Goal: Task Accomplishment & Management: Manage account settings

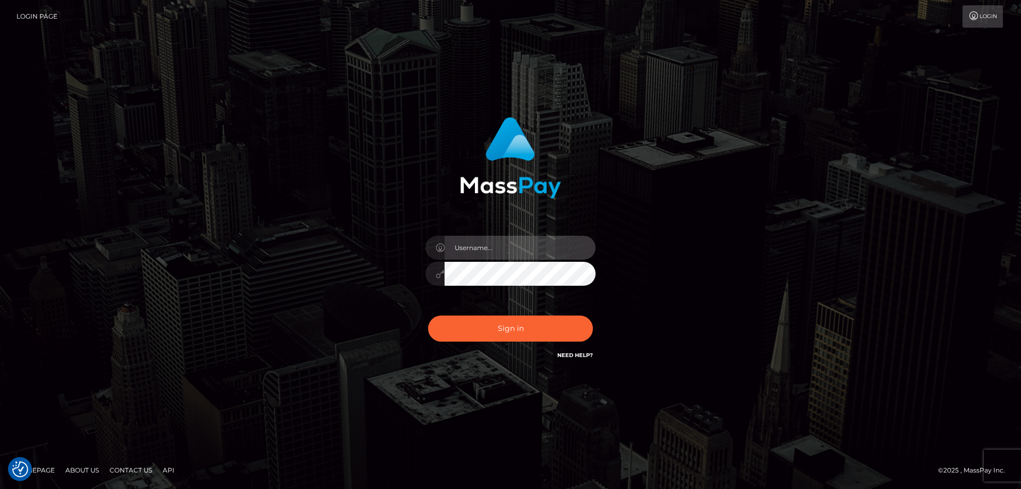
type input "[PERSON_NAME].Cirnat"
click at [588, 306] on div at bounding box center [497, 346] width 218 height 121
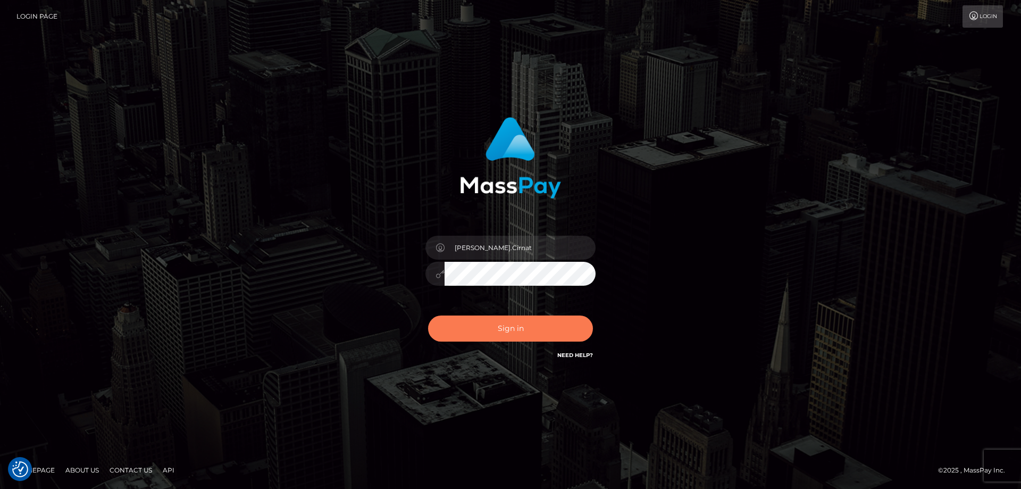
click at [482, 317] on button "Sign in" at bounding box center [510, 328] width 165 height 26
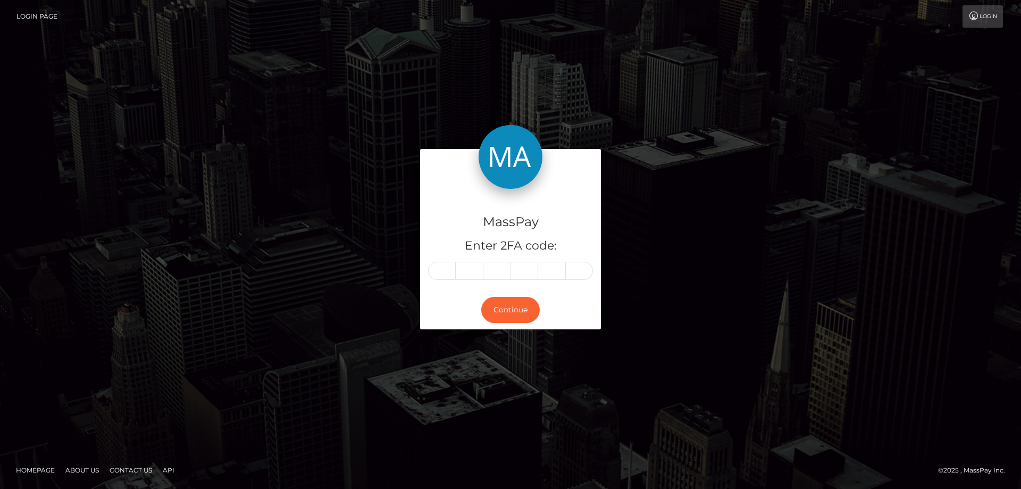
click at [431, 268] on input "text" at bounding box center [442, 271] width 28 height 18
click at [452, 270] on input "text" at bounding box center [442, 271] width 28 height 18
type input "8"
type input "2"
type input "5"
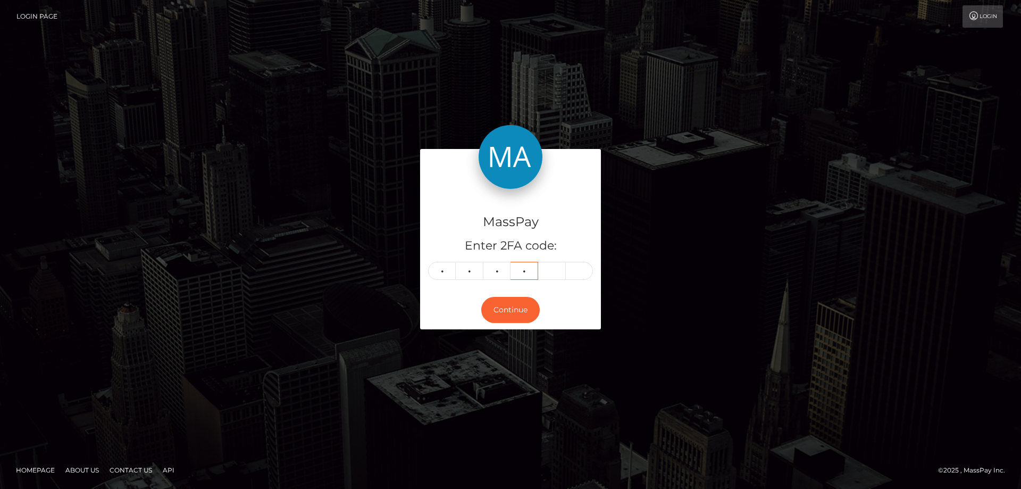
type input "4"
type input "9"
type input "7"
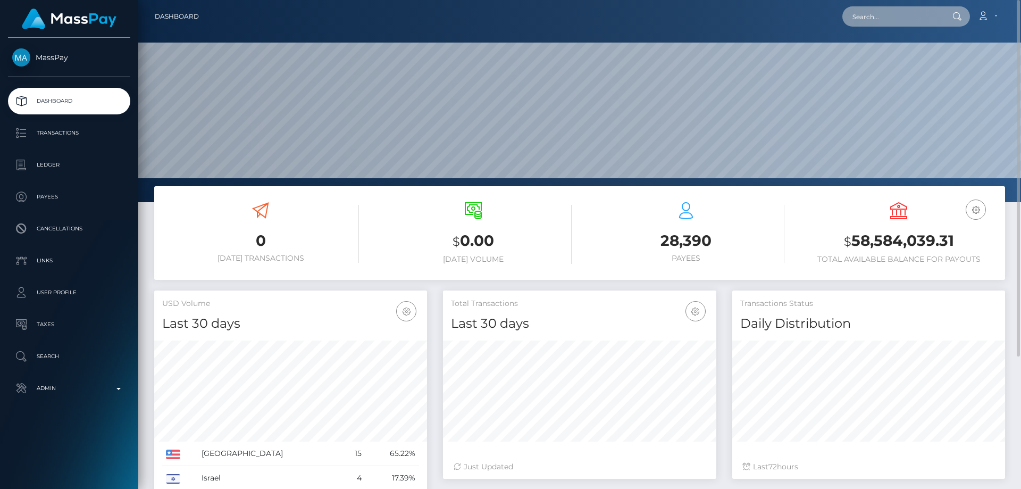
paste input "poact_hTsOIGtyjD0P"
type input "poact_hTsOIGtyjD0P"
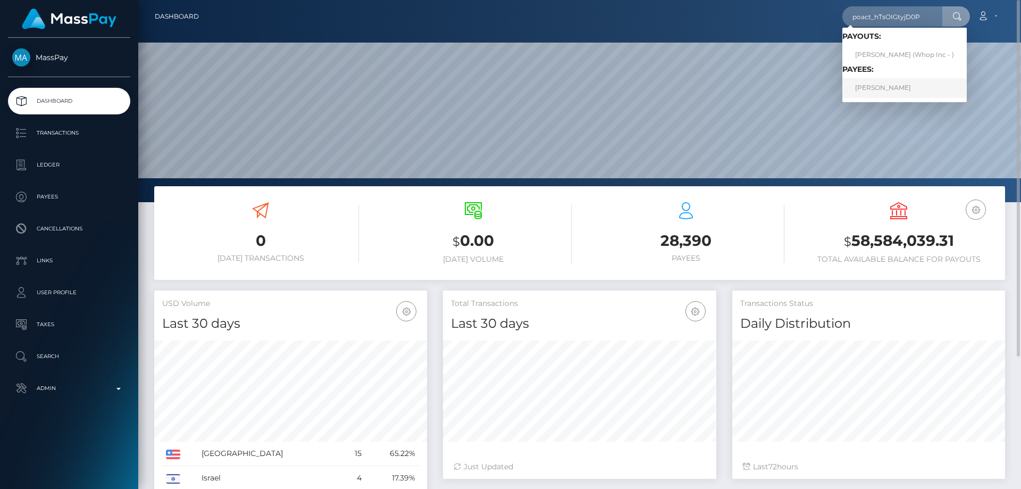
click at [900, 87] on link "YASHWANTH R Yashu" at bounding box center [905, 88] width 124 height 20
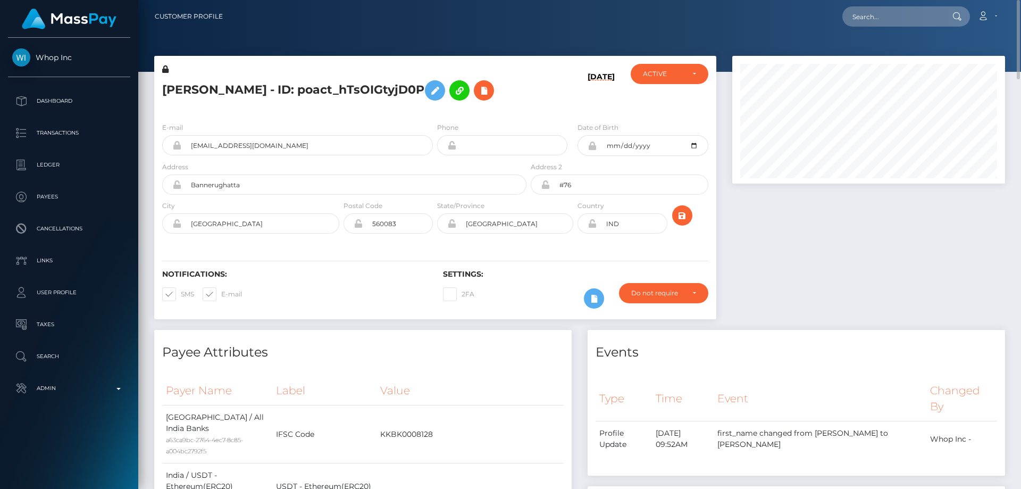
click at [251, 83] on h5 "YASHWANTH R Yashu - ID: poact_hTsOIGtyjD0P" at bounding box center [341, 90] width 359 height 31
copy h5 "YASHWANTH R Yashu - ID: poact_hTsOIGtyjD0P"
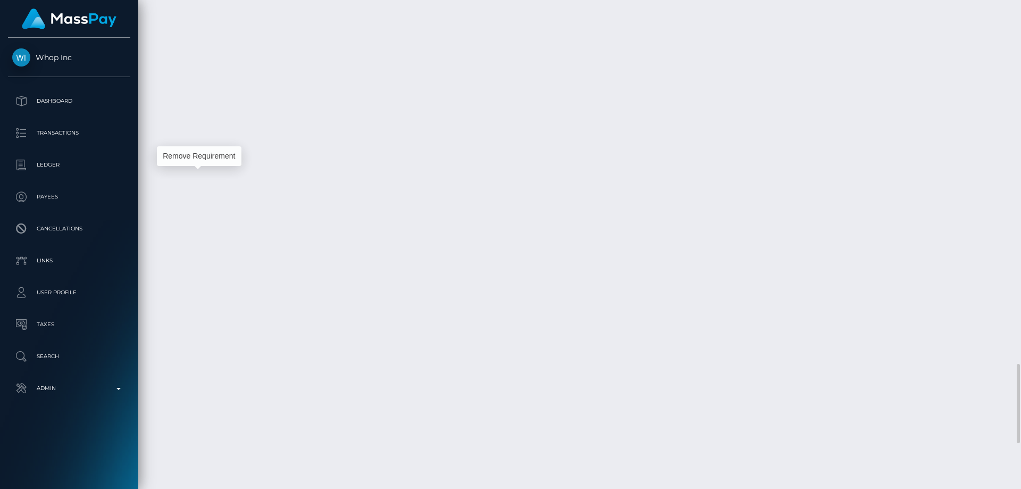
scroll to position [128, 273]
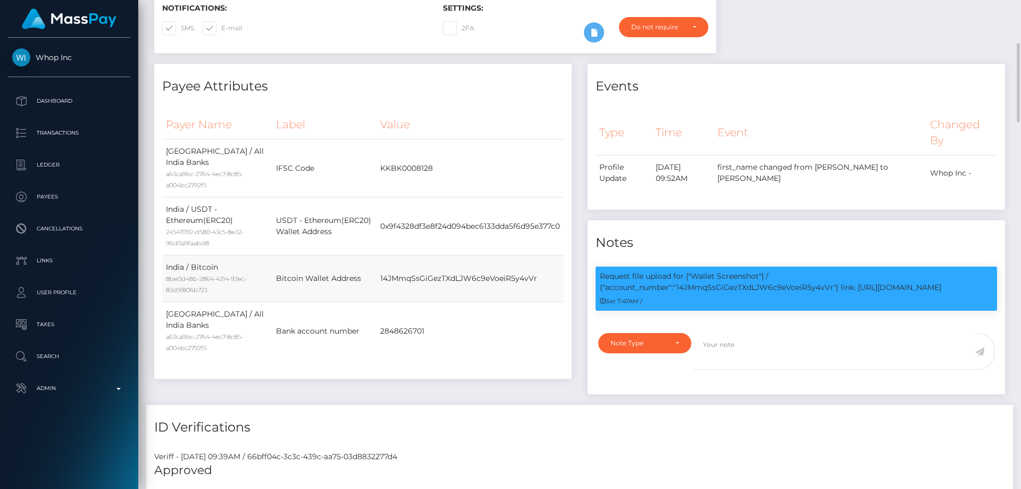
drag, startPoint x: 373, startPoint y: 298, endPoint x: 493, endPoint y: 295, distance: 119.7
click at [547, 299] on td "14JMmqSsGiGezTXdLJW6c9eVoeiR5y4vVr" at bounding box center [470, 278] width 187 height 47
copy td "14JMmqSsGiGezTXdLJW6c9eVoeiR5y4vVr"
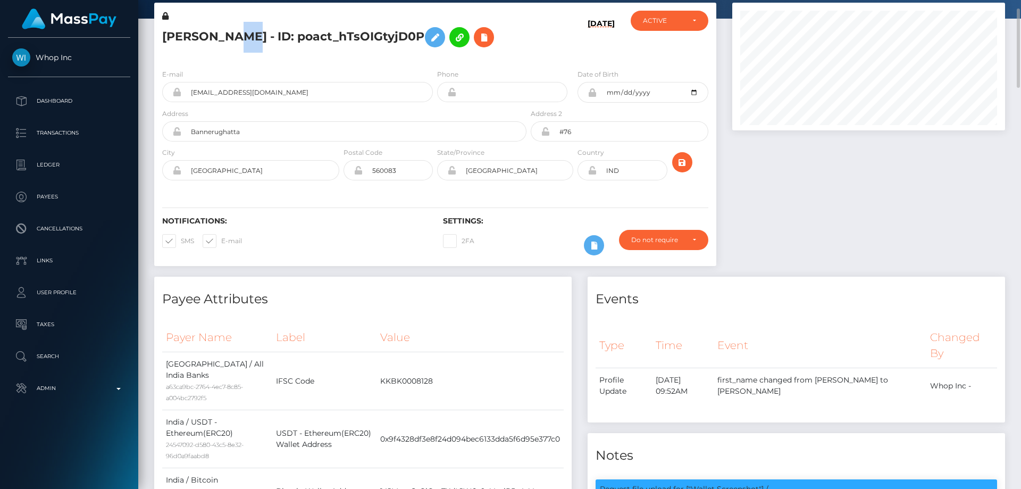
scroll to position [0, 0]
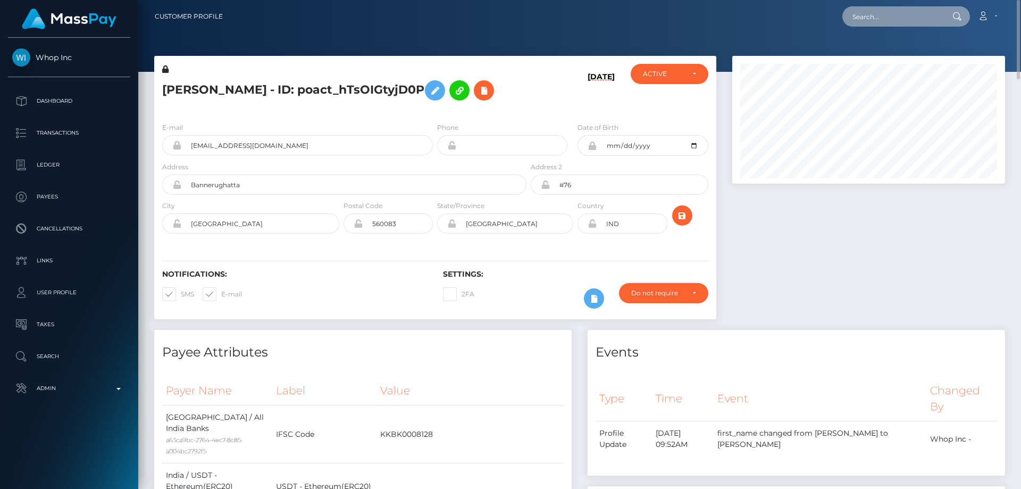
paste input "poact_dsG9D9i7ww4S"
type input "poact_dsG9D9i7ww4S"
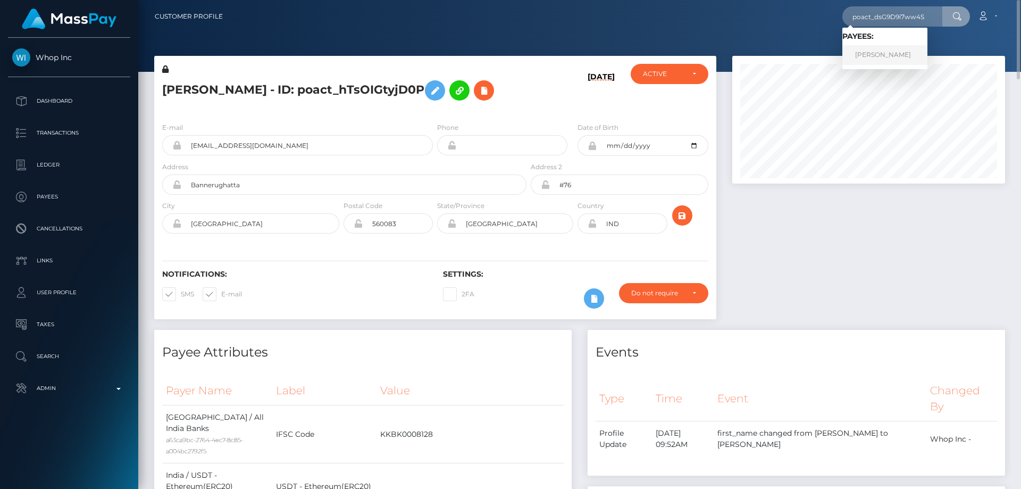
click at [894, 54] on link "Enosh Rava" at bounding box center [885, 55] width 85 height 20
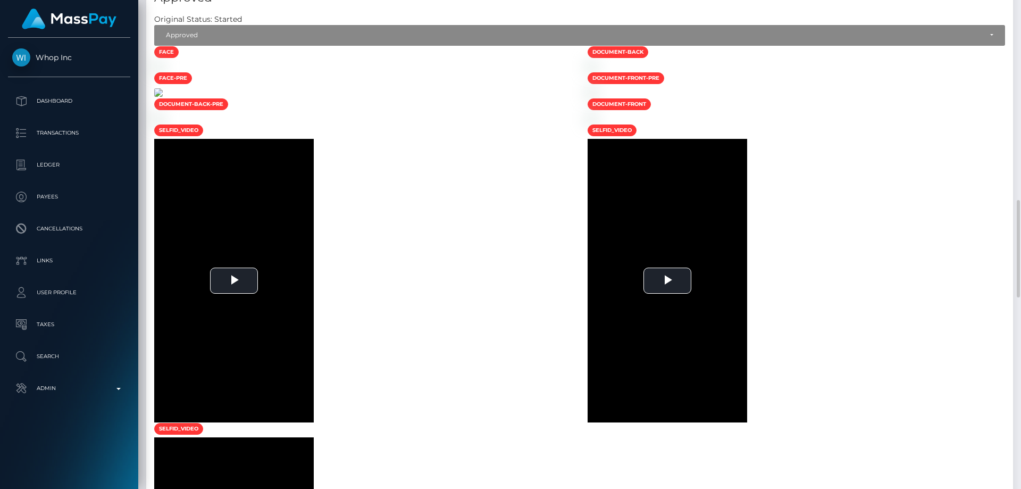
scroll to position [840, 0]
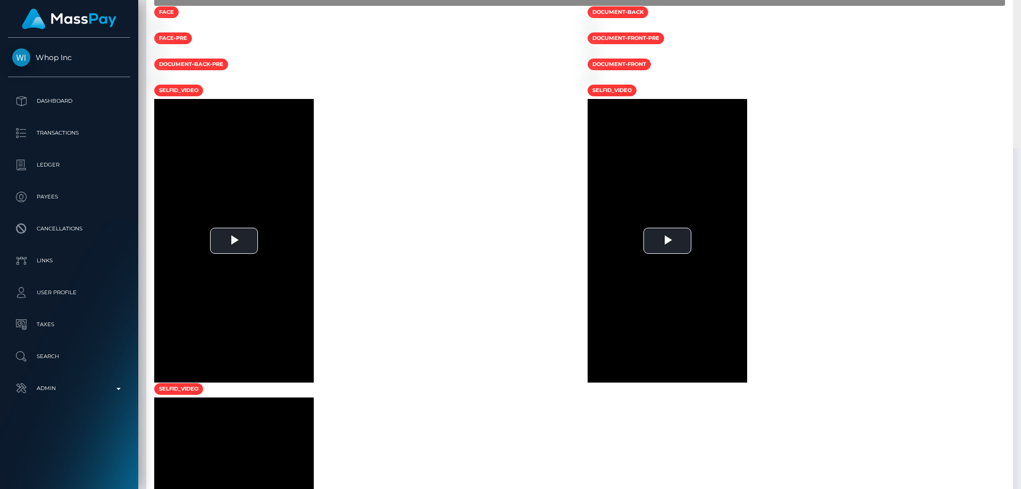
scroll to position [0, 0]
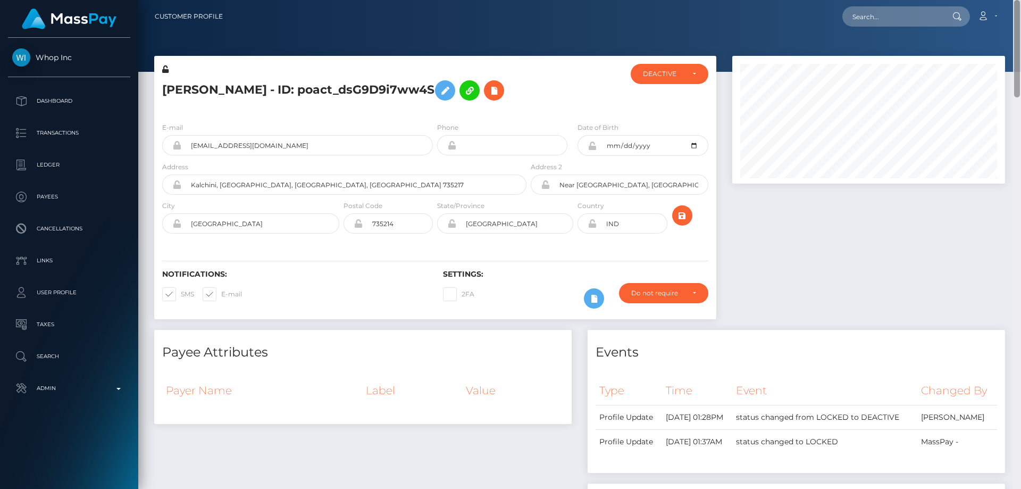
drag, startPoint x: 1019, startPoint y: 424, endPoint x: 1021, endPoint y: 12, distance: 412.8
click at [1021, 12] on div "Customer Profile Loading... Loading..." at bounding box center [579, 244] width 883 height 489
click at [790, 199] on div at bounding box center [869, 193] width 289 height 274
click at [214, 87] on h5 "[PERSON_NAME] - ID: poact_dsG9D9i7ww4S" at bounding box center [341, 90] width 359 height 31
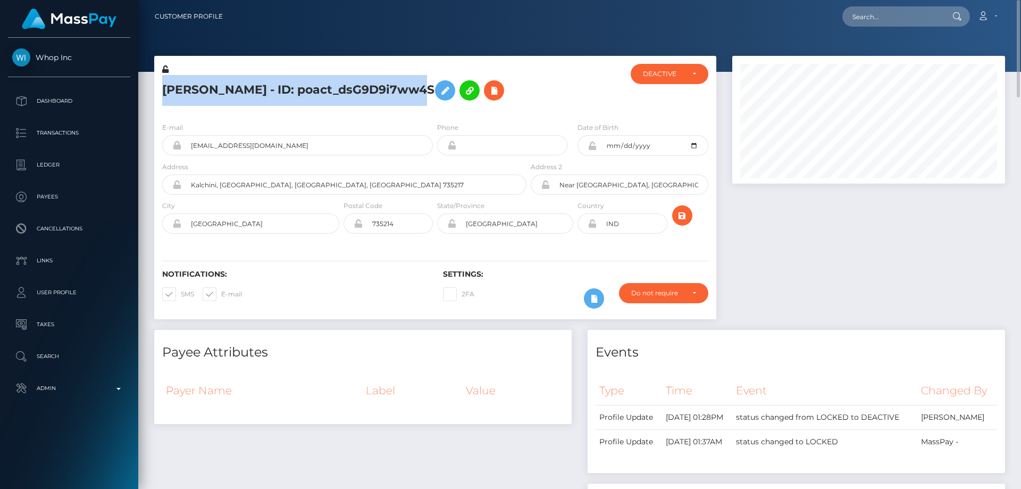
click at [214, 87] on h5 "[PERSON_NAME] - ID: poact_dsG9D9i7ww4S" at bounding box center [341, 90] width 359 height 31
copy h5 "[PERSON_NAME] - ID: poact_dsG9D9i7ww4S"
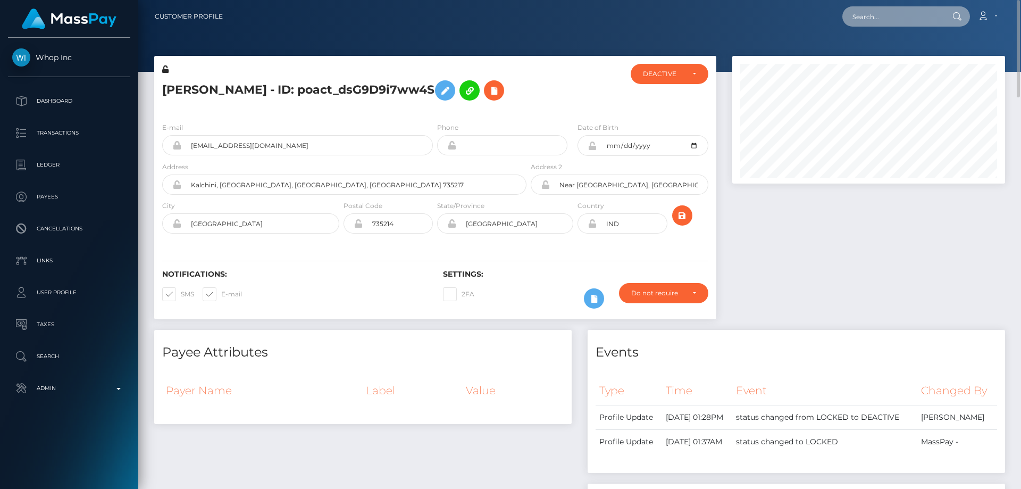
paste input "[EMAIL_ADDRESS][PERSON_NAME][DOMAIN_NAME]"
type input "[EMAIL_ADDRESS][PERSON_NAME][DOMAIN_NAME]"
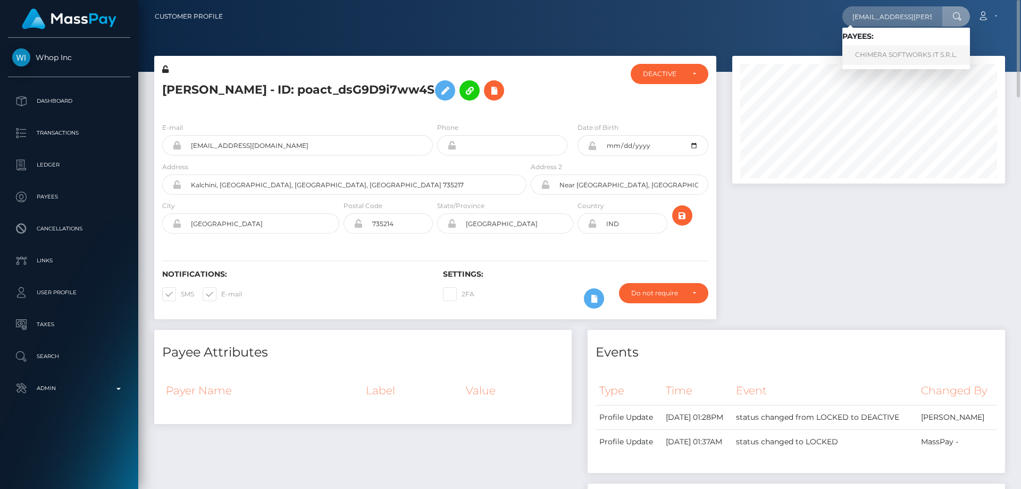
click at [894, 55] on link "CHIMERA SOFTWORKS IT S.R.L." at bounding box center [907, 55] width 128 height 20
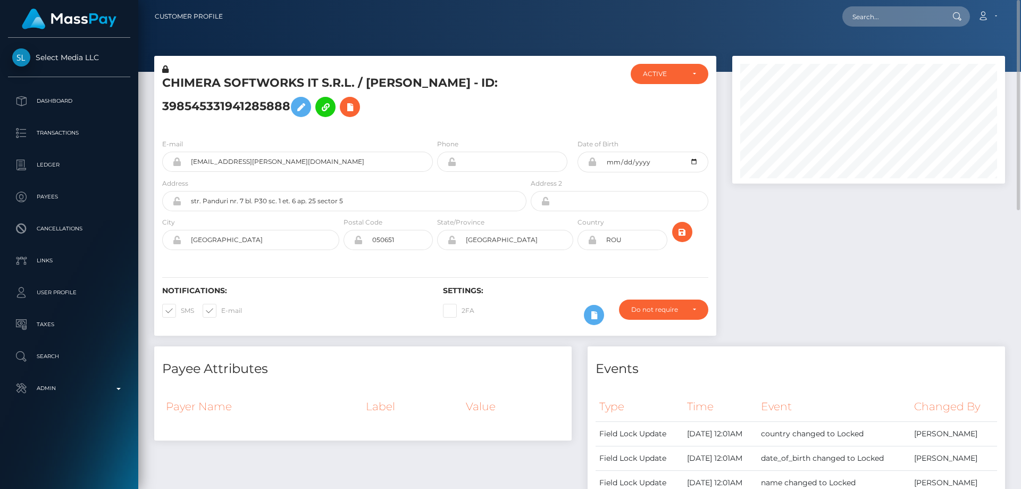
click at [246, 110] on h5 "CHIMERA SOFTWORKS IT S.R.L. / Ioana Colac - ID: 398545331941285888" at bounding box center [341, 98] width 359 height 47
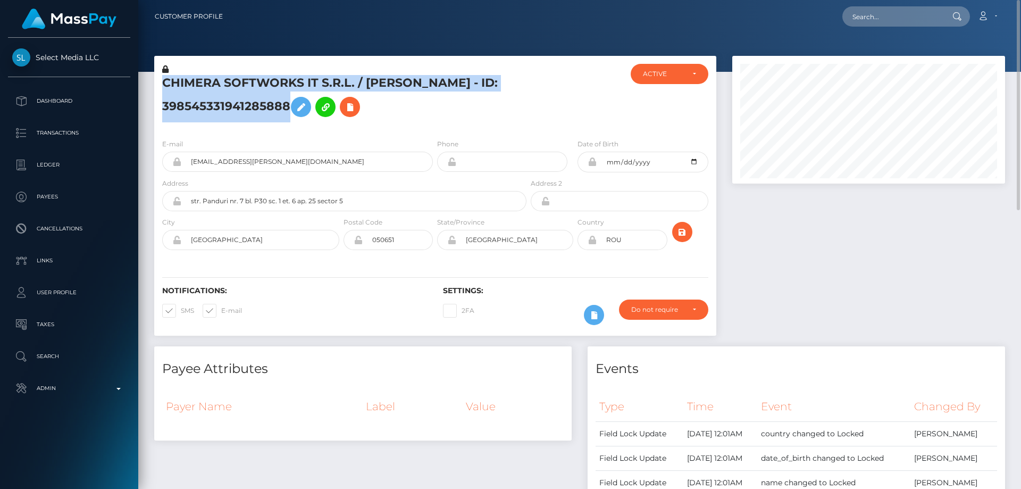
click at [246, 110] on h5 "CHIMERA SOFTWORKS IT S.R.L. / Ioana Colac - ID: 398545331941285888" at bounding box center [341, 98] width 359 height 47
copy h5 "CHIMERA SOFTWORKS IT S.R.L. / Ioana Colac - ID: 398545331941285888"
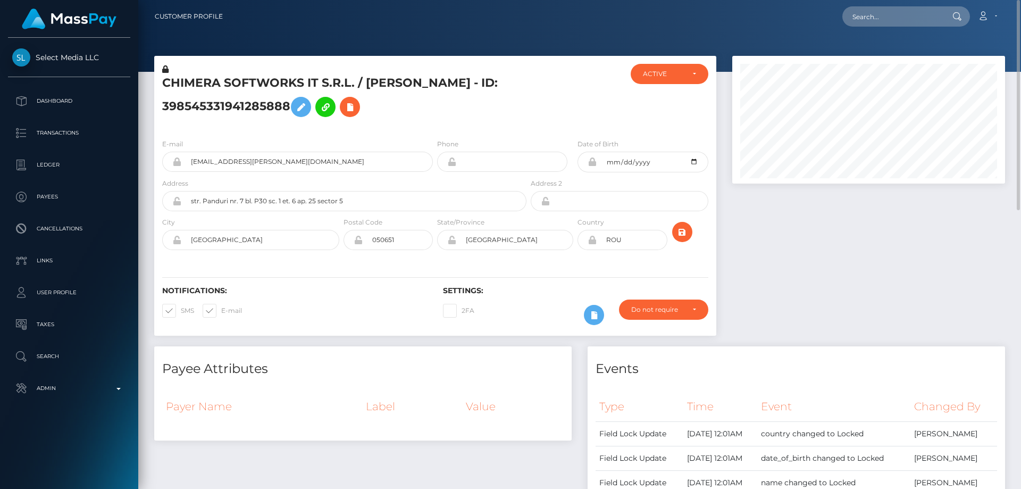
click at [511, 112] on h5 "CHIMERA SOFTWORKS IT S.R.L. / Ioana Colac - ID: 398545331941285888" at bounding box center [341, 98] width 359 height 47
click at [166, 68] on icon at bounding box center [165, 68] width 6 height 7
click at [304, 104] on icon at bounding box center [301, 107] width 13 height 13
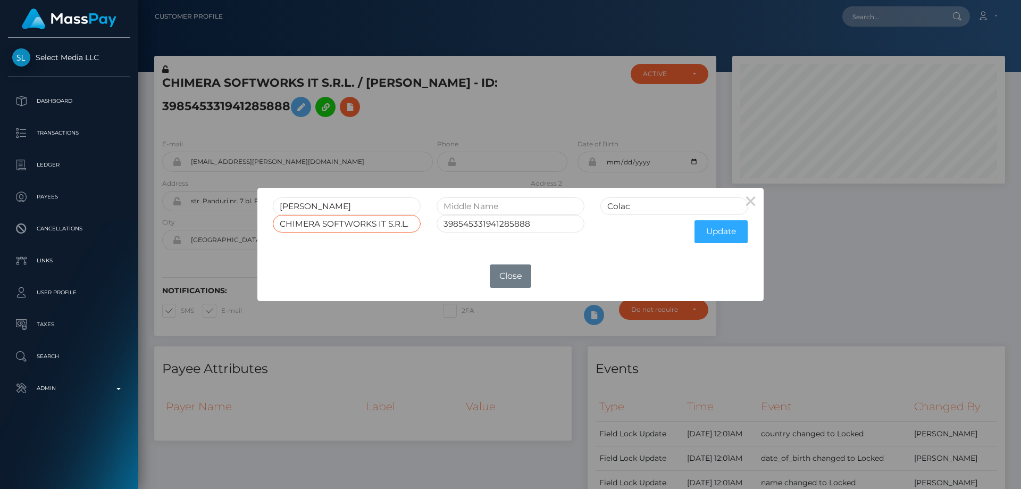
drag, startPoint x: 339, startPoint y: 232, endPoint x: 205, endPoint y: 235, distance: 133.5
click at [205, 235] on div "× Ioana Colac CHIMERA SOFTWORKS IT S.R.L. 398545331941285888 Update OK No Close" at bounding box center [510, 244] width 1021 height 489
paste input "MANTICORE"
type input "MANTICORE SOFTWORKS IT S.R.L."
click at [724, 235] on button "Update" at bounding box center [721, 231] width 53 height 23
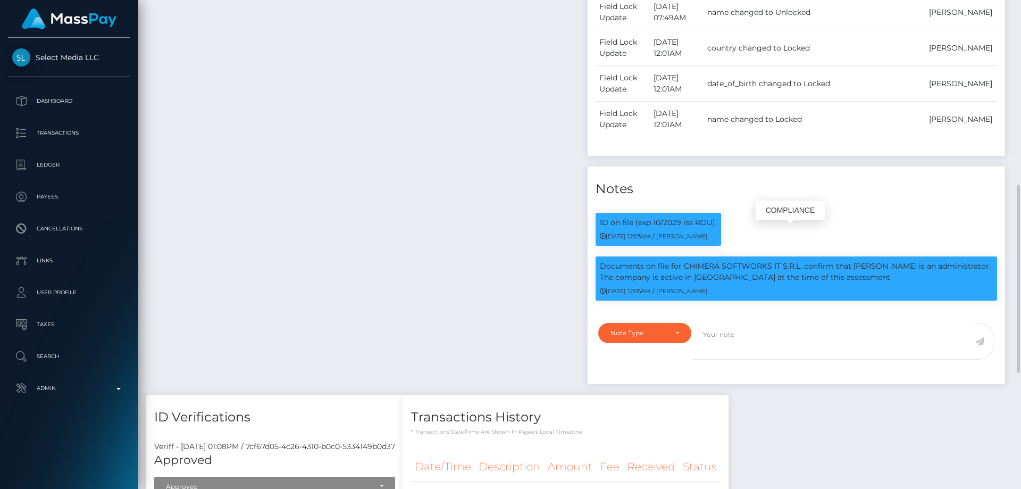
scroll to position [128, 273]
click at [803, 283] on p "Documents on file for CHIMERA SOFTWORKS IT S.R.L. confirm that [PERSON_NAME] is…" at bounding box center [796, 272] width 393 height 22
drag, startPoint x: 840, startPoint y: 288, endPoint x: 594, endPoint y: 278, distance: 246.5
click at [594, 278] on div "Documents on file for CHIMERA SOFTWORKS IT S.R.L. confirm that Ioana Colac is a…" at bounding box center [797, 283] width 418 height 55
copy p "Documents on file for CHIMERA SOFTWORKS IT S.R.L. confirm that [PERSON_NAME] is…"
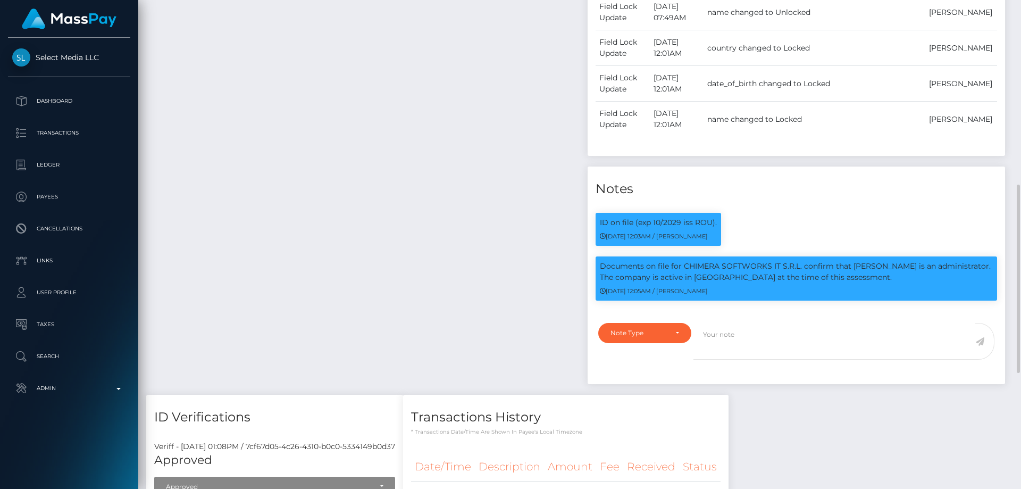
drag, startPoint x: 472, startPoint y: 321, endPoint x: 719, endPoint y: 368, distance: 251.7
click at [475, 321] on div "Payee Attributes Payer Name Label Value" at bounding box center [363, 131] width 434 height 527
click at [665, 338] on div "Note Type" at bounding box center [644, 333] width 93 height 20
click at [642, 389] on span "Compliance" at bounding box center [630, 384] width 39 height 10
select select "COMPLIANCE"
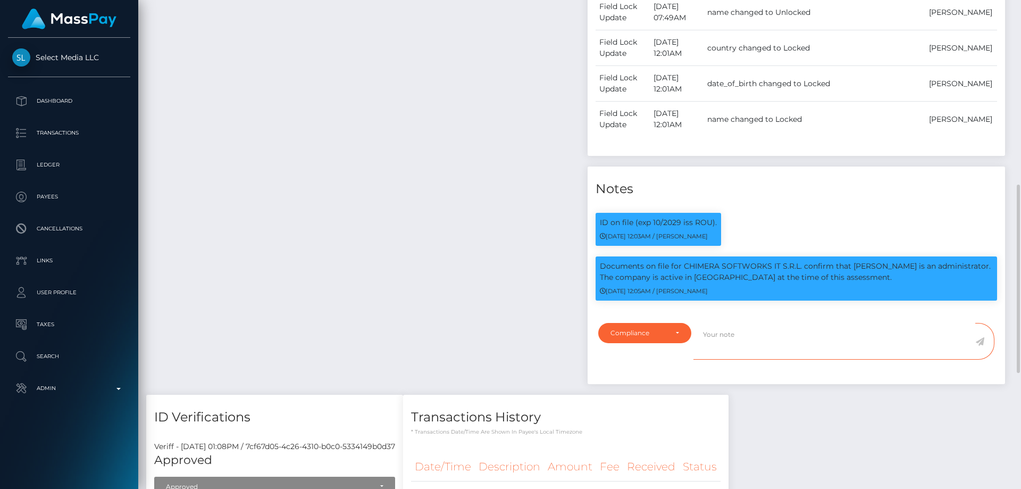
click at [728, 359] on textarea at bounding box center [835, 341] width 282 height 37
paste textarea "Documents on file for CHIMERA SOFTWORKS IT S.R.L. confirm that [PERSON_NAME] is…"
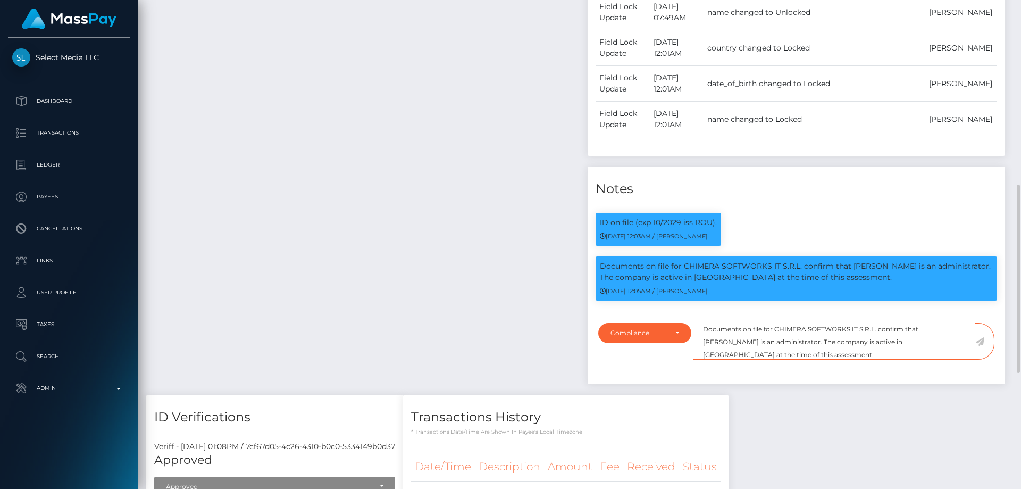
scroll to position [0, 0]
drag, startPoint x: 775, startPoint y: 339, endPoint x: 872, endPoint y: 343, distance: 97.4
click at [872, 343] on textarea "Documents on file for CHIMERA SOFTWORKS IT S.R.L. confirm that [PERSON_NAME] is…" at bounding box center [835, 341] width 282 height 37
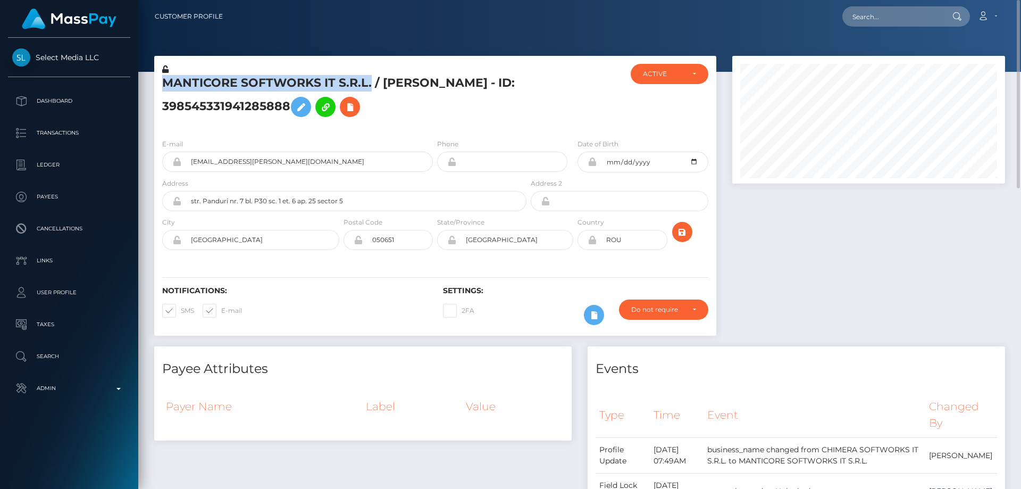
drag, startPoint x: 371, startPoint y: 80, endPoint x: 163, endPoint y: 88, distance: 208.7
click at [163, 88] on h5 "MANTICORE SOFTWORKS IT S.R.L. / [PERSON_NAME] - ID: 398545331941285888" at bounding box center [341, 98] width 359 height 47
copy h5 "MANTICORE SOFTWORKS IT S.R.L."
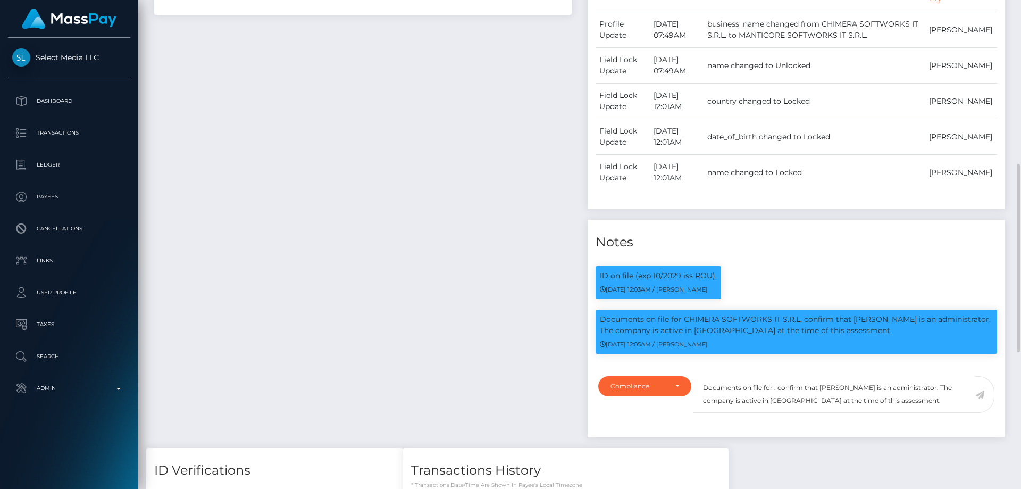
scroll to position [128, 273]
click at [775, 398] on textarea "Documents on file for . confirm that Ioana Colac is an administrator. The compa…" at bounding box center [835, 394] width 282 height 37
paste textarea "MANTICORE SOFTWORKS IT S.R.L."
drag, startPoint x: 731, startPoint y: 410, endPoint x: 782, endPoint y: 411, distance: 51.1
click at [782, 411] on textarea "Documents on file for MANTICORE SOFTWORKS IT S.R.L.. confirm that Ioana Colac i…" at bounding box center [835, 394] width 282 height 37
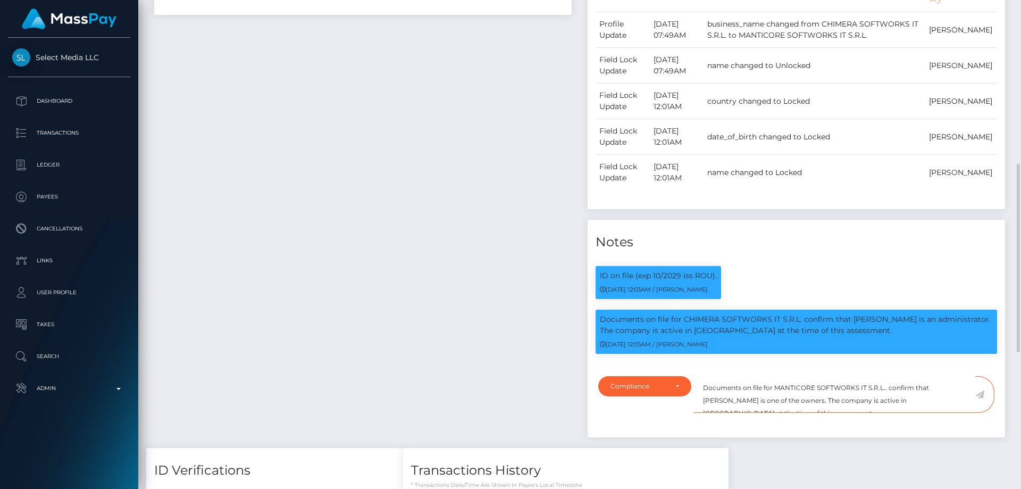
scroll to position [13, 0]
type textarea "Documents on file for MANTICORE SOFTWORKS IT S.R.L.. confirm that Ioana Colac i…"
click at [983, 399] on icon at bounding box center [980, 394] width 9 height 9
click at [386, 262] on div "Payee Attributes Payer Name Label Value" at bounding box center [363, 184] width 434 height 527
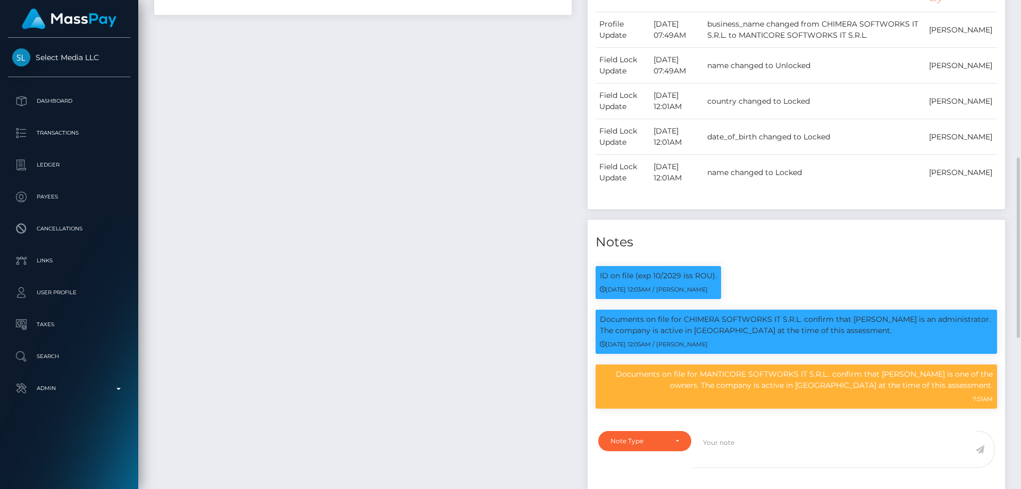
scroll to position [532, 0]
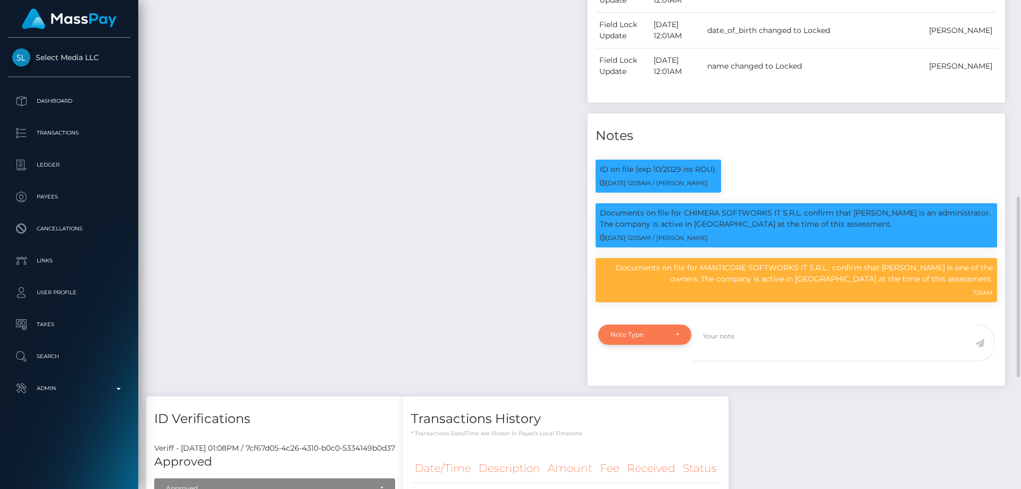
click at [677, 345] on div "Note Type" at bounding box center [644, 334] width 93 height 20
click at [656, 395] on link "Compliance" at bounding box center [644, 386] width 93 height 20
select select "COMPLIANCE"
click at [740, 354] on textarea at bounding box center [835, 342] width 282 height 37
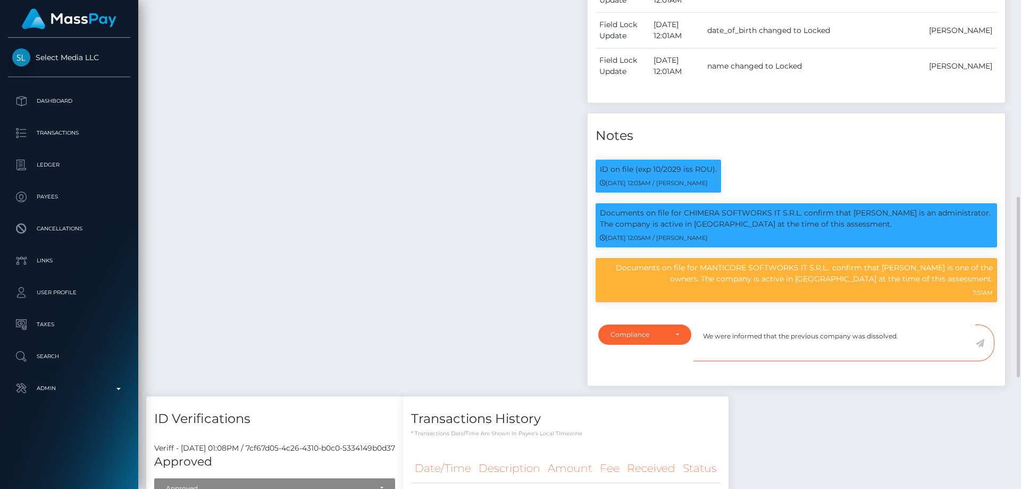
type textarea "We were informed that the previous company was dissolved."
click at [982, 347] on icon at bounding box center [980, 343] width 9 height 9
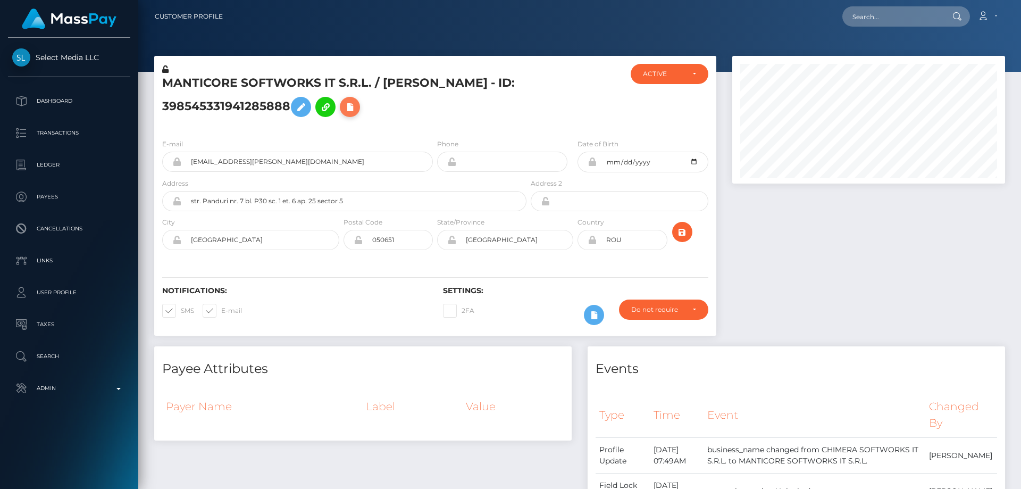
scroll to position [128, 273]
click at [353, 105] on icon at bounding box center [350, 107] width 13 height 13
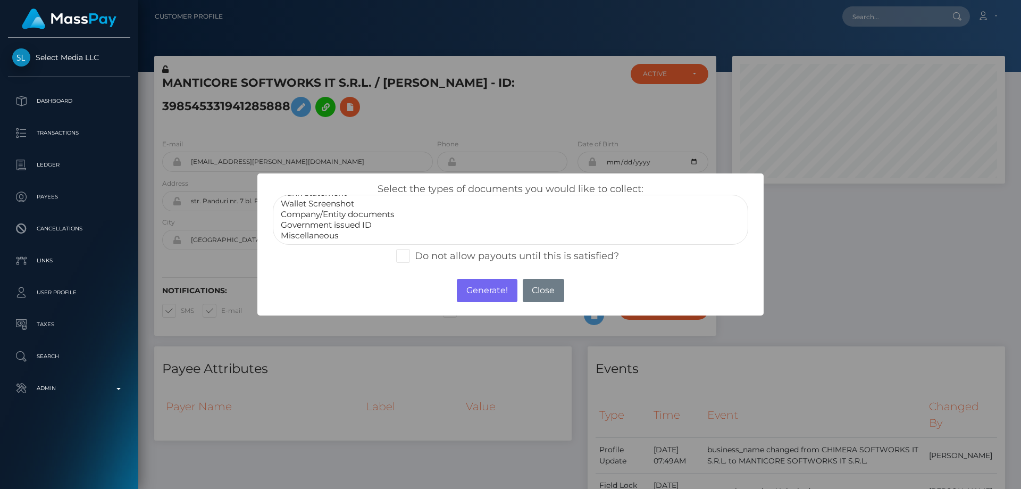
scroll to position [0, 0]
click at [340, 214] on option "Bank Statement" at bounding box center [511, 214] width 462 height 11
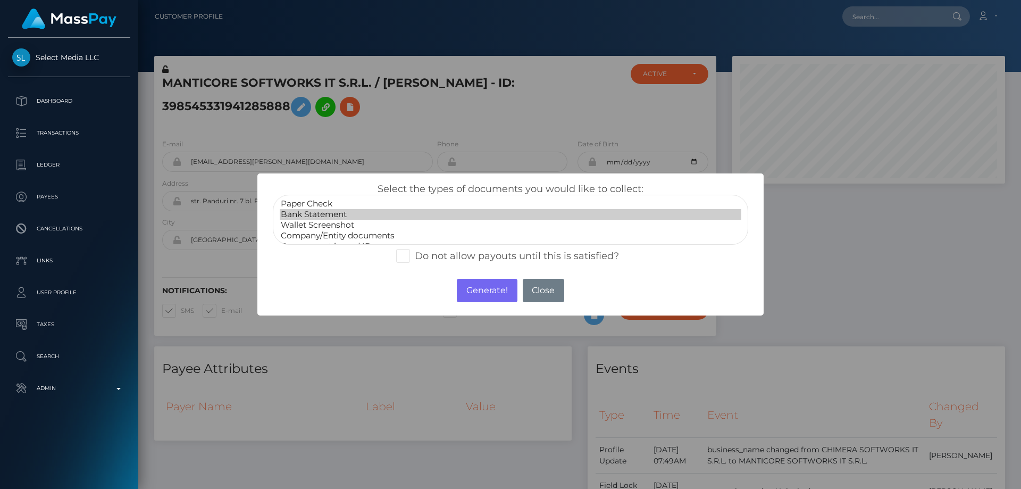
scroll to position [21, 0]
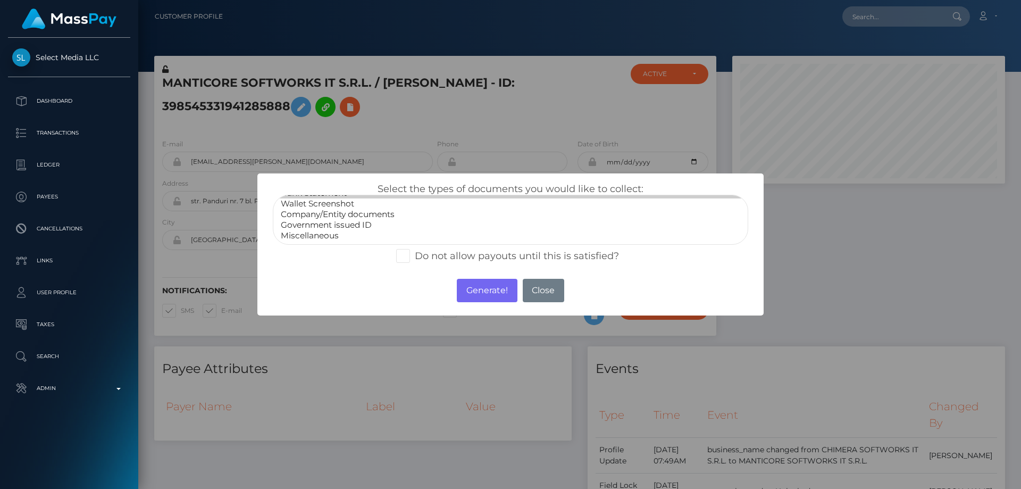
select select "Company/Entity documents"
click at [355, 211] on option "Company/Entity documents" at bounding box center [511, 214] width 462 height 11
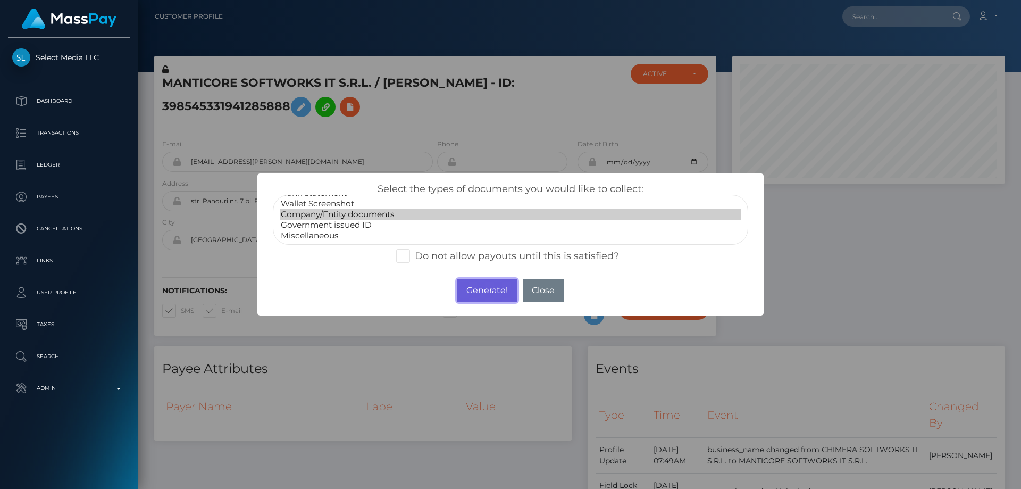
click at [484, 292] on button "Generate!" at bounding box center [487, 290] width 60 height 23
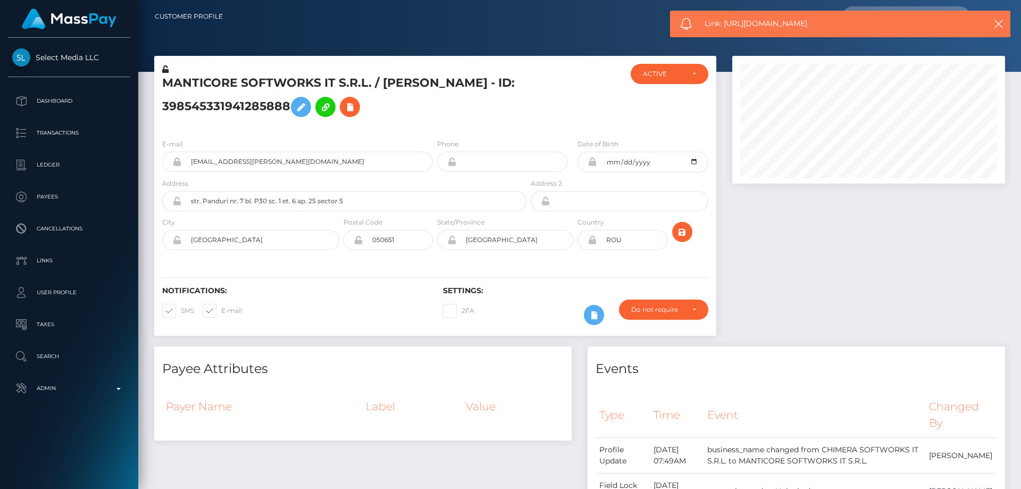
drag, startPoint x: 821, startPoint y: 22, endPoint x: 723, endPoint y: 30, distance: 98.2
click at [723, 30] on div "Link: https://l.maspay.io/ujjZy" at bounding box center [840, 24] width 340 height 27
copy span "https://l.maspay.io/ujjZy"
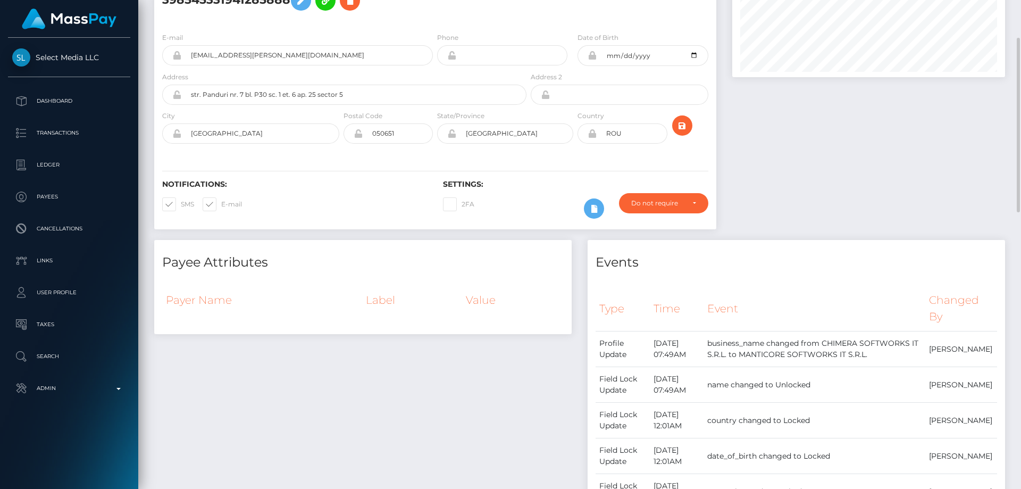
scroll to position [0, 0]
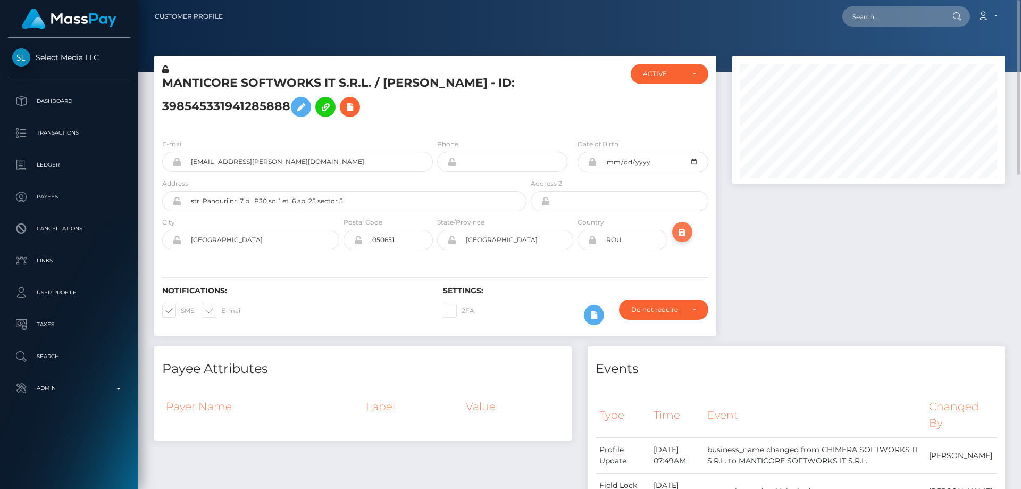
click at [678, 234] on icon "submit" at bounding box center [682, 232] width 13 height 13
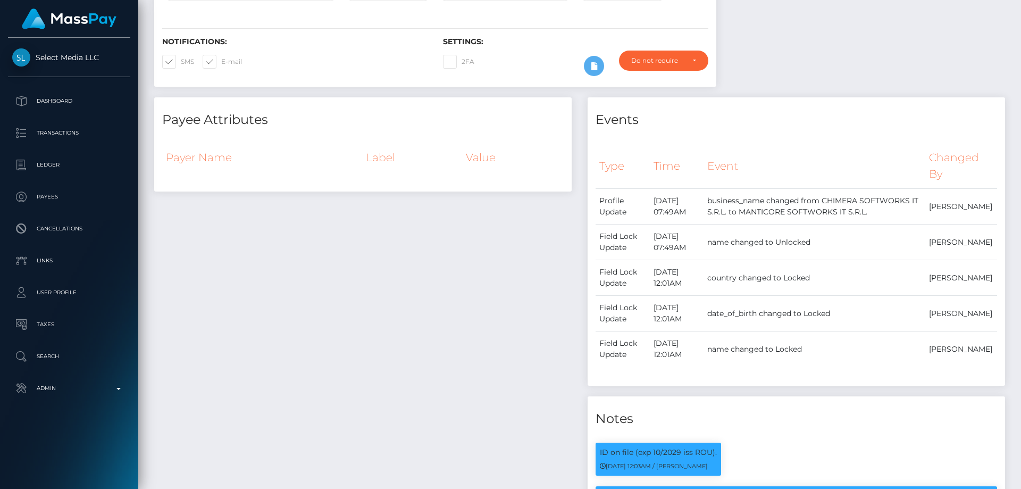
scroll to position [36, 0]
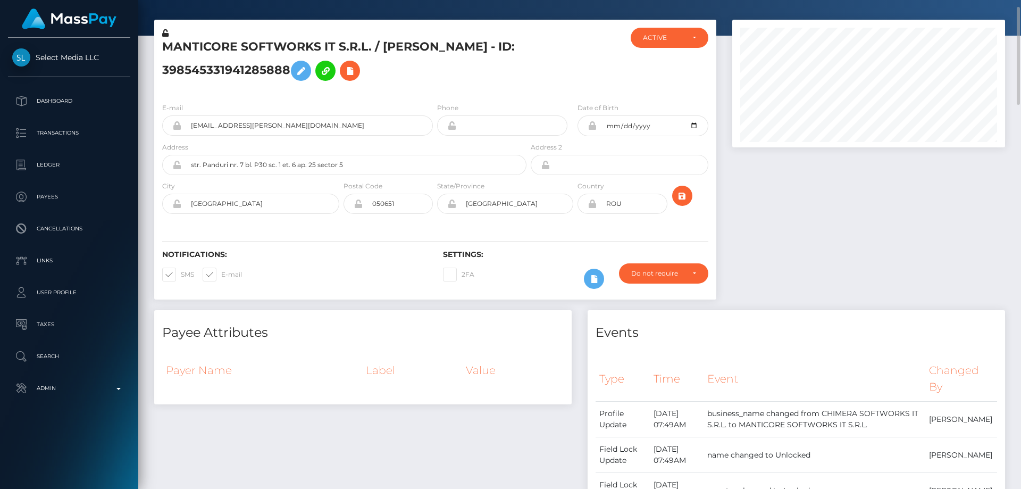
click at [164, 31] on icon at bounding box center [165, 32] width 6 height 7
click at [199, 74] on h5 "MANTICORE SOFTWORKS IT S.R.L. / Ioana Colac - ID: 398545331941285888" at bounding box center [341, 62] width 359 height 47
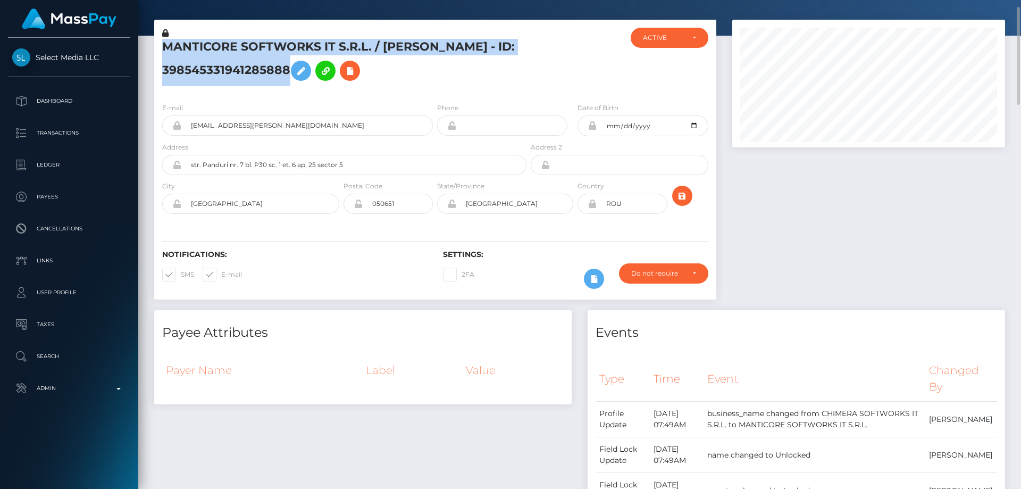
click at [199, 74] on h5 "MANTICORE SOFTWORKS IT S.R.L. / Ioana Colac - ID: 398545331941285888" at bounding box center [341, 62] width 359 height 47
copy h5 "MANTICORE SOFTWORKS IT S.R.L. / Ioana Colac - ID: 398545331941285888"
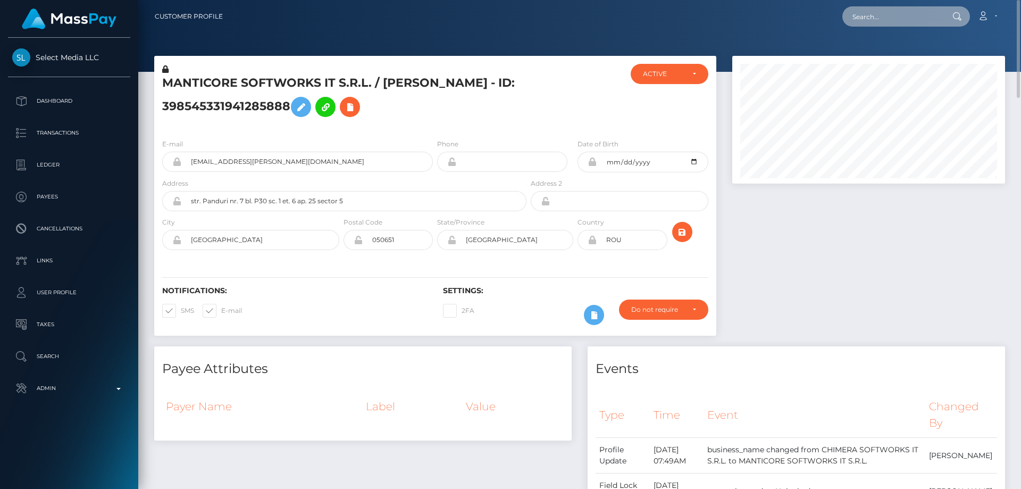
paste input "topaciovioly@gmail.com"
type input "topaciovioly@gmail.com"
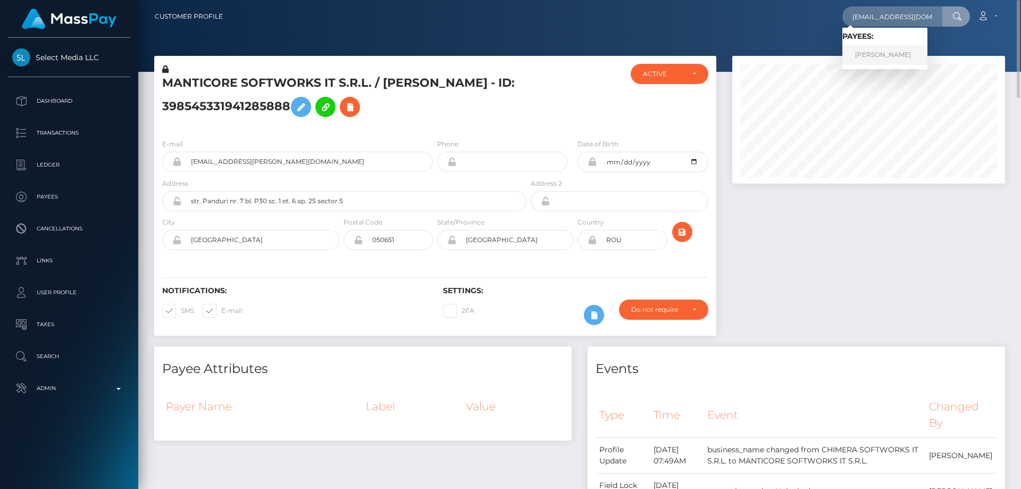
click at [886, 56] on link "VIOLETA LOZANO TOPACIO" at bounding box center [885, 55] width 85 height 20
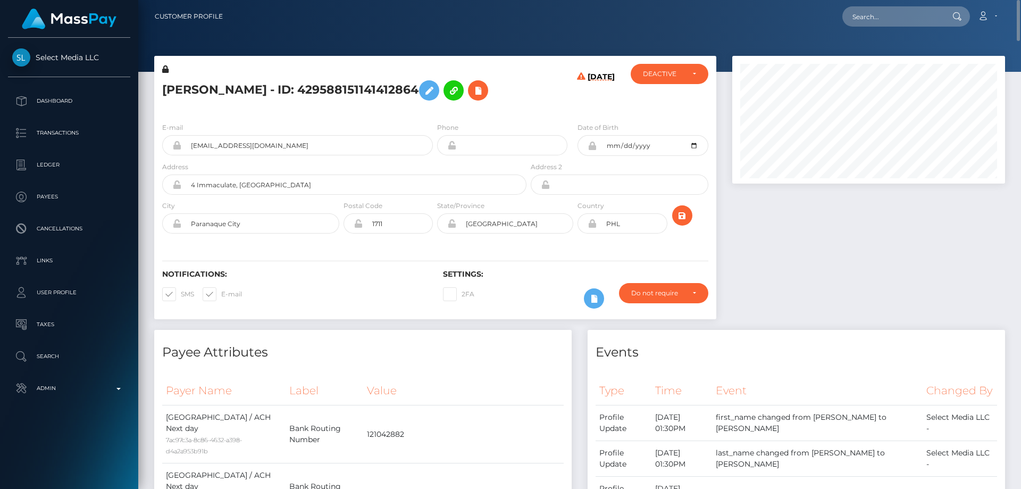
click at [339, 86] on h5 "[PERSON_NAME] - ID: 429588151141412864" at bounding box center [341, 90] width 359 height 31
copy h5 "VIOLETA LOZANO TOPACIO - ID: 429588151141412864"
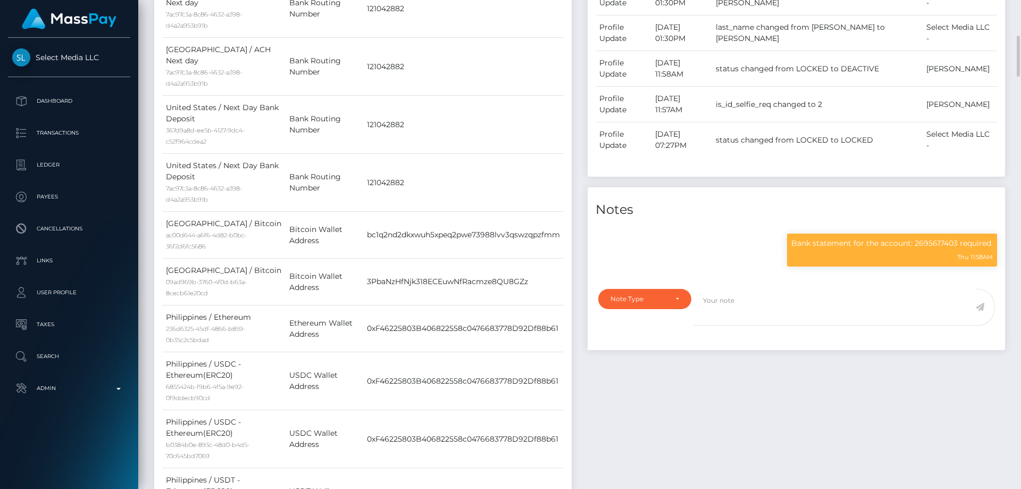
scroll to position [128, 273]
click at [851, 249] on p "Bank statement for the account: 2695617403 required." at bounding box center [893, 243] width 202 height 11
copy div "Bank statement for the account: 2695617403 required."
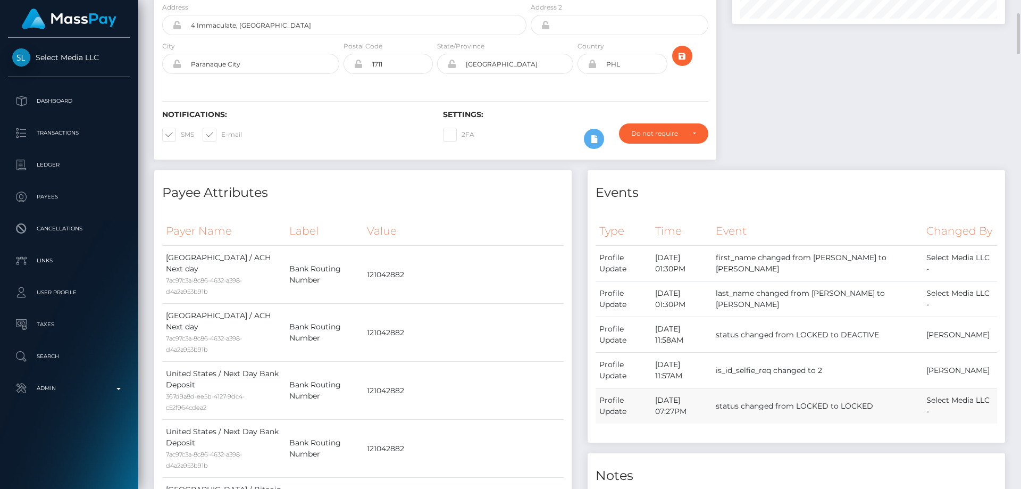
scroll to position [0, 0]
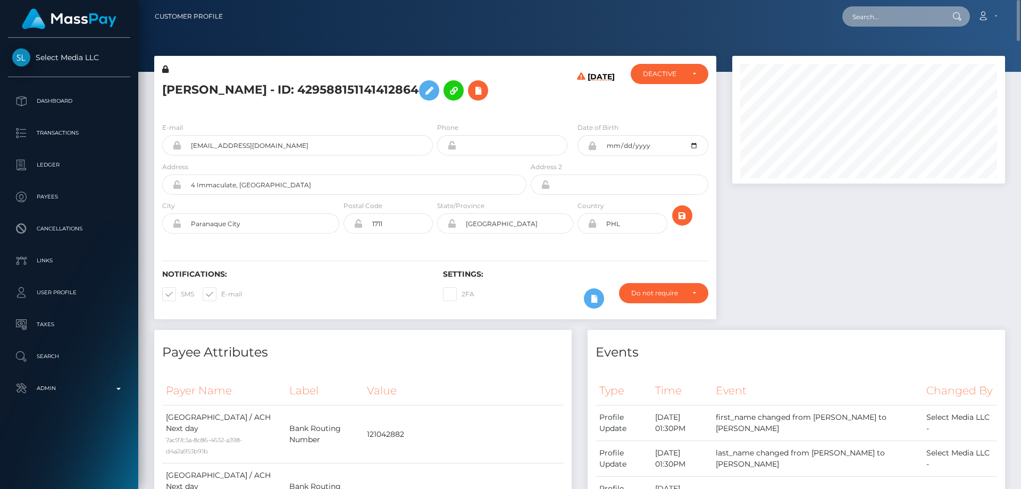
paste input "807360831892242432"
type input "807360831892242432"
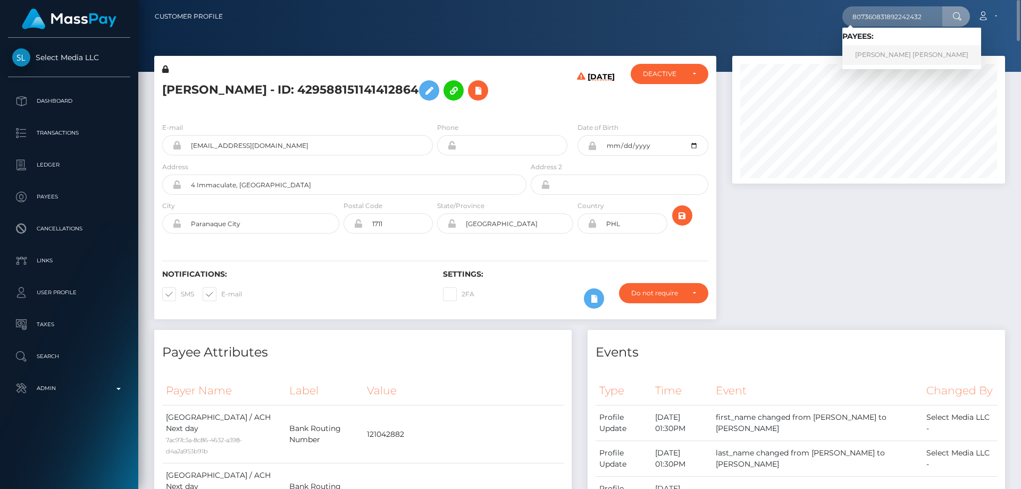
click at [887, 57] on link "RAWHI NAJI Zoubi" at bounding box center [912, 55] width 139 height 20
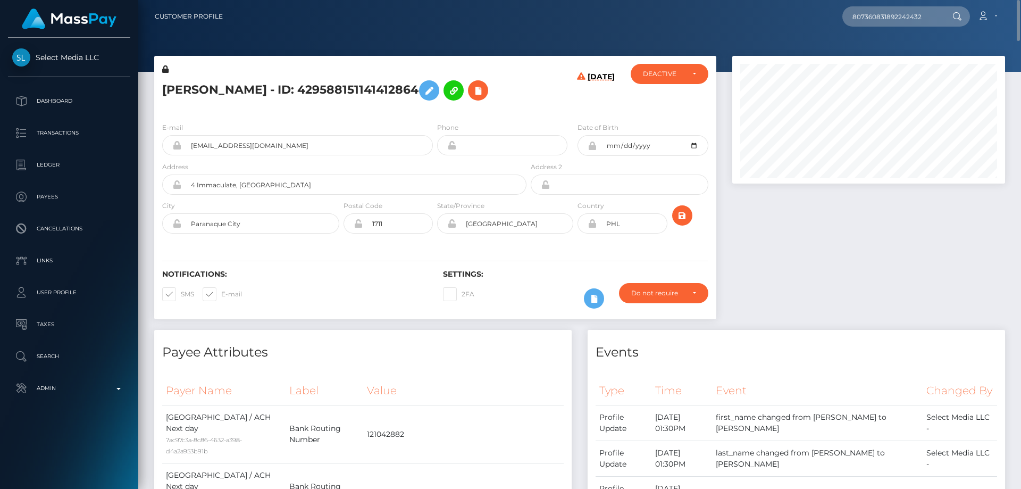
click at [839, 260] on div at bounding box center [869, 193] width 289 height 274
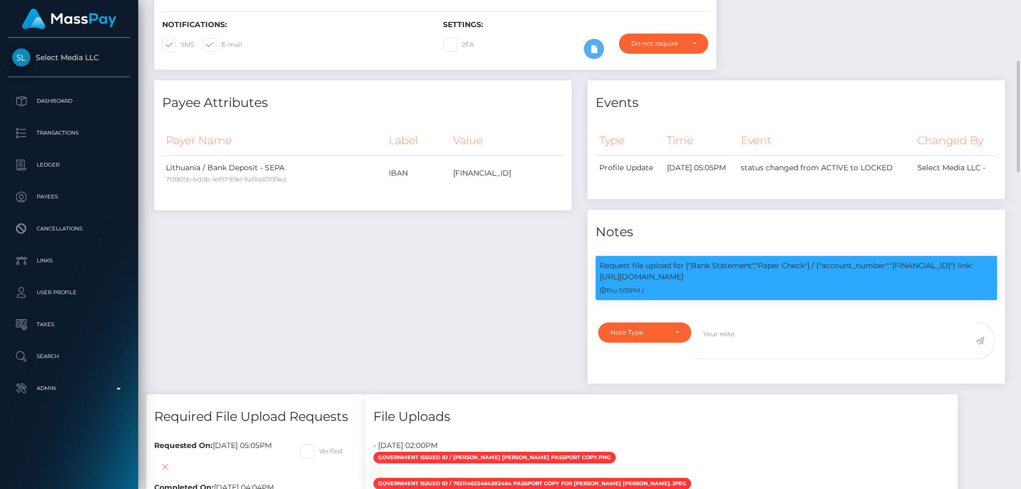
scroll to position [372, 0]
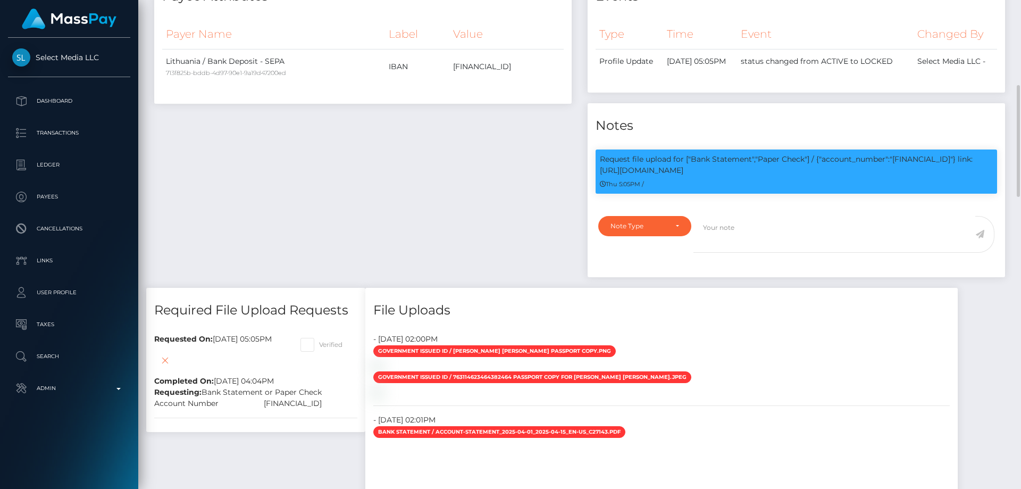
click at [319, 340] on span at bounding box center [319, 344] width 0 height 8
click at [326, 338] on input "Verified" at bounding box center [322, 341] width 7 height 7
checkbox input "true"
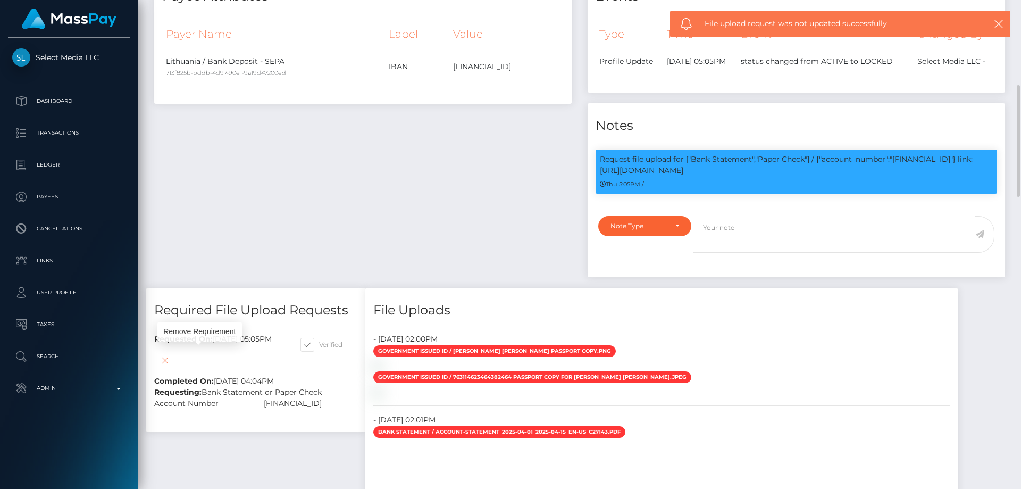
scroll to position [128, 273]
click at [171, 358] on icon at bounding box center [165, 360] width 13 height 13
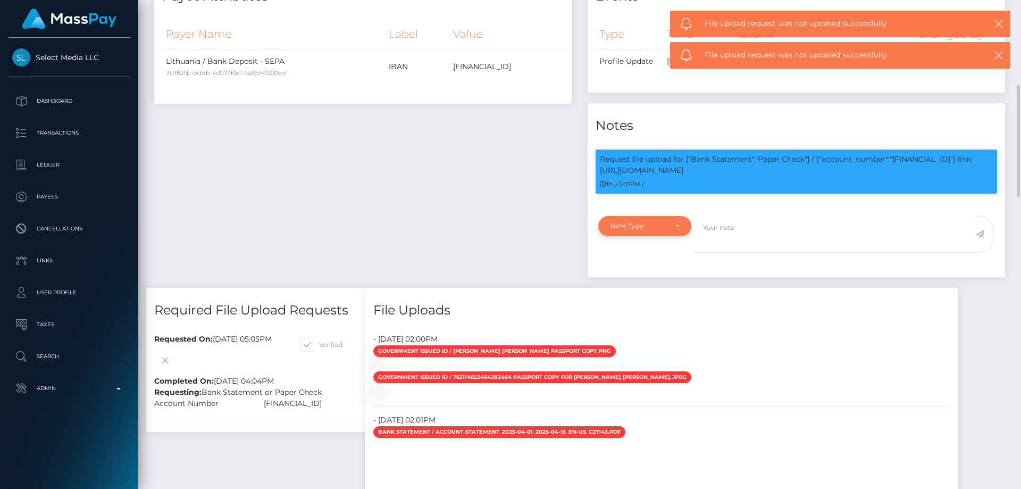
click at [609, 220] on div "Note Type" at bounding box center [644, 226] width 93 height 20
click at [636, 272] on span "Compliance" at bounding box center [630, 277] width 39 height 10
click at [719, 231] on textarea at bounding box center [835, 234] width 282 height 37
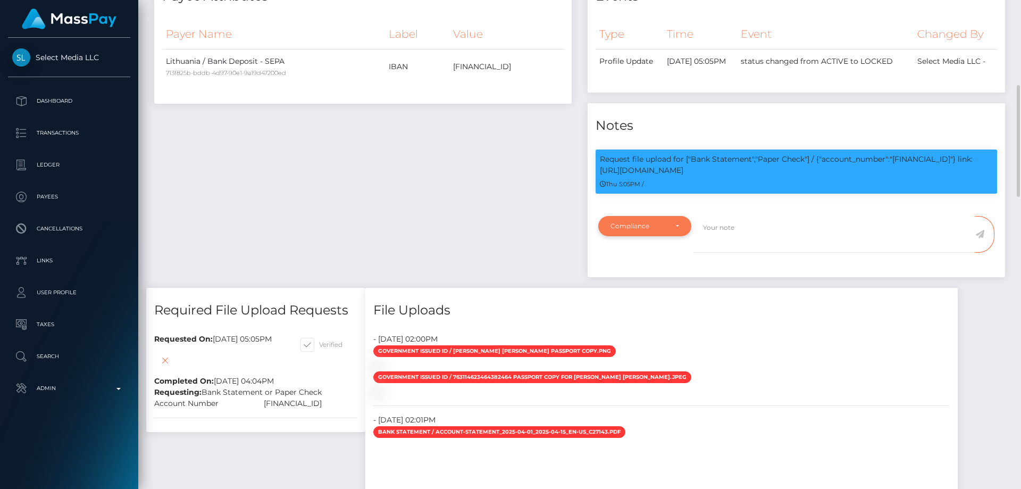
click at [636, 226] on div "Compliance" at bounding box center [644, 226] width 93 height 20
click at [635, 277] on link "Compliance" at bounding box center [644, 277] width 93 height 20
select select "COMPLIANCE"
click at [724, 221] on textarea at bounding box center [835, 234] width 282 height 37
drag, startPoint x: 896, startPoint y: 152, endPoint x: 982, endPoint y: 158, distance: 85.9
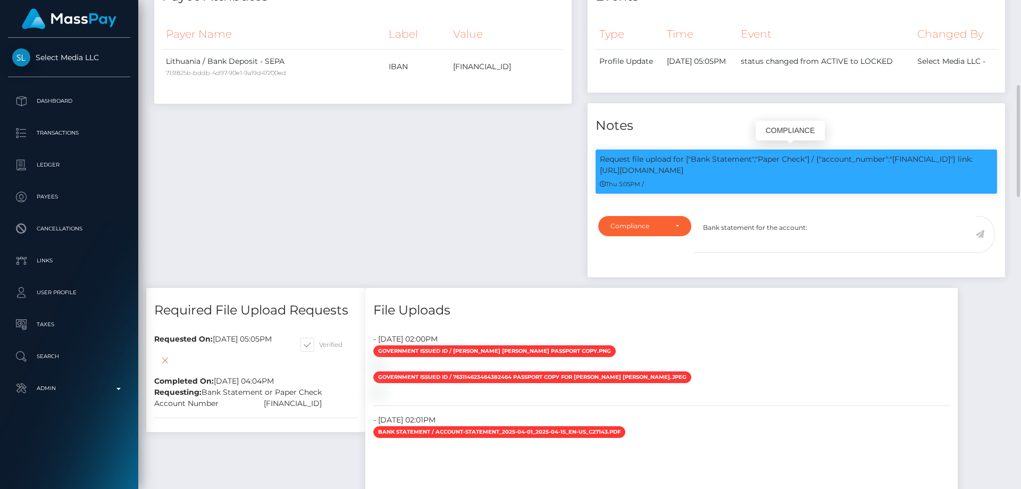
click at [982, 158] on p "Request file upload for ["Bank Statement","Paper Check"] / {"account_number":"L…" at bounding box center [796, 165] width 393 height 22
copy p "LT653250058372470428"
click at [839, 216] on textarea "Bank statement for the account:" at bounding box center [835, 234] width 282 height 37
paste textarea "LT653250058372470428"
paste textarea "BARAA SHOAA RAUOF ZOUBI"
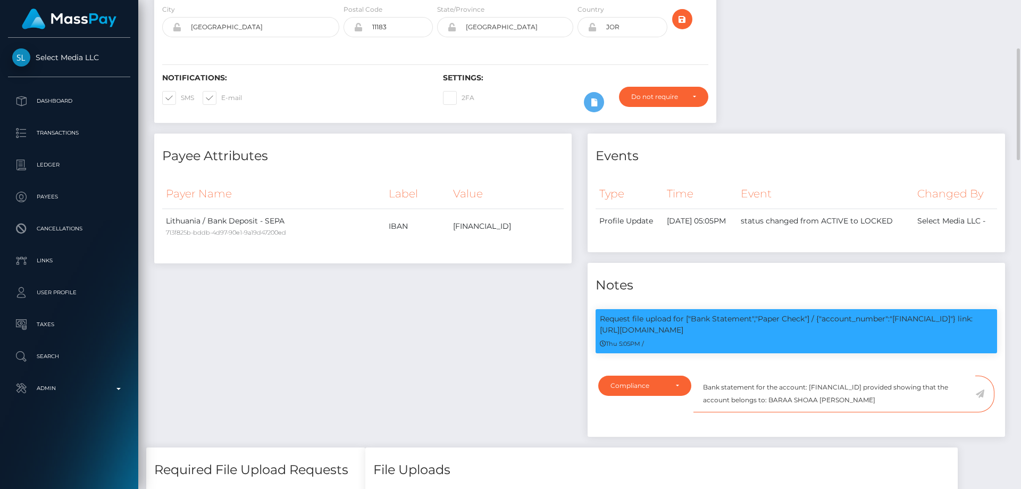
click at [886, 395] on textarea "Bank statement for the account: LT653250058372470428 provided showing that the …" at bounding box center [835, 394] width 282 height 37
type textarea "Bank statement for the account: LT653250058372470428 provided showing that the …"
click at [981, 389] on icon at bounding box center [980, 393] width 9 height 9
click at [490, 325] on div "Payee Attributes Payer Name Label Value Lithuania / Bank Deposit - SEPA 713f825…" at bounding box center [363, 291] width 434 height 314
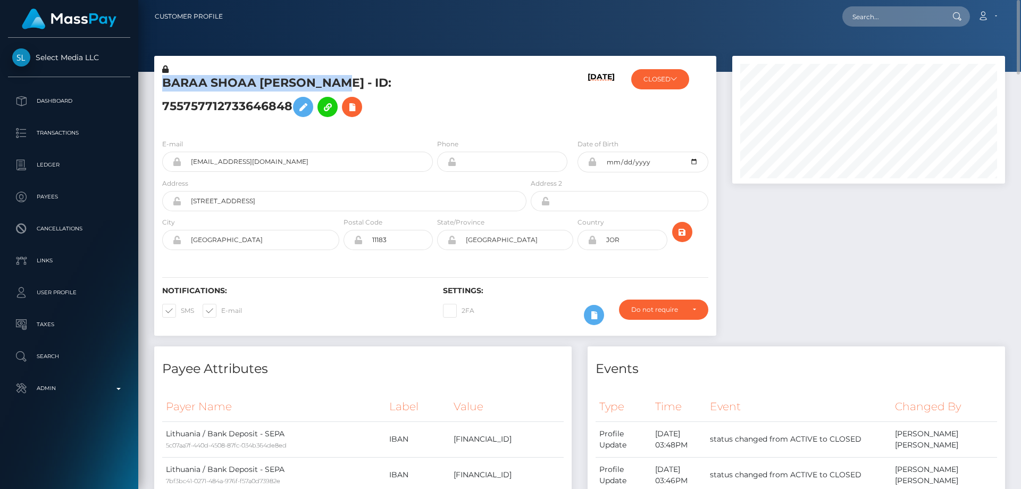
drag, startPoint x: 347, startPoint y: 83, endPoint x: 163, endPoint y: 80, distance: 183.5
click at [163, 80] on h5 "BARAA SHOAA [PERSON_NAME] - ID: 755757712733646848" at bounding box center [341, 98] width 359 height 47
copy h5 "BARAA SHOAA [PERSON_NAME]"
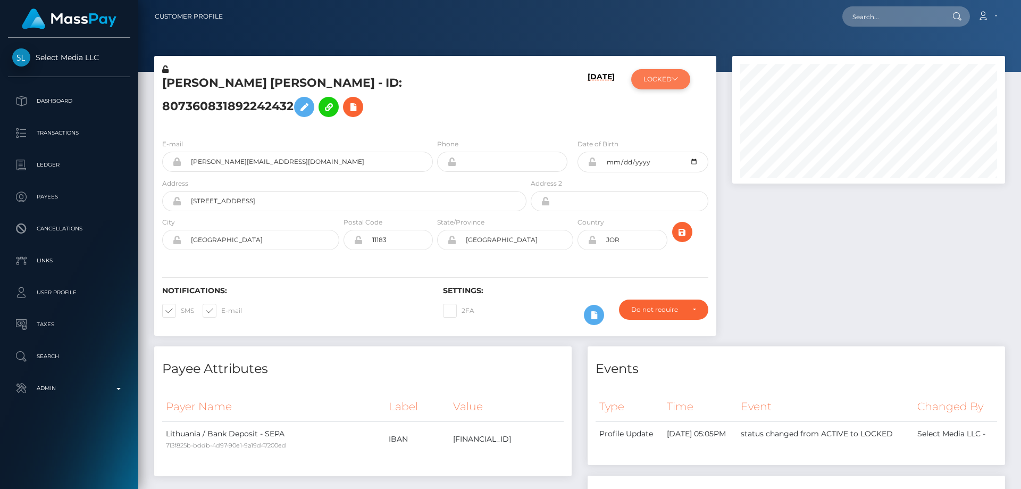
scroll to position [128, 273]
click at [679, 84] on button "LOCKED" at bounding box center [660, 79] width 59 height 20
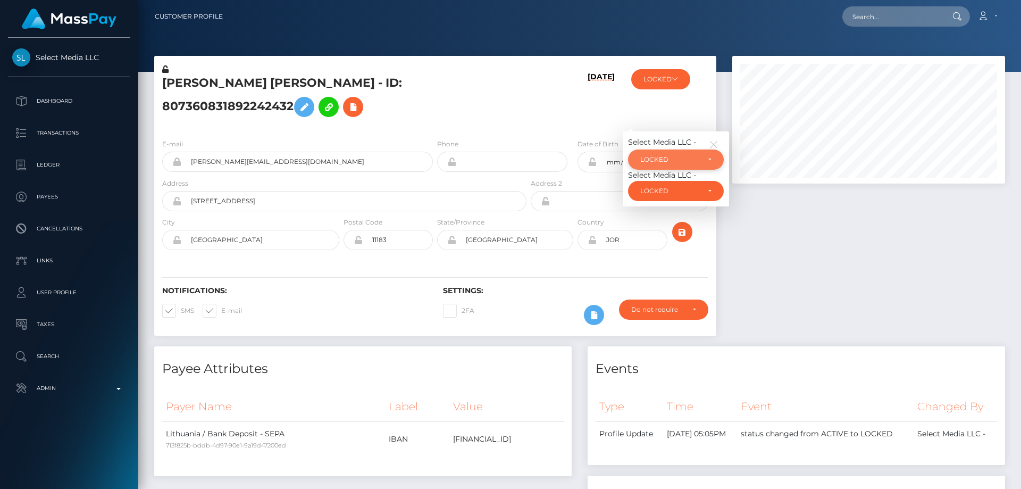
click at [681, 155] on div "LOCKED" at bounding box center [669, 159] width 59 height 9
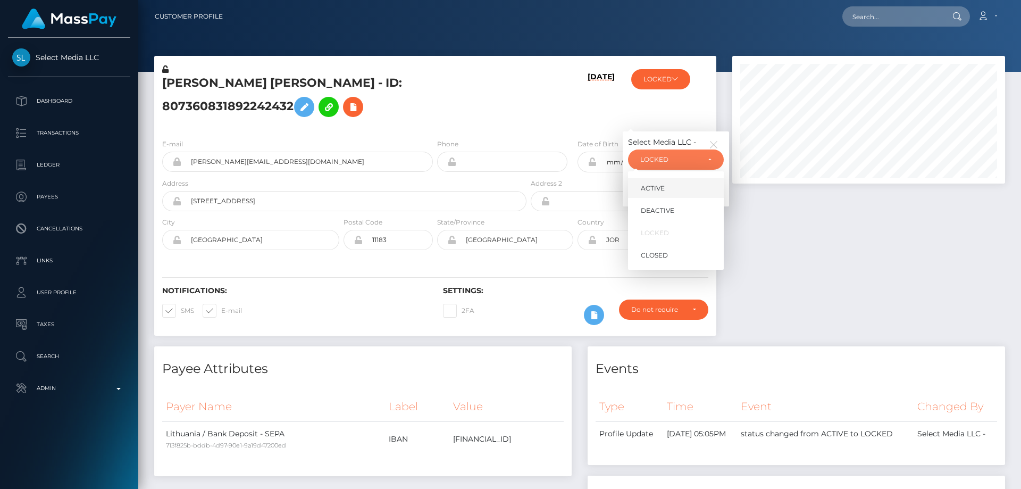
click at [674, 178] on link "ACTIVE" at bounding box center [676, 188] width 96 height 20
select select "ACTIVE"
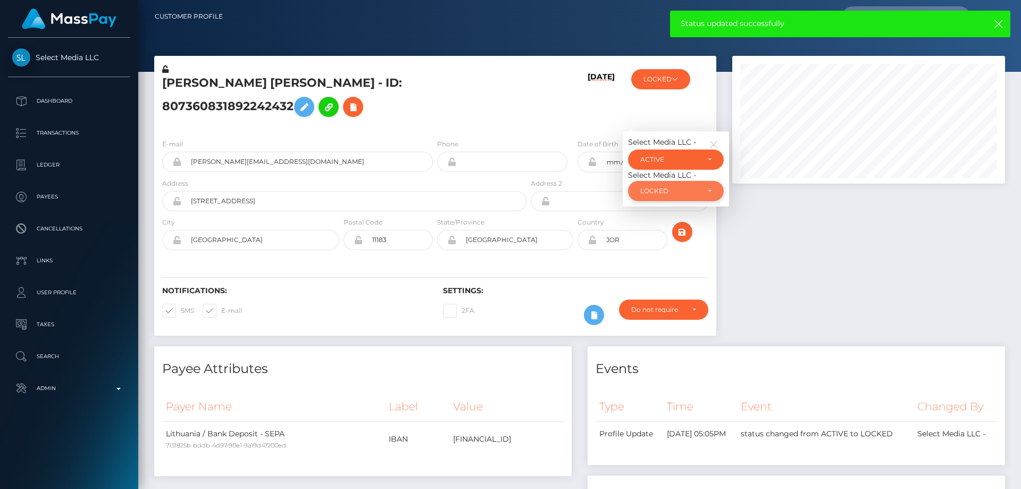
click at [676, 187] on div "LOCKED" at bounding box center [669, 191] width 59 height 9
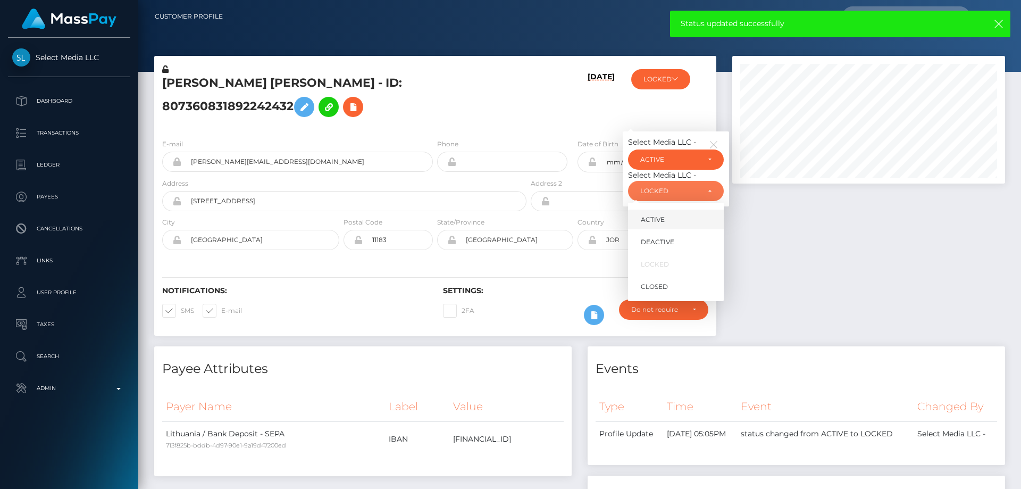
click at [671, 210] on link "ACTIVE" at bounding box center [676, 220] width 96 height 20
select select "ACTIVE"
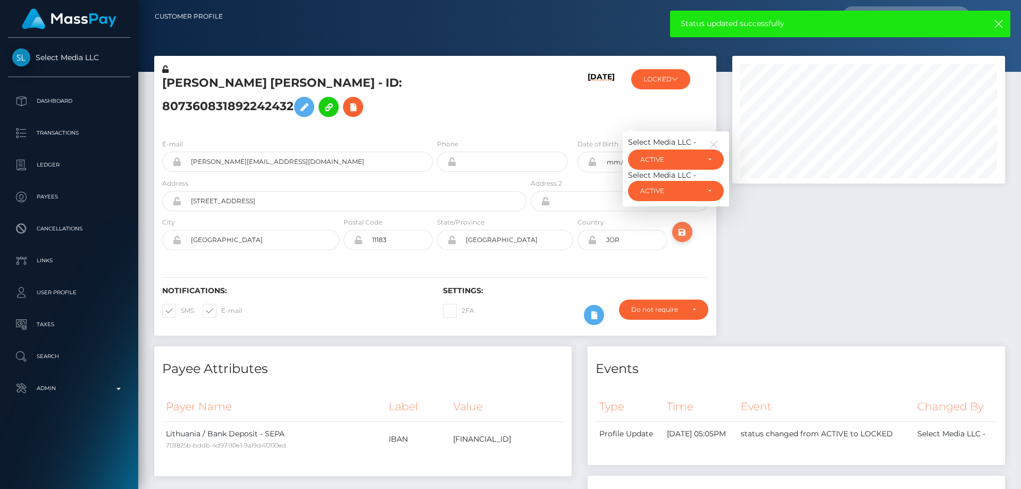
click at [684, 226] on icon "submit" at bounding box center [682, 232] width 13 height 13
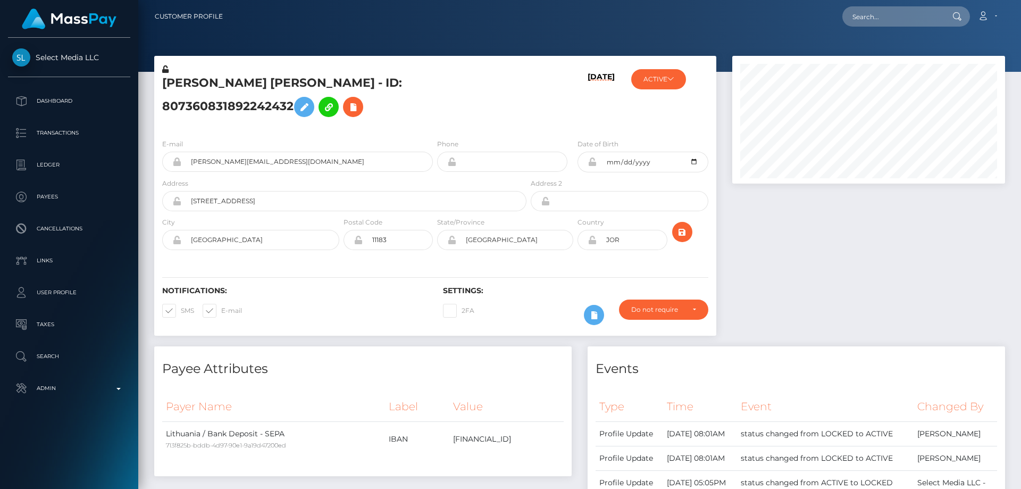
scroll to position [128, 273]
click at [243, 87] on h5 "[PERSON_NAME] [PERSON_NAME] - ID: 807360831892242432" at bounding box center [341, 98] width 359 height 47
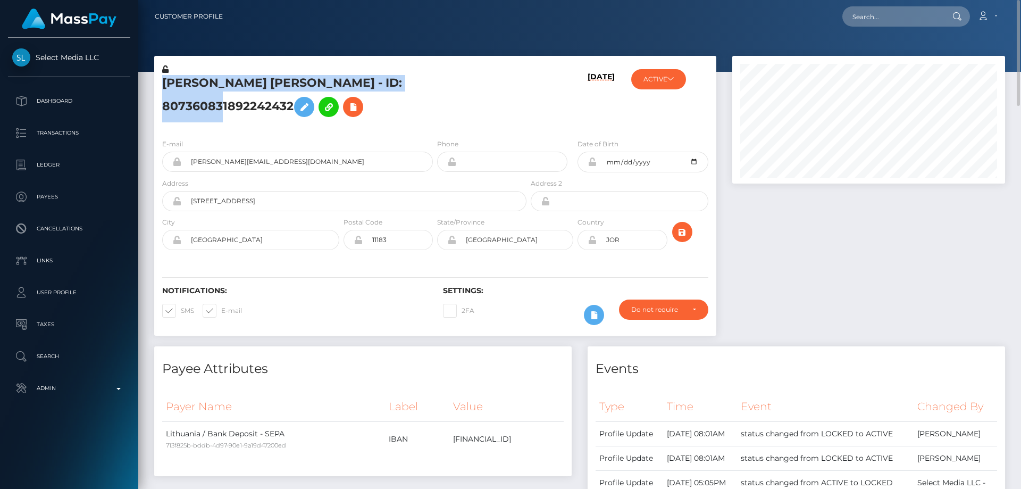
drag, startPoint x: 0, startPoint y: 0, endPoint x: 243, endPoint y: 88, distance: 258.5
copy h5 "[PERSON_NAME] [PERSON_NAME] - ID: 807360831892242432"
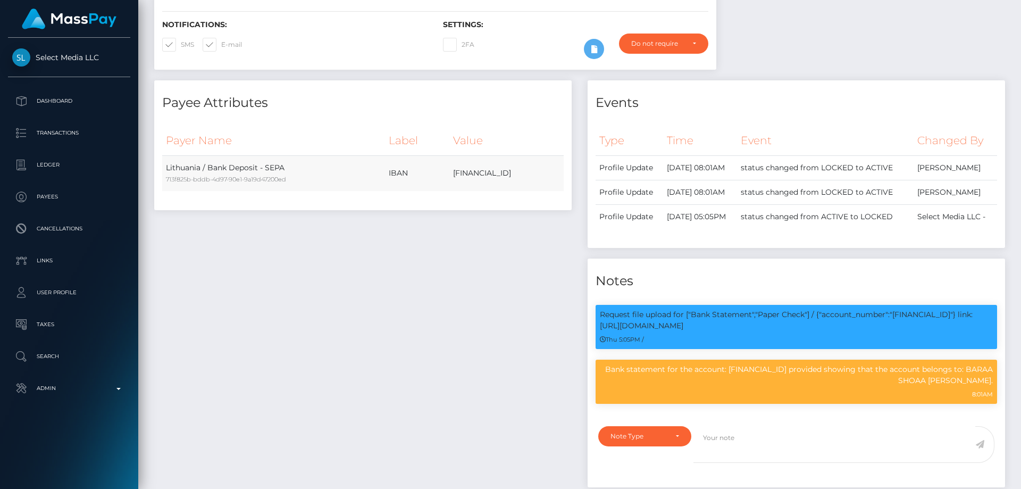
scroll to position [53, 0]
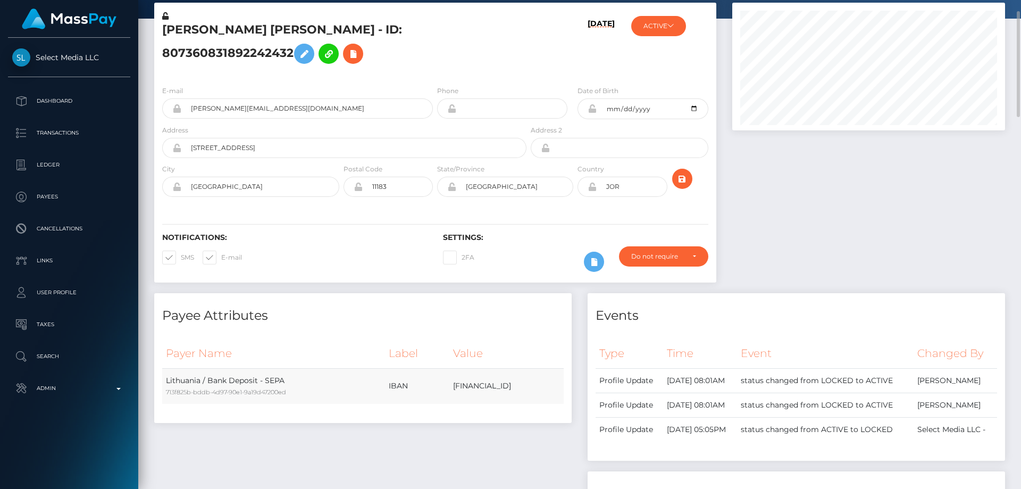
click at [449, 368] on td "[FINANCIAL_ID]" at bounding box center [506, 386] width 114 height 36
copy td "[FINANCIAL_ID]"
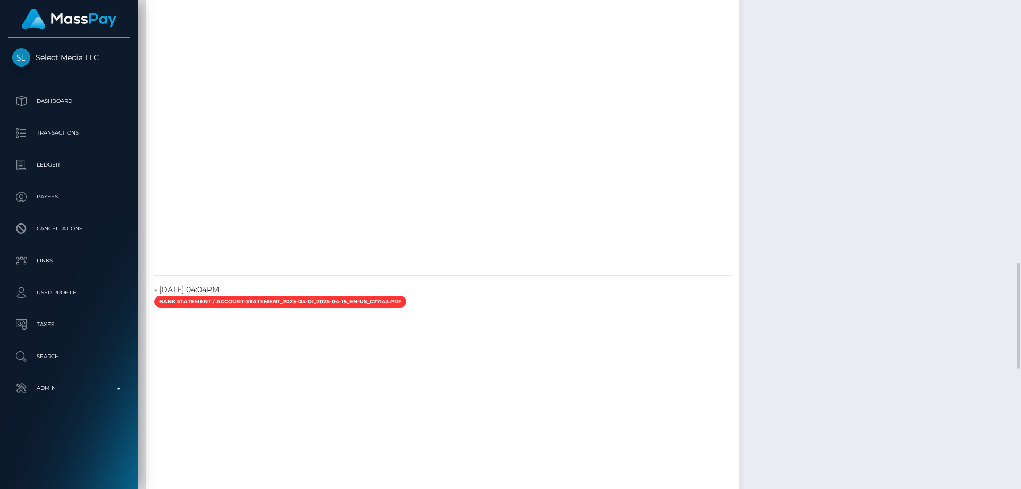
scroll to position [863, 0]
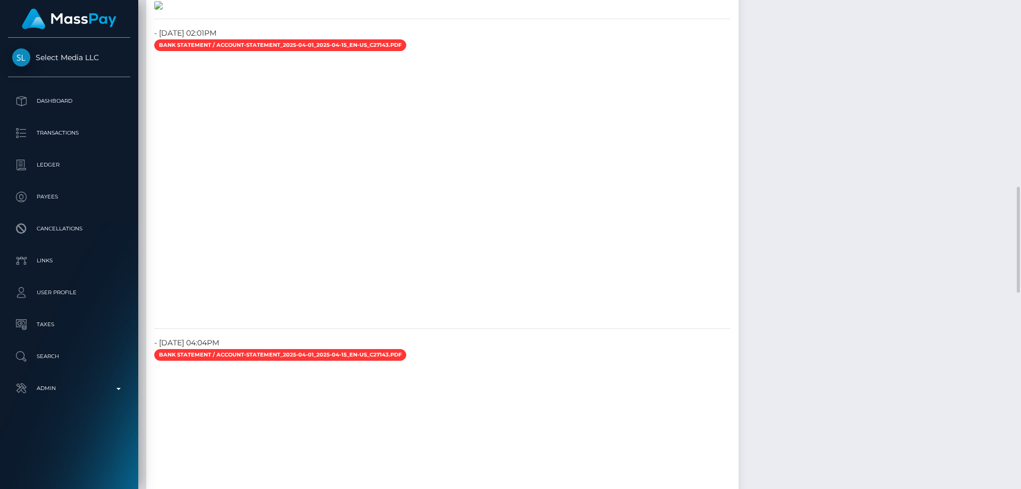
click at [163, 10] on img at bounding box center [158, 5] width 9 height 9
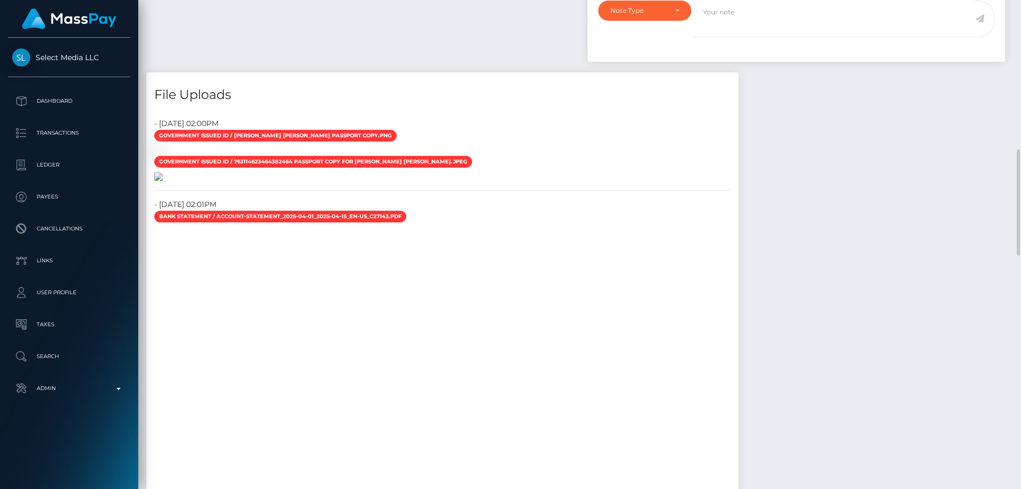
scroll to position [851, 0]
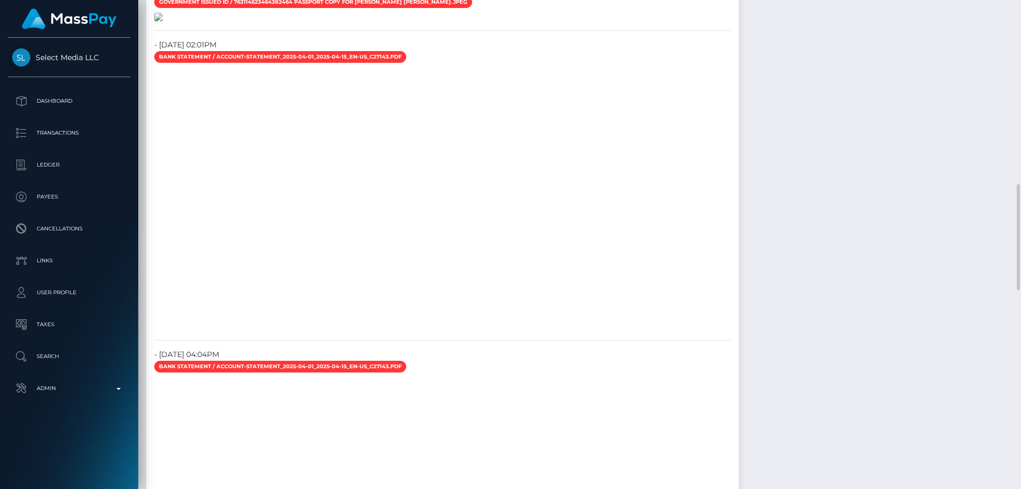
click at [163, 21] on img at bounding box center [158, 17] width 9 height 9
drag, startPoint x: 995, startPoint y: 300, endPoint x: 985, endPoint y: 296, distance: 11.0
click at [995, 300] on div "Payee Attributes Payer Name Label Value Lithuania / Bank Deposit - SEPA 713f825…" at bounding box center [579, 224] width 867 height 1459
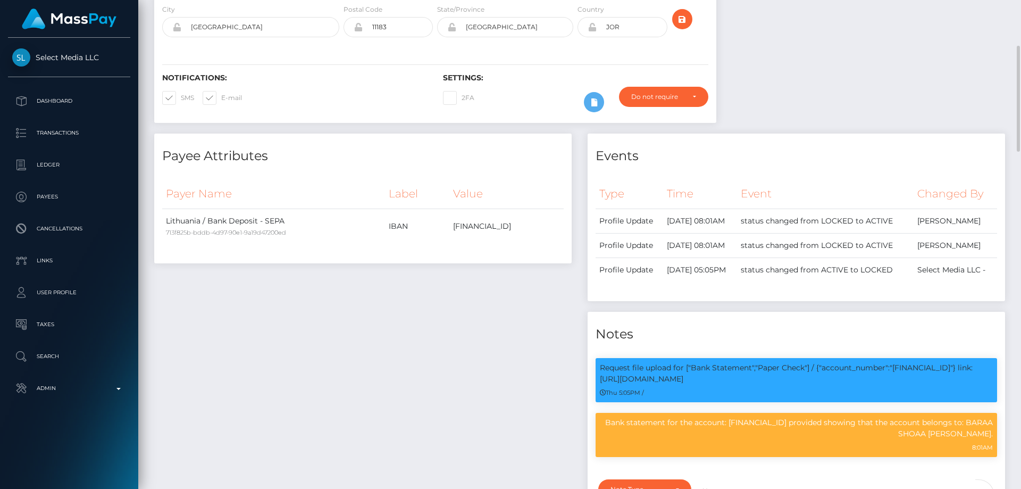
scroll to position [0, 0]
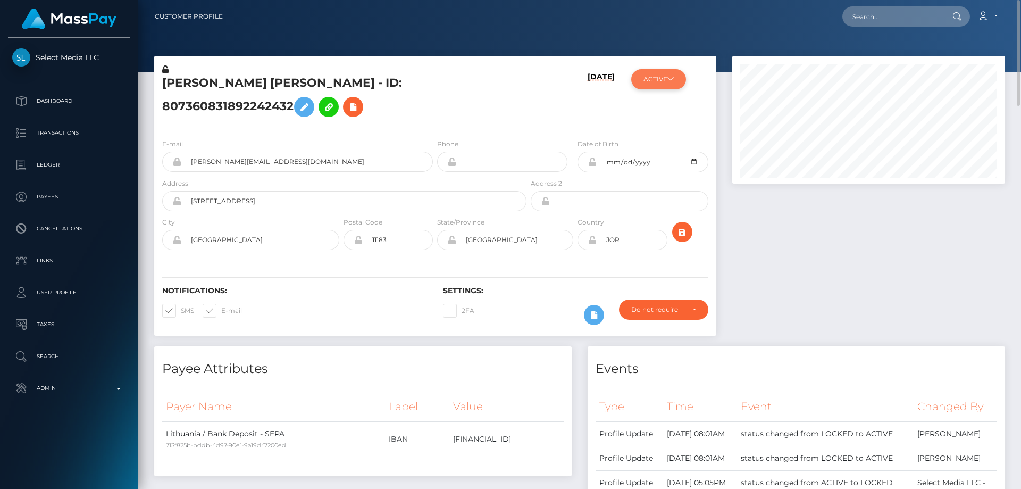
click at [672, 82] on button "ACTIVE" at bounding box center [658, 79] width 55 height 20
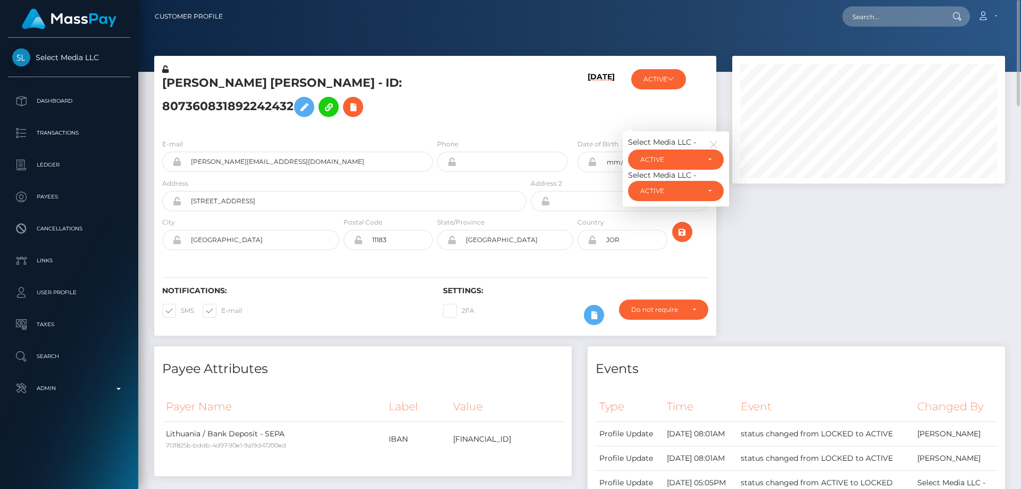
click at [273, 105] on h5 "[PERSON_NAME] [PERSON_NAME] - ID: 807360831892242432" at bounding box center [341, 98] width 359 height 47
click at [311, 101] on icon at bounding box center [304, 107] width 13 height 13
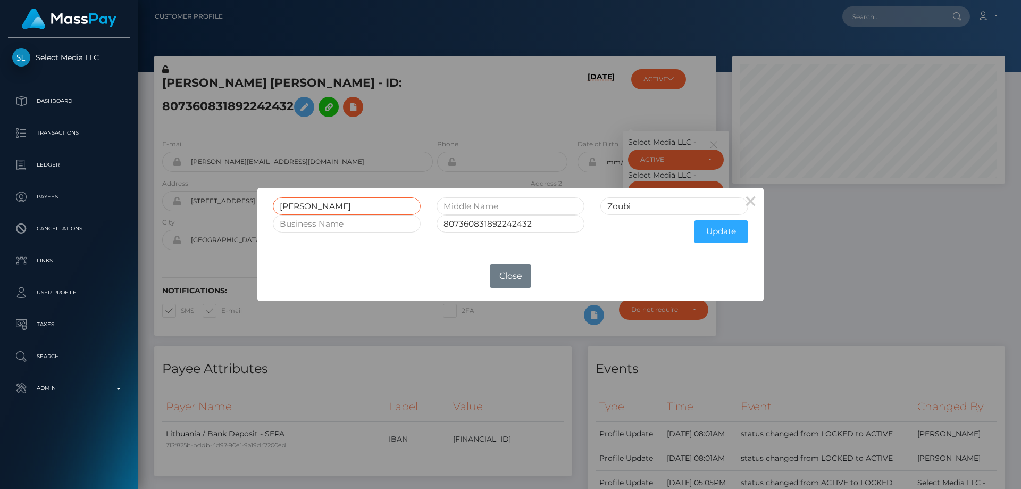
drag, startPoint x: 339, startPoint y: 203, endPoint x: 306, endPoint y: 212, distance: 33.8
click at [232, 219] on div "× [PERSON_NAME] [PERSON_NAME] 807360831892242432 Update OK No Close" at bounding box center [510, 244] width 1021 height 489
paste input "BARAA SHOAA RAUOF ZOUB"
drag, startPoint x: 378, startPoint y: 205, endPoint x: 413, endPoint y: 204, distance: 35.7
click at [413, 204] on input "BARAA SHOAA RAUOF ZOUBI" at bounding box center [347, 206] width 148 height 18
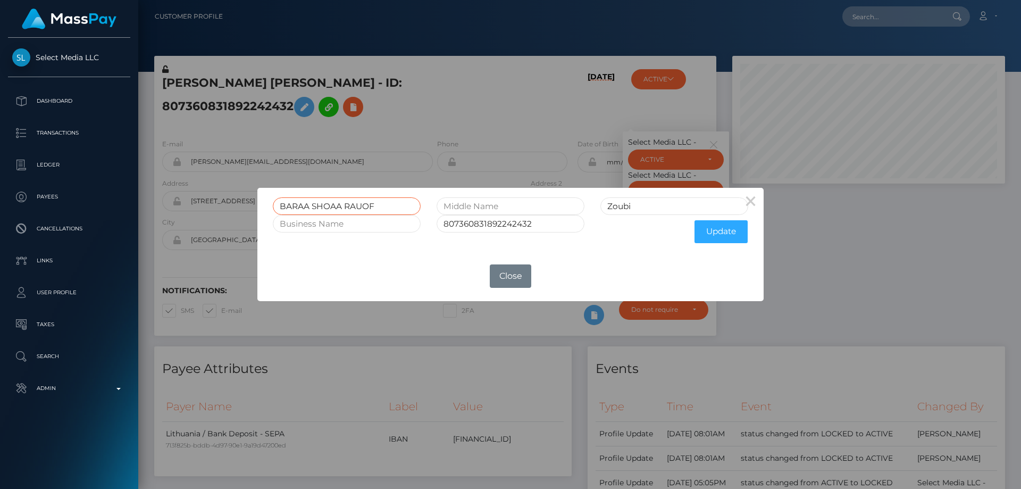
type input "BARAA SHOAA RAUOF"
drag, startPoint x: 653, startPoint y: 209, endPoint x: 596, endPoint y: 213, distance: 57.6
click at [568, 213] on div "BARAA SHOAA RAUOF Zoubi" at bounding box center [511, 206] width 492 height 18
paste input "OUBI"
type input "ZOUBI"
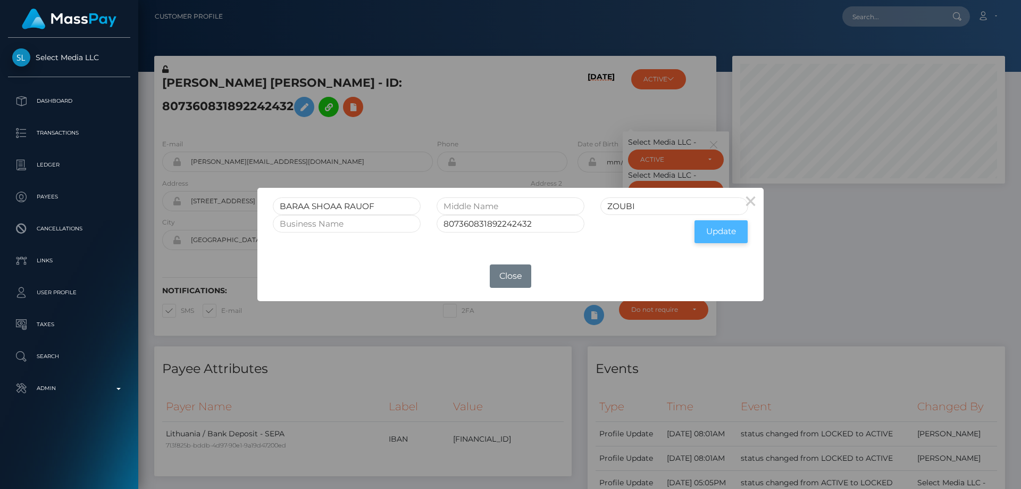
click at [718, 230] on button "Update" at bounding box center [721, 231] width 53 height 23
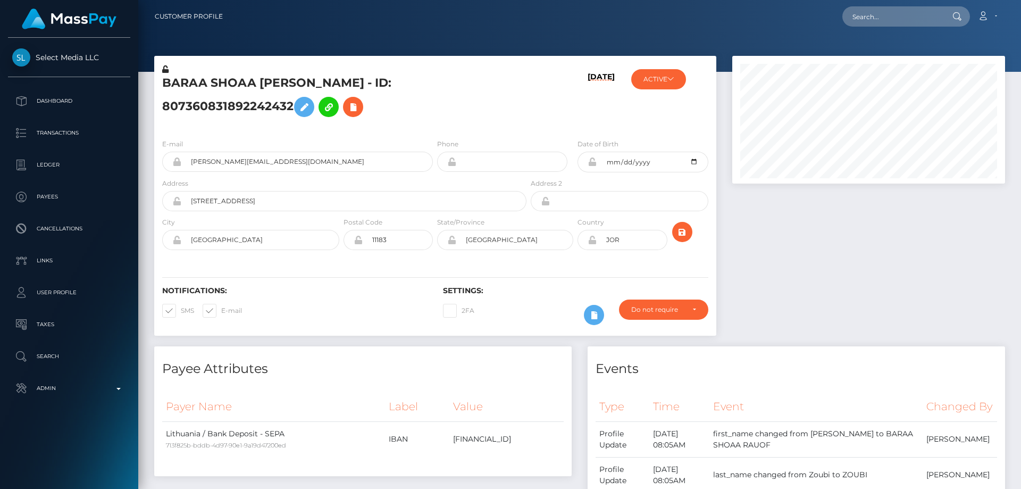
scroll to position [128, 273]
click at [165, 69] on icon at bounding box center [165, 68] width 6 height 7
click at [301, 92] on h5 "BARAA SHOAA [PERSON_NAME] - ID: 807360831892242432" at bounding box center [341, 98] width 359 height 47
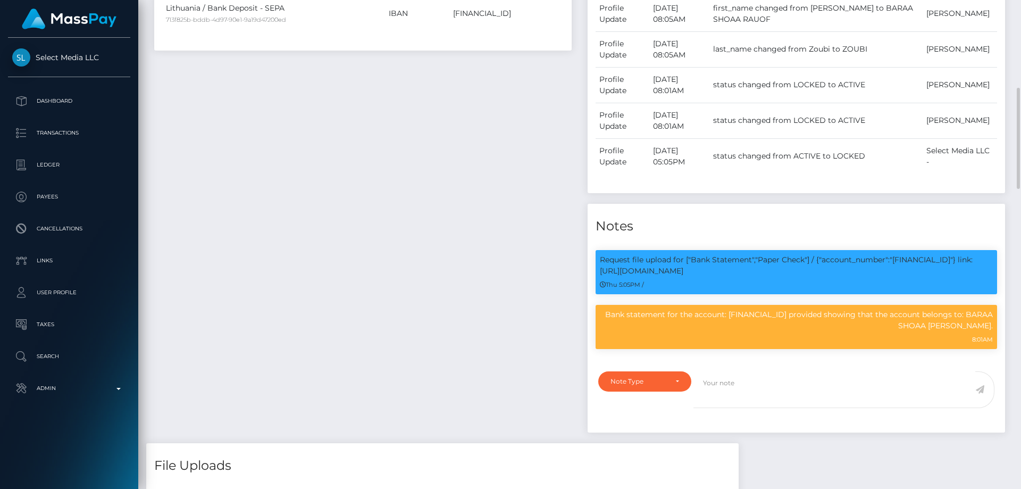
scroll to position [585, 0]
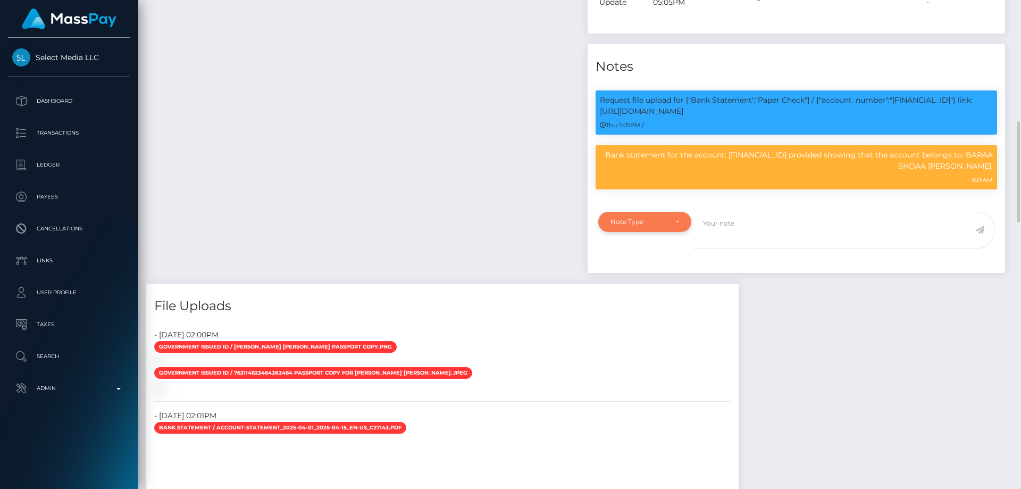
click at [637, 226] on div "Note Type" at bounding box center [639, 222] width 56 height 9
click at [643, 278] on span "Compliance" at bounding box center [630, 273] width 39 height 10
select select "COMPLIANCE"
click at [736, 248] on textarea at bounding box center [835, 230] width 282 height 37
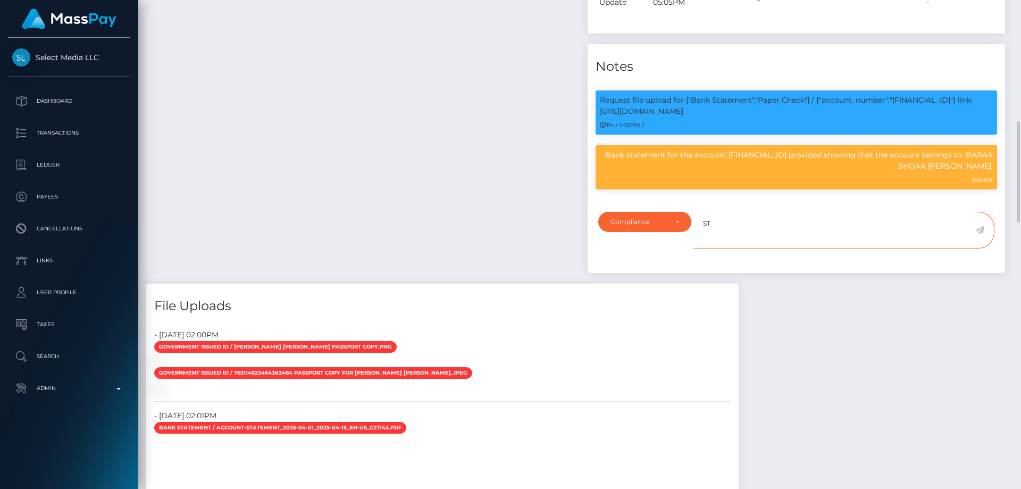
type textarea "S"
paste textarea "128674"
type textarea "The name was changed as at client request ( 128674 )."
drag, startPoint x: 978, startPoint y: 245, endPoint x: 926, endPoint y: 269, distance: 57.4
click at [978, 234] on icon at bounding box center [980, 230] width 9 height 9
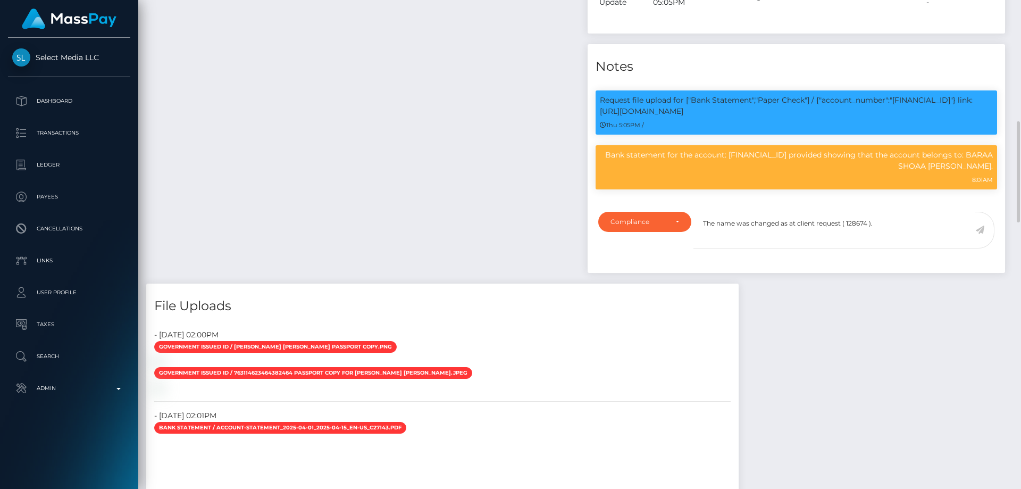
click at [449, 218] on div "Payee Attributes Payer Name Label Value Lithuania / Bank Deposit - SEPA 713f825…" at bounding box center [363, 22] width 434 height 522
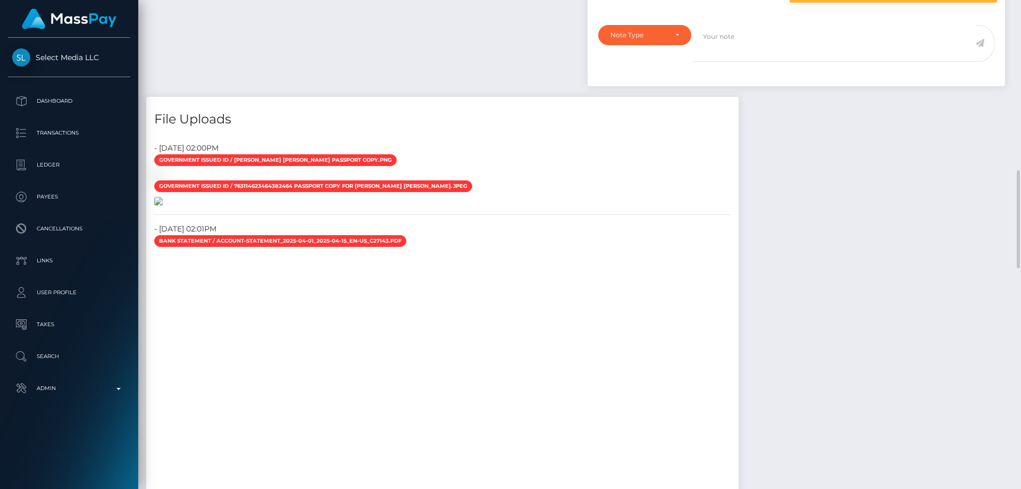
scroll to position [1011, 0]
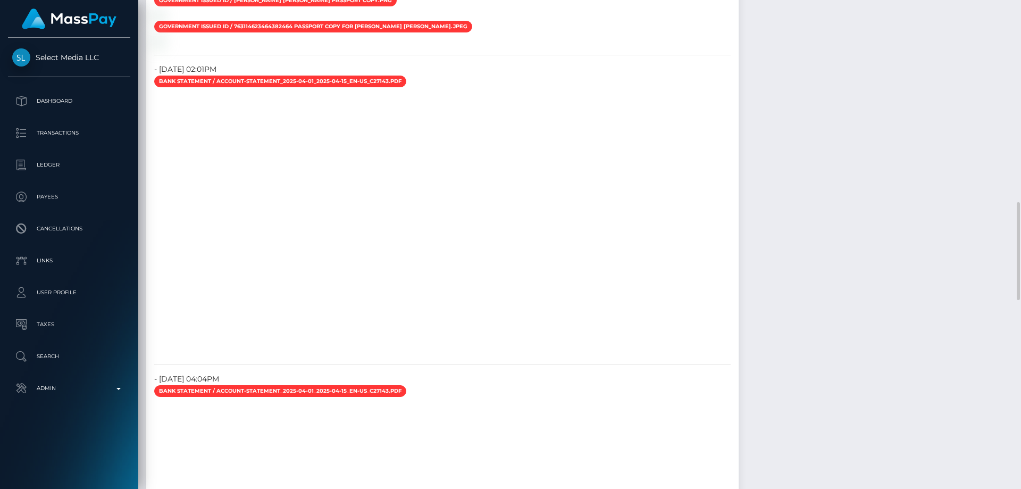
drag, startPoint x: 689, startPoint y: 436, endPoint x: 672, endPoint y: 379, distance: 60.1
click at [689, 436] on div "Payee Attributes Payer Name Label Value Lithuania / Bank Deposit - SEPA 713f825…" at bounding box center [579, 157] width 867 height 1643
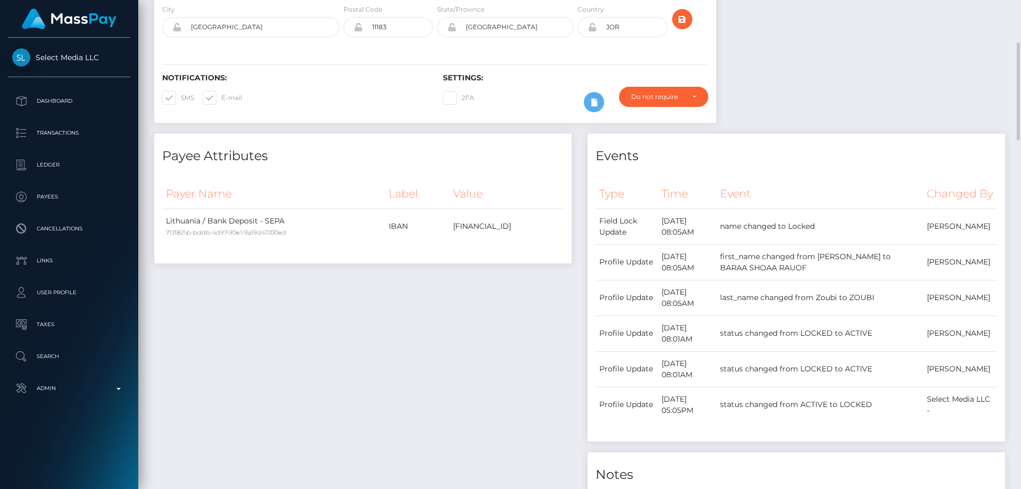
scroll to position [0, 0]
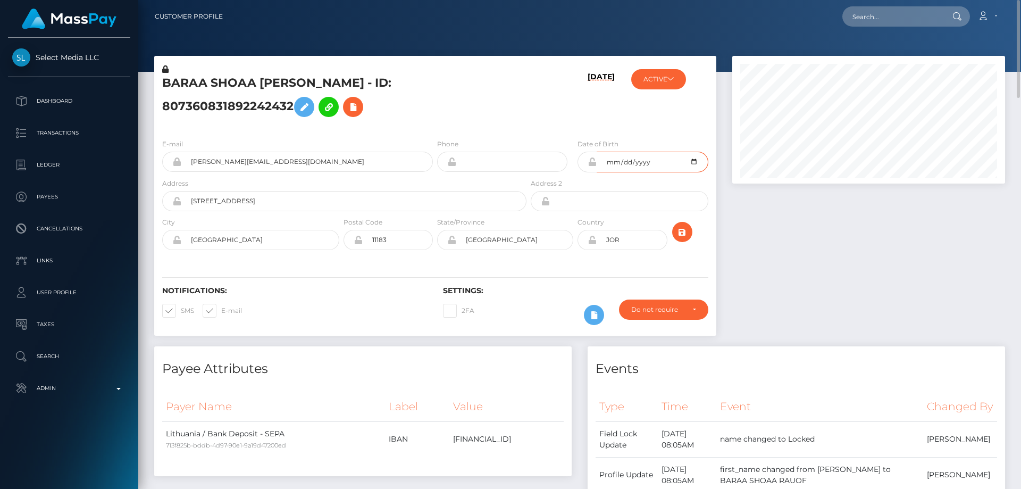
click at [692, 160] on input "1985-04-30" at bounding box center [652, 162] width 111 height 21
type input "[DATE]"
click at [929, 305] on div at bounding box center [869, 201] width 289 height 290
click at [685, 227] on icon "submit" at bounding box center [682, 232] width 13 height 13
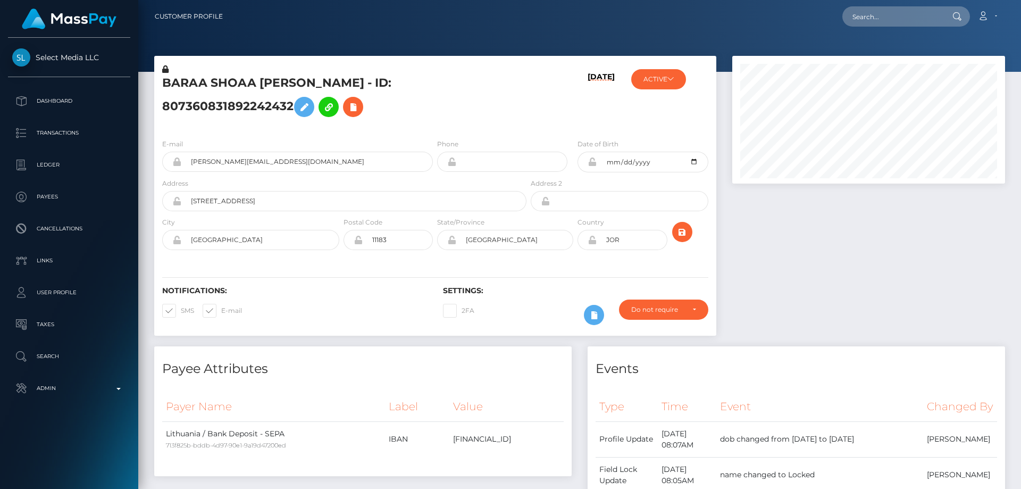
click at [590, 165] on icon at bounding box center [592, 161] width 9 height 9
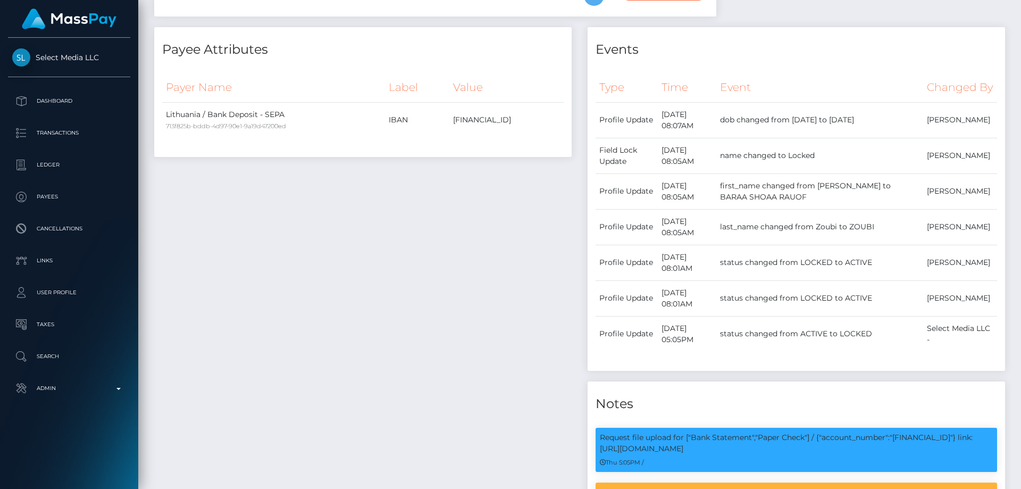
scroll to position [53, 0]
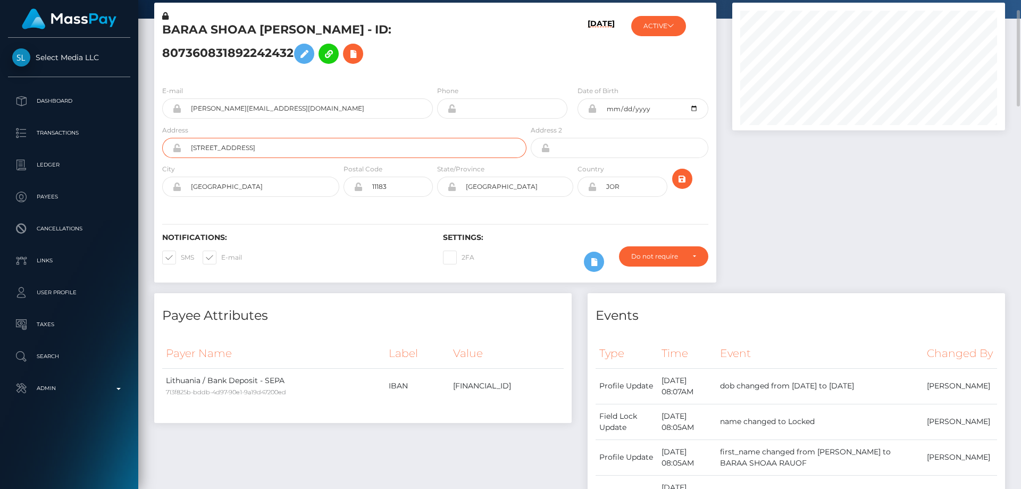
drag, startPoint x: 292, startPoint y: 147, endPoint x: 183, endPoint y: 154, distance: 108.7
click at [167, 158] on div "Address Amman, Ramallah street 10" at bounding box center [341, 143] width 374 height 39
paste input "[PERSON_NAME] 7"
type input "[PERSON_NAME] 7"
drag, startPoint x: 228, startPoint y: 188, endPoint x: 175, endPoint y: 237, distance: 71.9
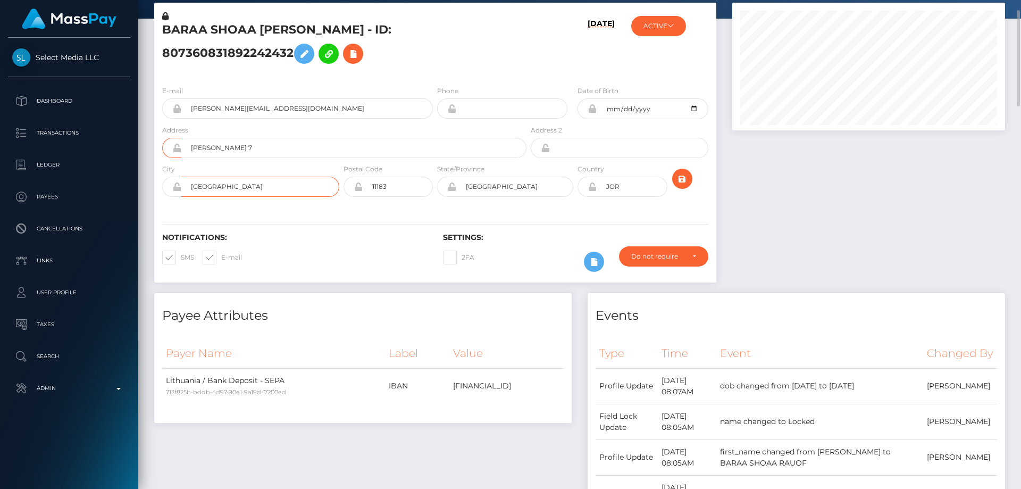
click at [162, 200] on div "City Amman" at bounding box center [247, 182] width 187 height 39
type input "[GEOGRAPHIC_DATA]"
drag, startPoint x: 392, startPoint y: 187, endPoint x: 285, endPoint y: 211, distance: 109.7
click at [285, 211] on div "BARAA SHOAA RAUOF ZOUBI - ID: 807360831892242432 09/04/25 ACTIVE ACTIVE" at bounding box center [435, 143] width 562 height 280
type input "10000"
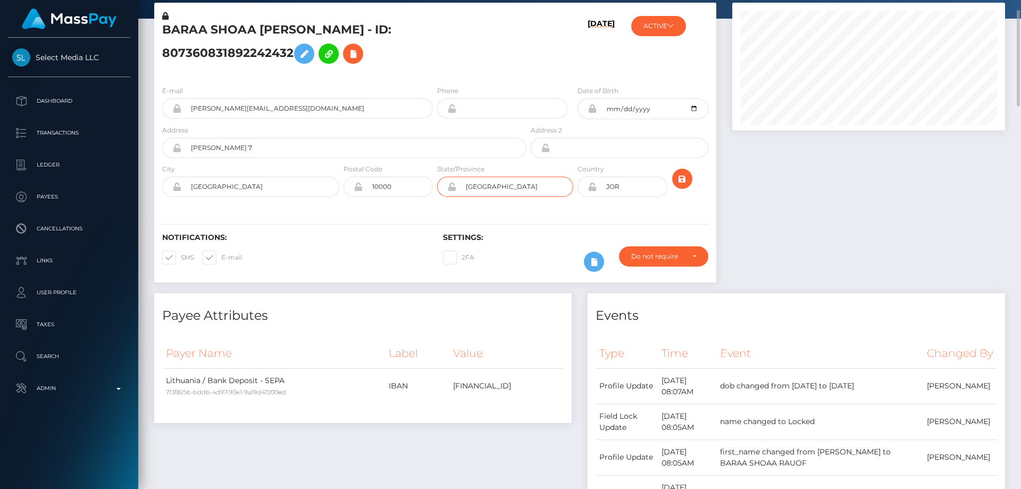
drag, startPoint x: 501, startPoint y: 187, endPoint x: 423, endPoint y: 211, distance: 81.4
click at [433, 209] on div "BARAA SHOAA RAUOF ZOUBI - ID: 807360831892242432 09/04/25 ACTIVE ACTIVE" at bounding box center [435, 143] width 562 height 280
type input "[GEOGRAPHIC_DATA]"
drag, startPoint x: 633, startPoint y: 189, endPoint x: 570, endPoint y: 199, distance: 64.0
click at [596, 186] on div "JOR" at bounding box center [622, 187] width 89 height 20
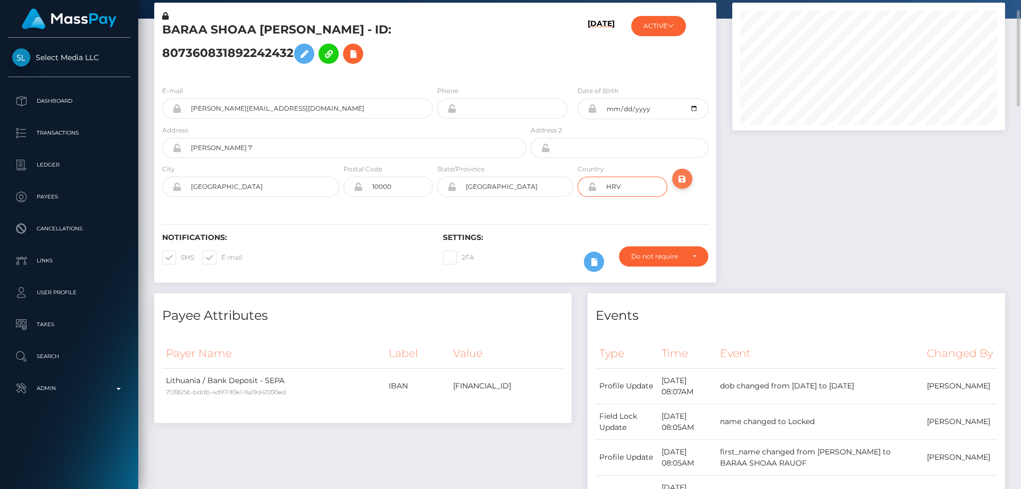
type input "HRV"
click at [686, 173] on icon "submit" at bounding box center [682, 178] width 13 height 13
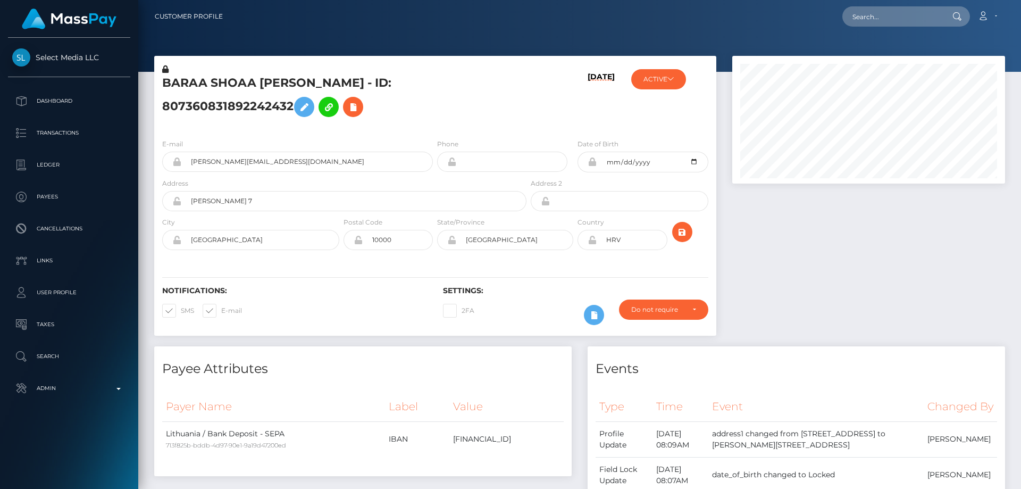
scroll to position [128, 273]
click at [592, 240] on icon at bounding box center [592, 240] width 9 height 9
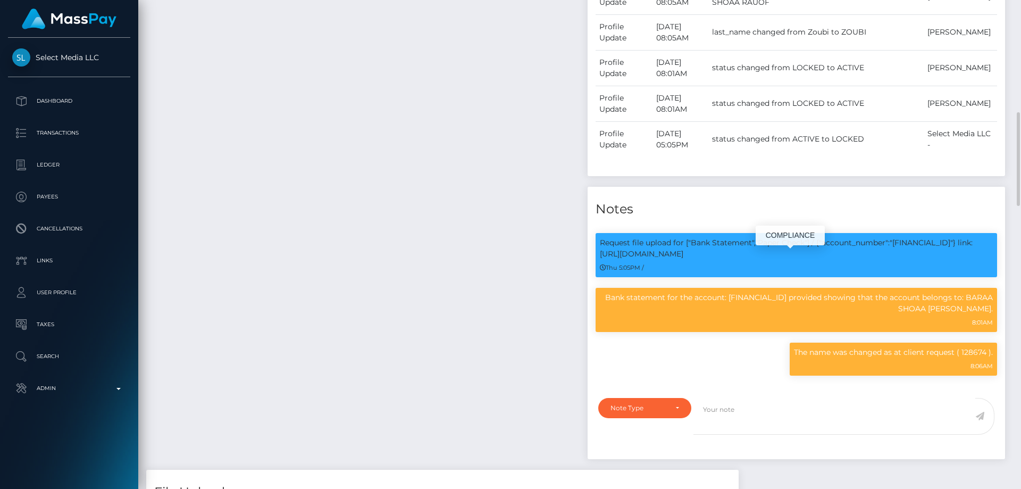
scroll to position [745, 0]
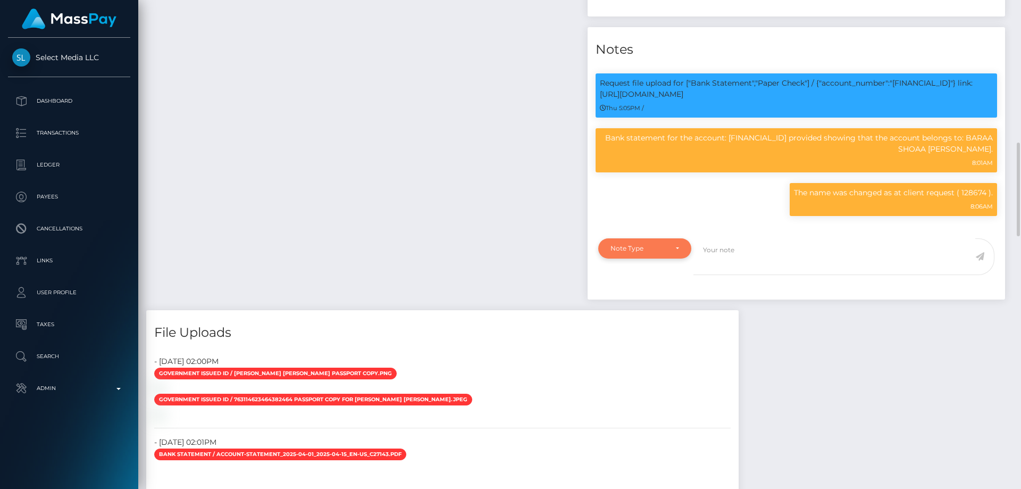
click at [642, 259] on div "Note Type" at bounding box center [644, 248] width 93 height 20
click at [637, 304] on span "Compliance" at bounding box center [630, 300] width 39 height 10
select select "COMPLIANCE"
click at [718, 268] on textarea at bounding box center [835, 256] width 282 height 37
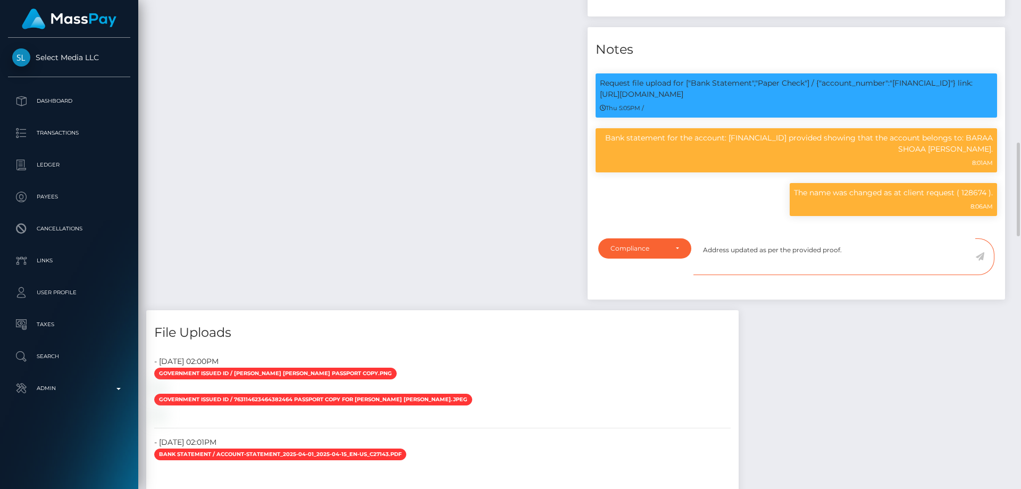
type textarea "Address updated as per the provided proof."
click at [980, 261] on icon at bounding box center [980, 256] width 9 height 9
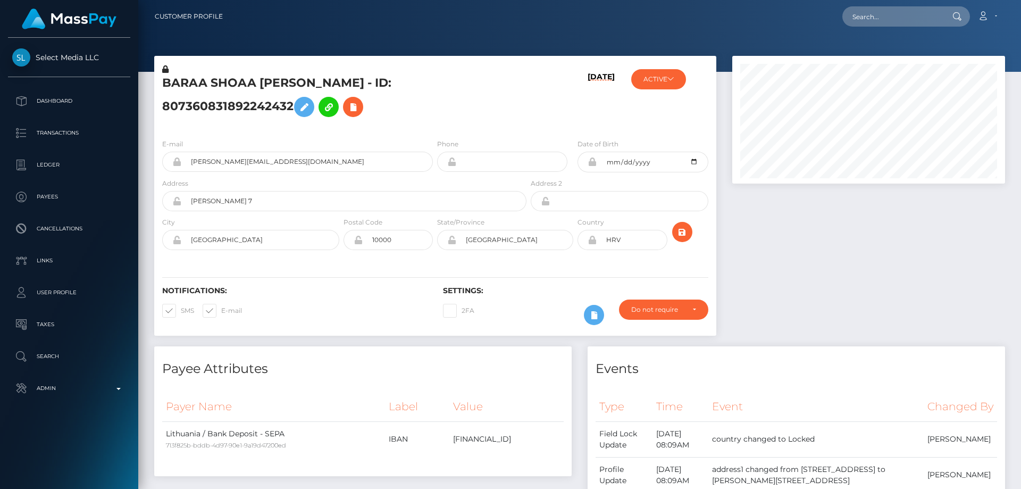
scroll to position [128, 273]
click at [297, 72] on div "BARAA SHOAA [PERSON_NAME] - ID: 807360831892242432" at bounding box center [341, 97] width 374 height 66
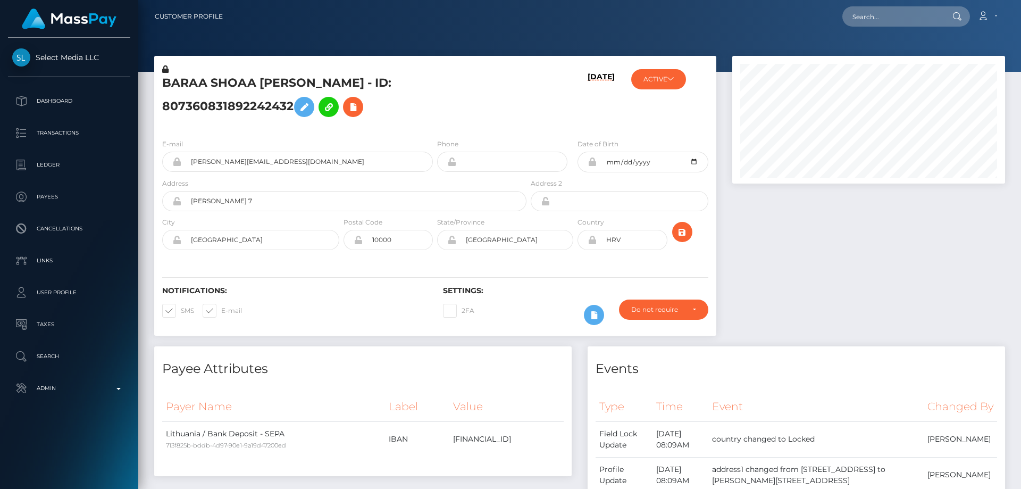
click at [297, 82] on h5 "BARAA SHOAA [PERSON_NAME] - ID: 807360831892242432" at bounding box center [341, 98] width 359 height 47
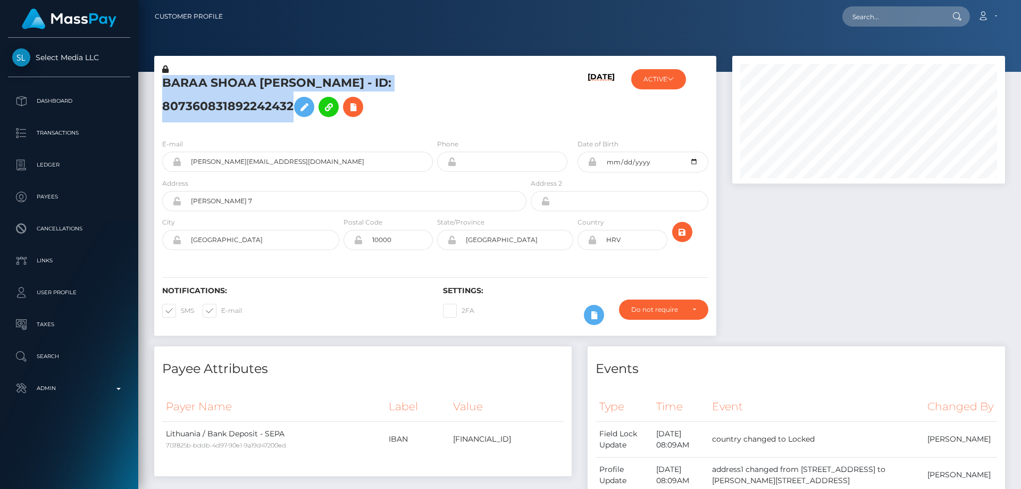
click at [297, 82] on h5 "BARAA SHOAA [PERSON_NAME] - ID: 807360831892242432" at bounding box center [341, 98] width 359 height 47
copy h5 "BARAA SHOAA [PERSON_NAME] - ID: 807360831892242432"
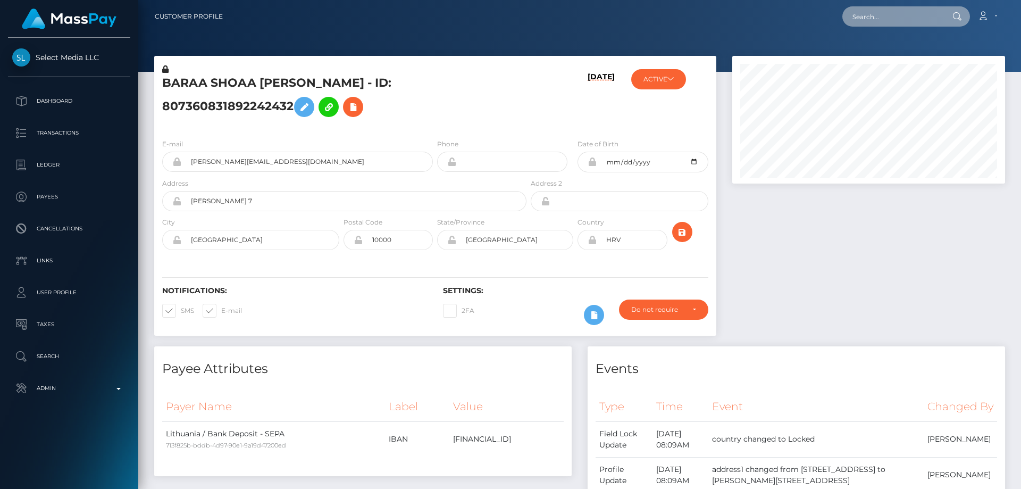
paste input "poact_inUQNBMVSbjP"
type input "poact_inUQNBMVSbjP"
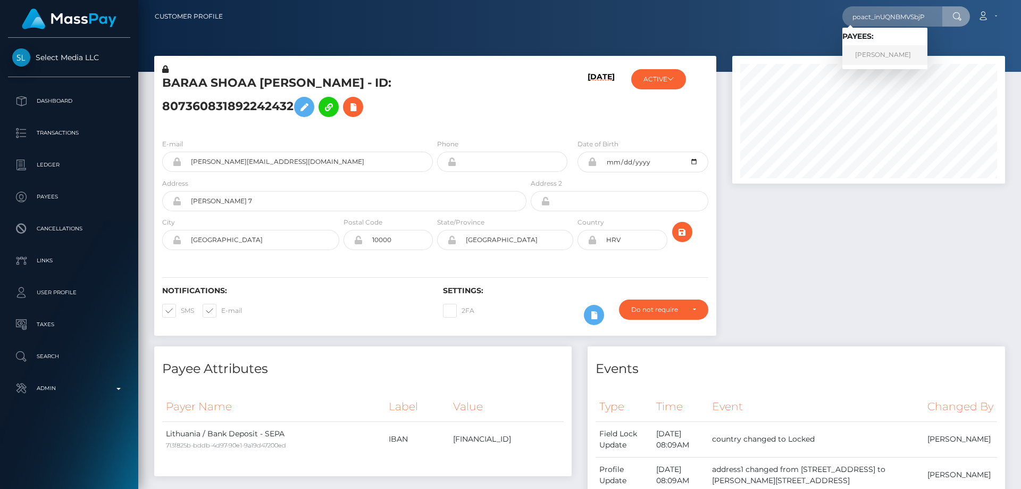
click at [869, 54] on link "[PERSON_NAME]" at bounding box center [885, 55] width 85 height 20
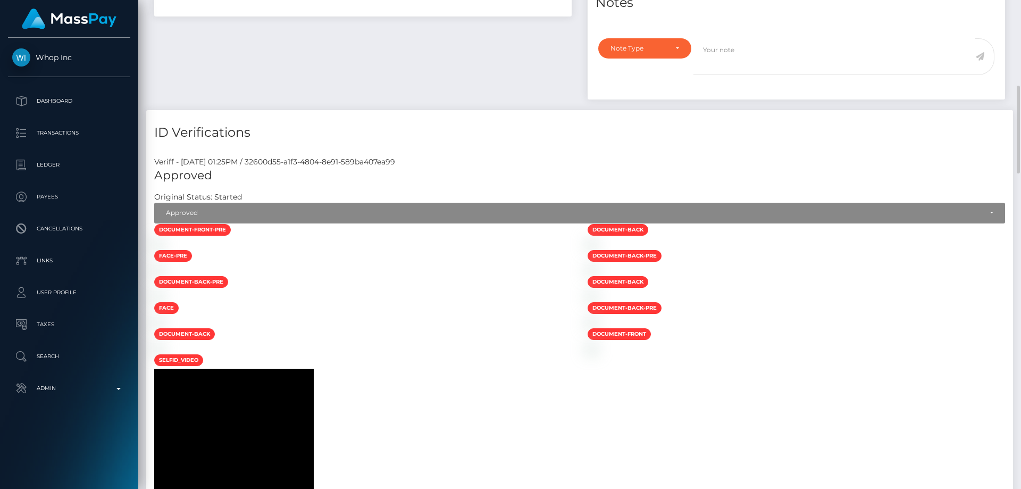
scroll to position [128, 273]
click at [596, 248] on img at bounding box center [592, 244] width 9 height 9
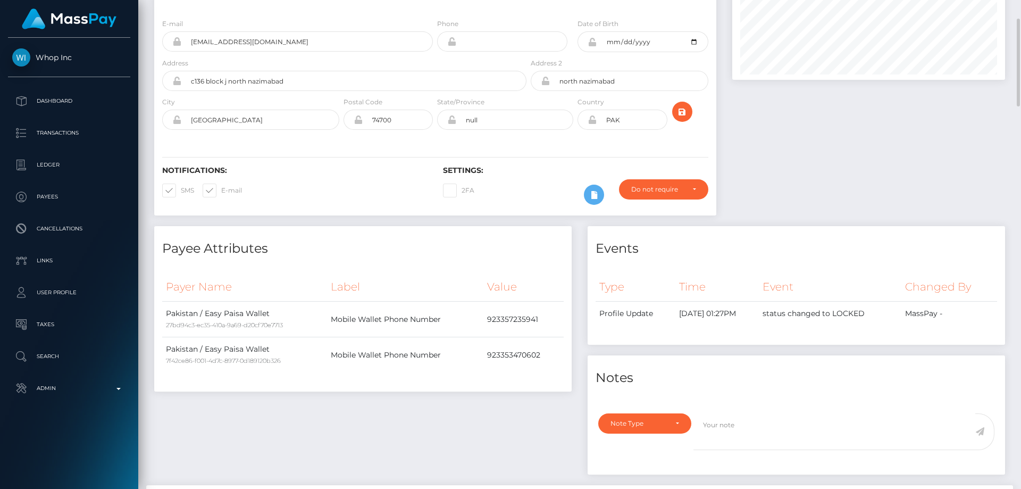
scroll to position [0, 0]
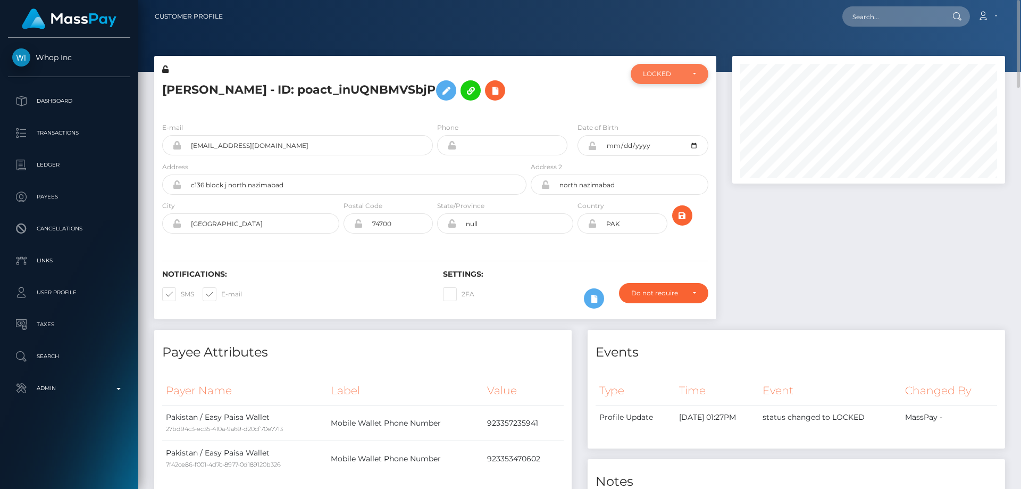
click at [665, 79] on div "LOCKED" at bounding box center [670, 74] width 78 height 20
click at [671, 124] on span "DEACTIVE" at bounding box center [661, 125] width 34 height 10
select select "DEACTIVE"
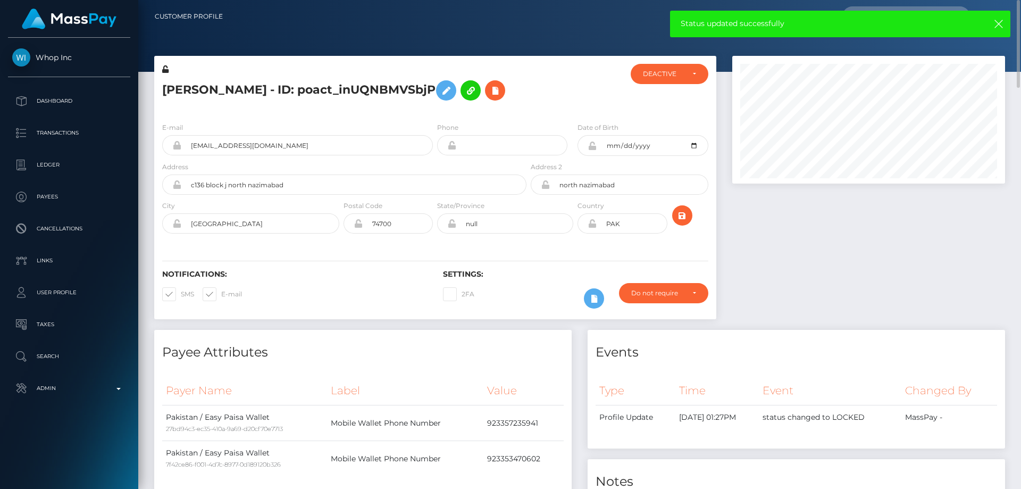
click at [289, 91] on h5 "Rayyan Shariq - ID: poact_inUQNBMVSbjP" at bounding box center [341, 90] width 359 height 31
copy h5 "Rayyan Shariq - ID: poact_inUQNBMVSbjP"
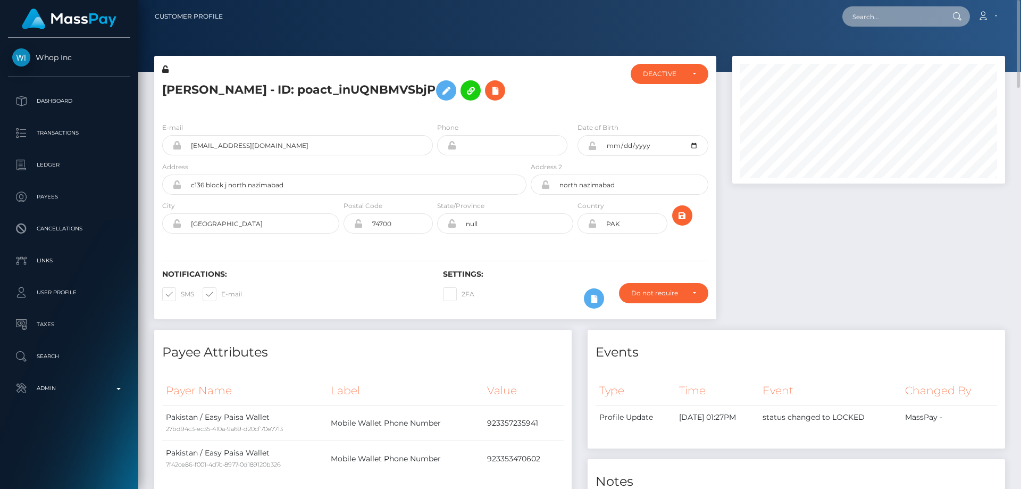
paste input "jasoncrystal2025@gmail.com"
type input "jasoncrystal2025@gmail.com"
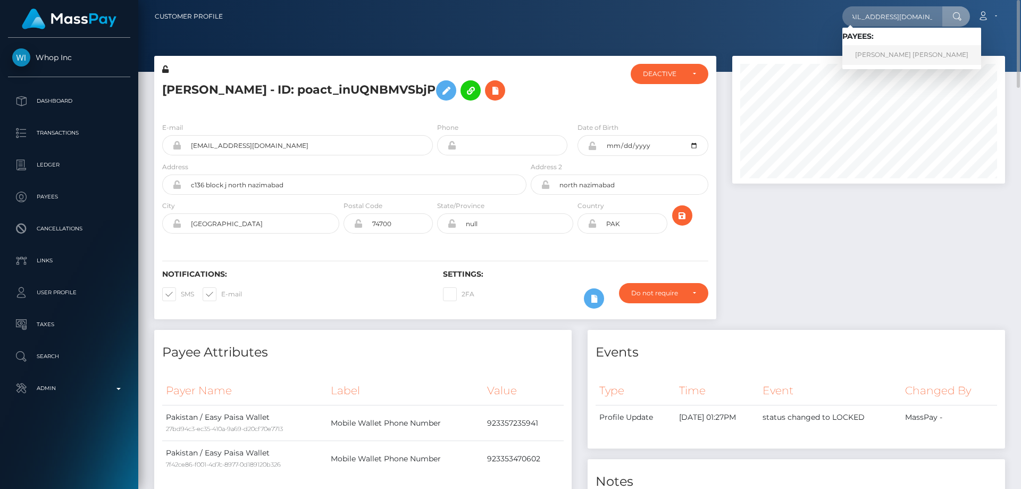
click at [901, 50] on link "CRYSTAL DAWN HOWARD" at bounding box center [912, 55] width 139 height 20
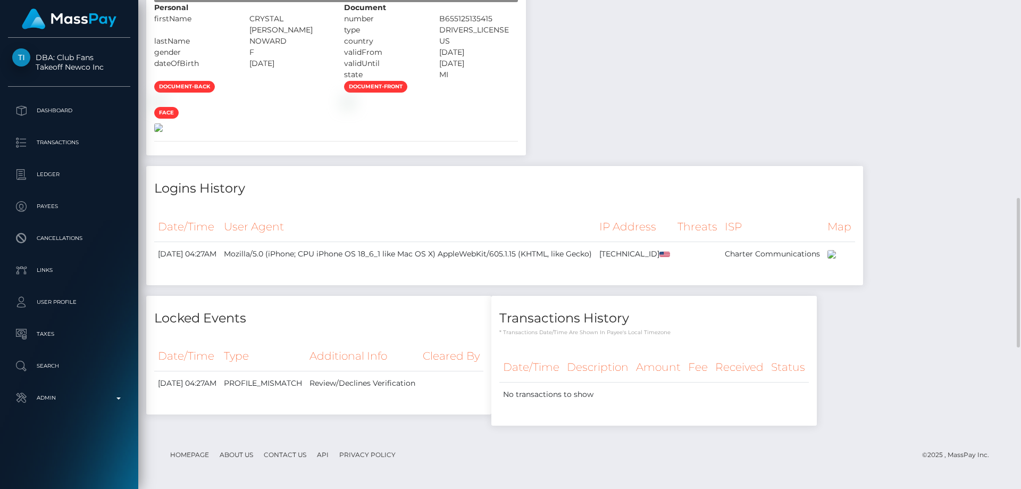
scroll to position [692, 0]
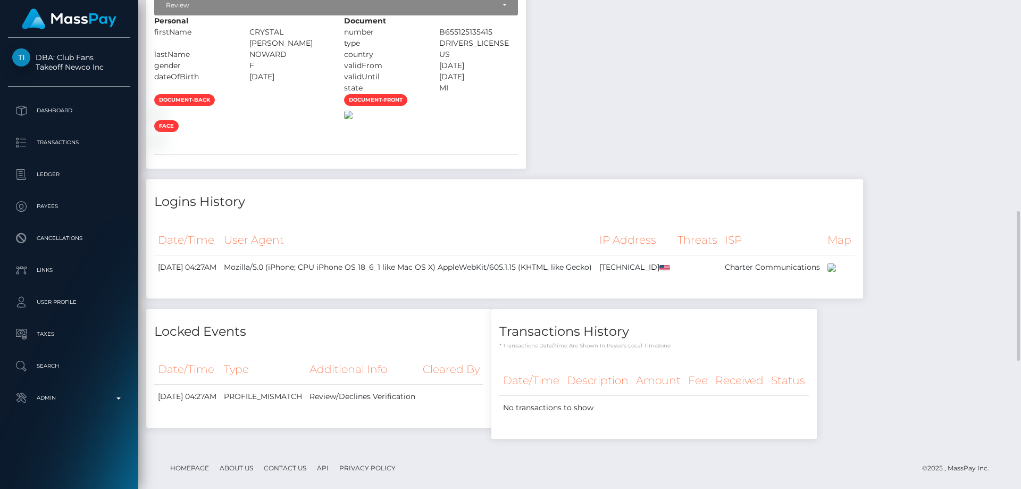
click at [353, 119] on img at bounding box center [348, 115] width 9 height 9
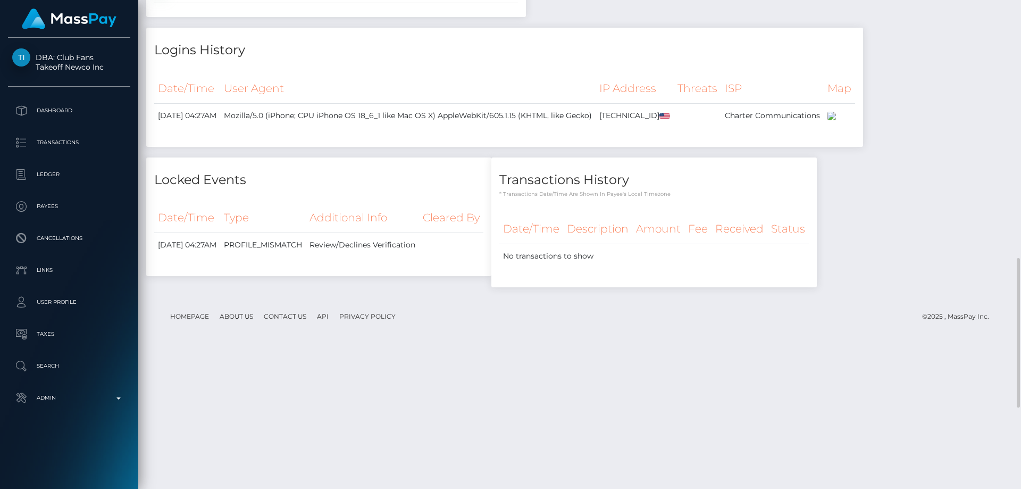
scroll to position [577, 0]
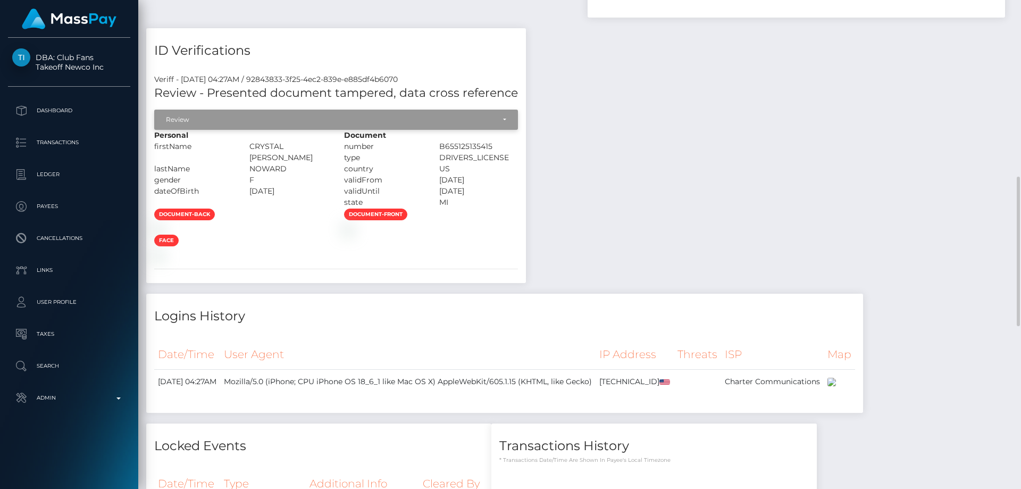
click at [232, 114] on div "Review" at bounding box center [336, 120] width 364 height 20
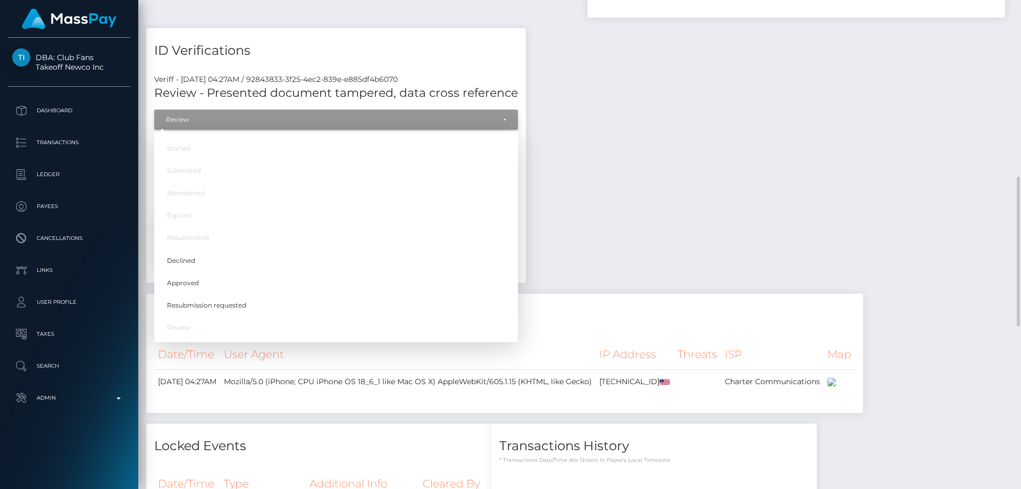
scroll to position [128, 273]
click at [230, 304] on span "Resubmission requested" at bounding box center [206, 306] width 79 height 10
select select "Resubmission requested"
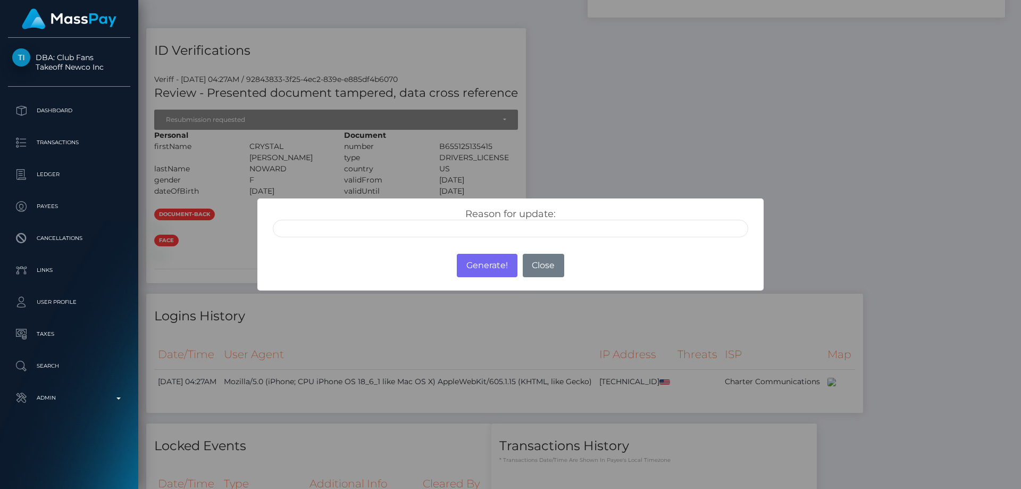
click at [371, 221] on input "text" at bounding box center [511, 229] width 476 height 18
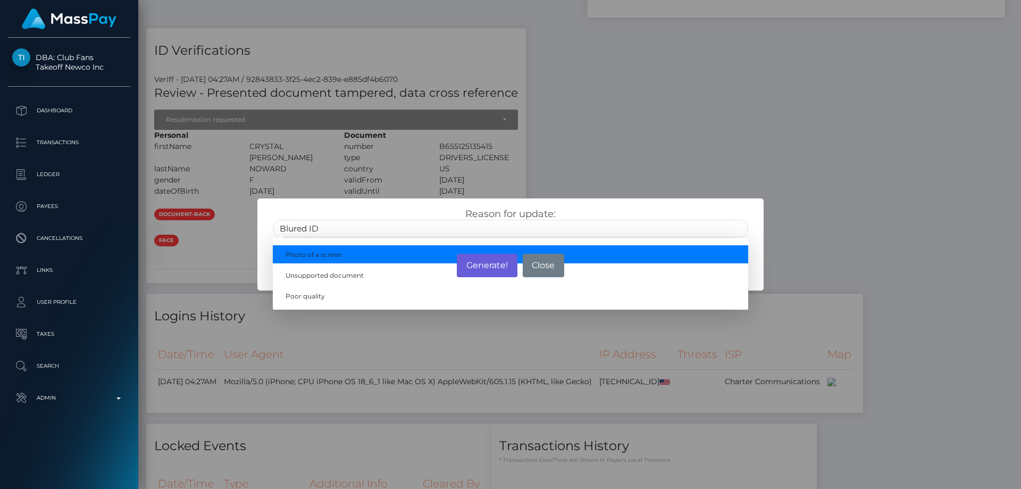
type input "Blured ID"
click at [484, 263] on button "Generate!" at bounding box center [487, 265] width 60 height 23
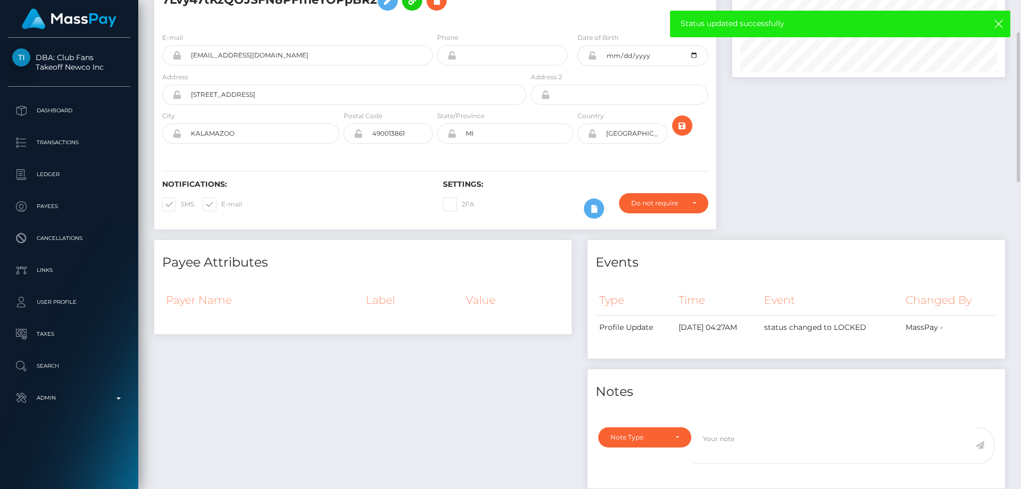
scroll to position [0, 0]
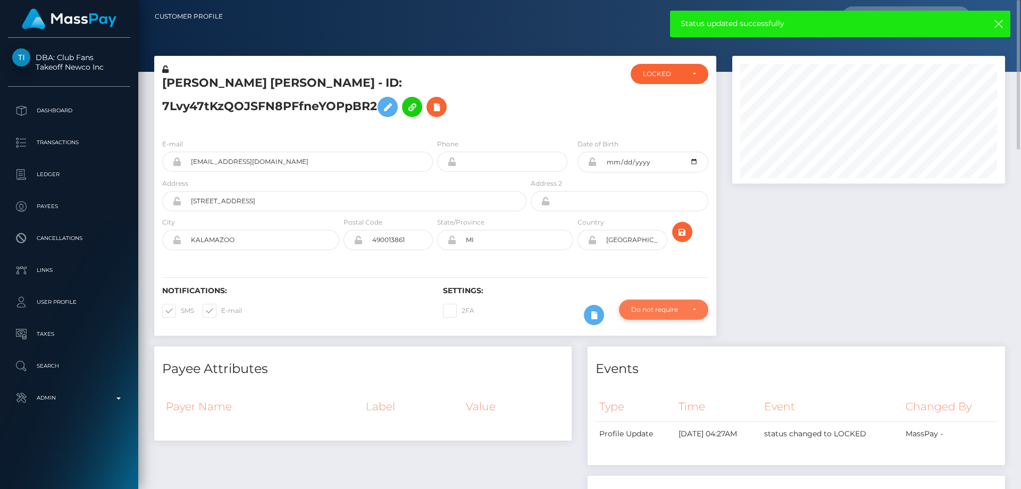
click at [661, 311] on div "Do not require" at bounding box center [657, 309] width 53 height 9
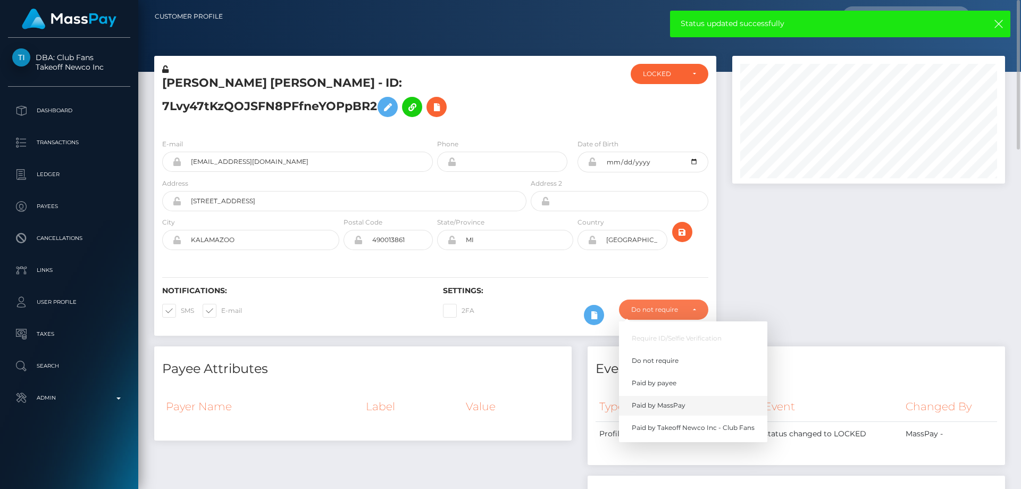
click at [681, 405] on span "Paid by MassPay" at bounding box center [659, 406] width 54 height 10
select select "2"
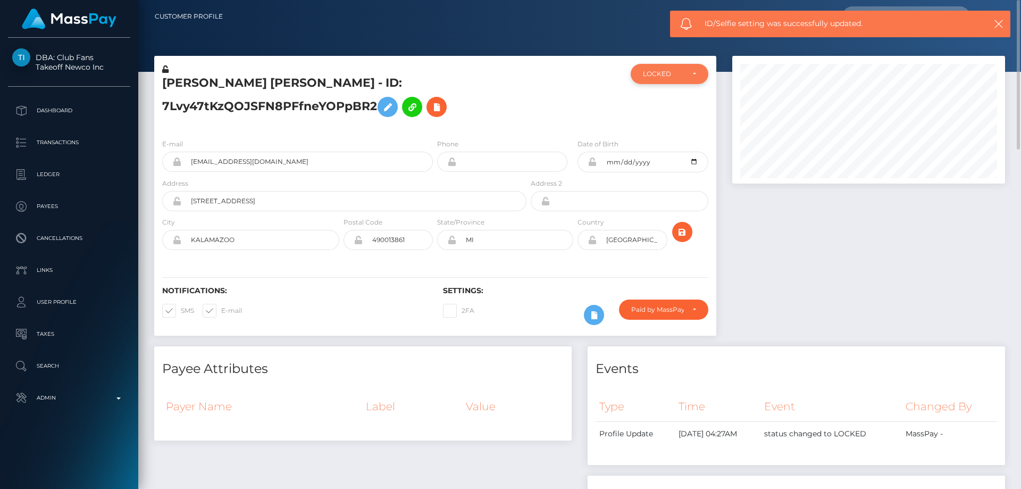
click at [691, 76] on div "LOCKED" at bounding box center [669, 74] width 53 height 9
click at [663, 104] on span "ACTIVE" at bounding box center [656, 103] width 24 height 10
select select "ACTIVE"
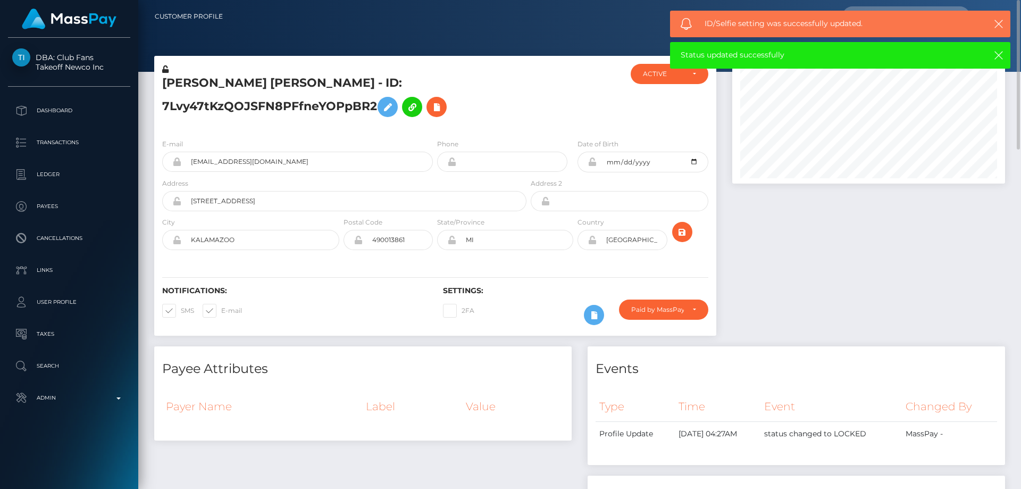
click at [285, 105] on h5 "CRYSTAL DAWN HOWARD - ID: 7Lvy47tKzQOJSFN8PFfneYOPpBR2" at bounding box center [341, 98] width 359 height 47
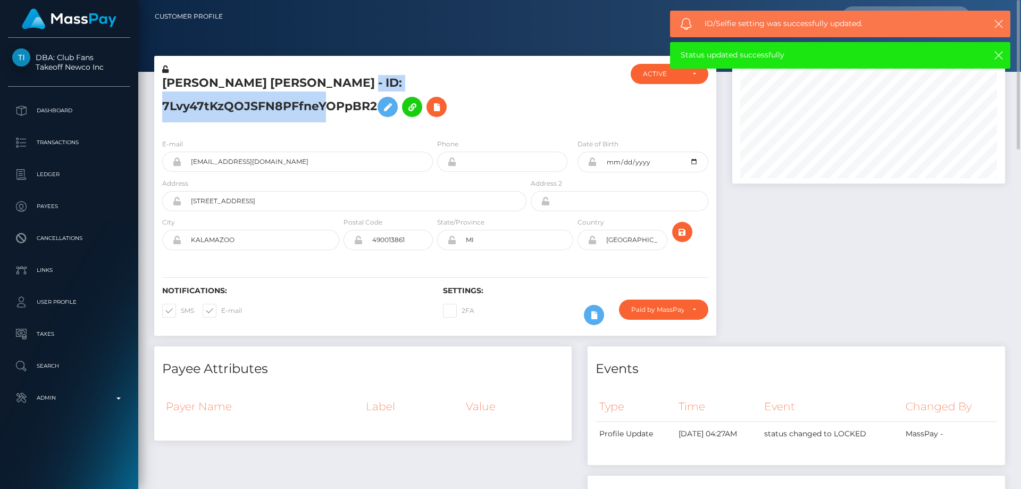
click at [285, 105] on h5 "CRYSTAL DAWN HOWARD - ID: 7Lvy47tKzQOJSFN8PFfneYOPpBR2" at bounding box center [341, 98] width 359 height 47
copy h5 "CRYSTAL DAWN HOWARD - ID: 7Lvy47tKzQOJSFN8PFfneYOPpBR2"
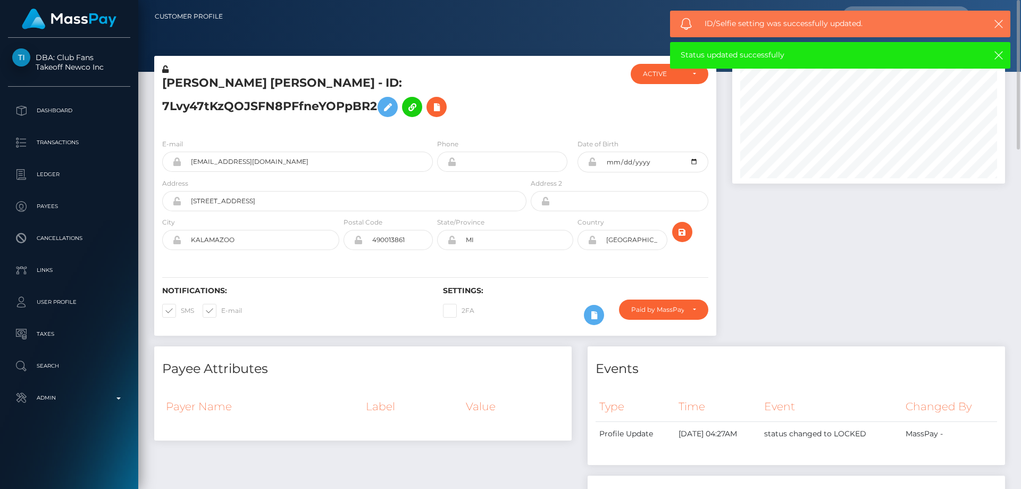
click at [498, 102] on h5 "CRYSTAL DAWN HOWARD - ID: 7Lvy47tKzQOJSFN8PFfneYOPpBR2" at bounding box center [341, 98] width 359 height 47
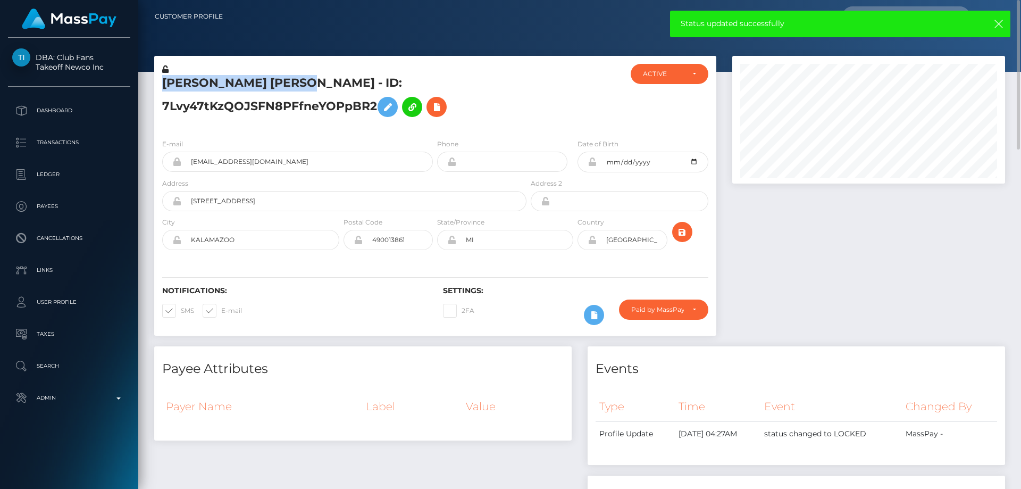
drag, startPoint x: 324, startPoint y: 79, endPoint x: 167, endPoint y: 72, distance: 157.1
click at [167, 72] on div "CRYSTAL DAWN HOWARD - ID: 7Lvy47tKzQOJSFN8PFfneYOPpBR2" at bounding box center [341, 97] width 374 height 66
copy div "CRYSTAL DAWN HOWARD"
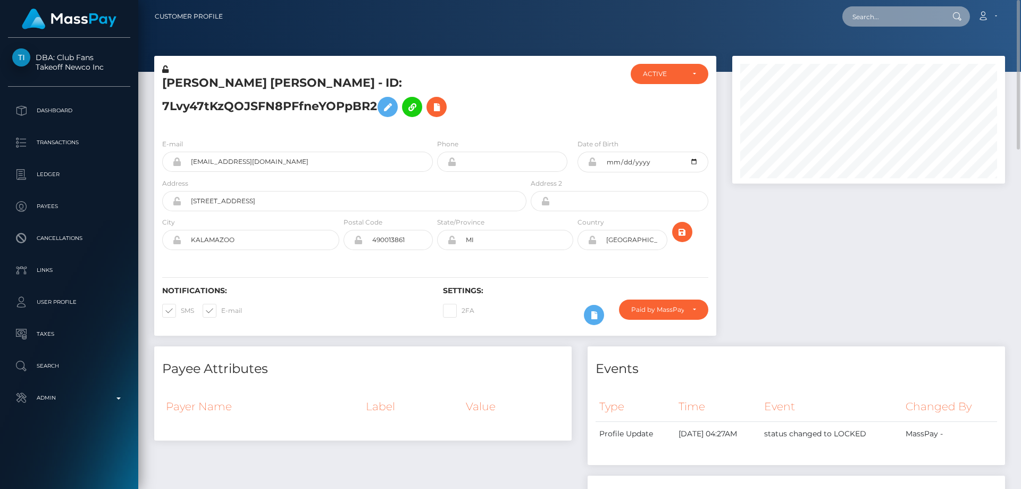
paste input "goviralexperts@gmail.com"
type input "goviralexperts@gmail.com"
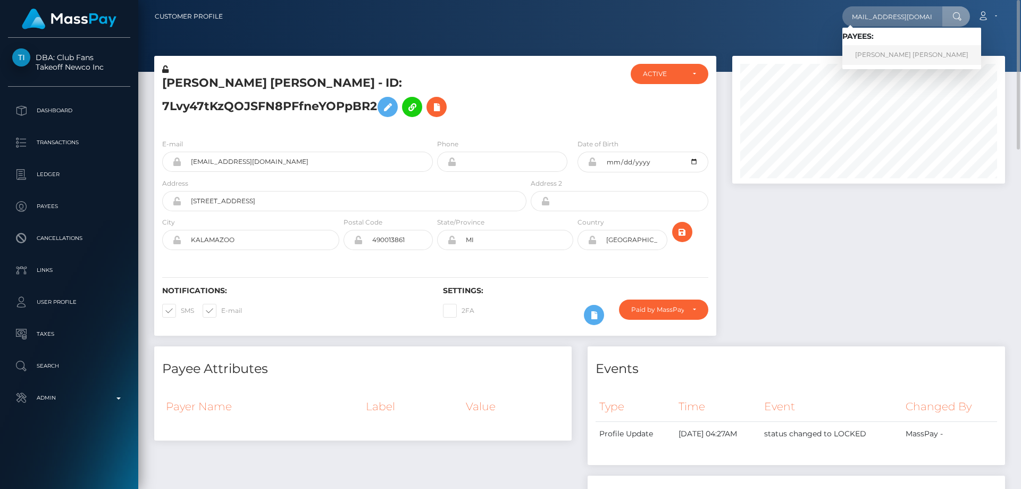
click at [893, 50] on link "AMANDA SKYE HAMILTON" at bounding box center [912, 55] width 139 height 20
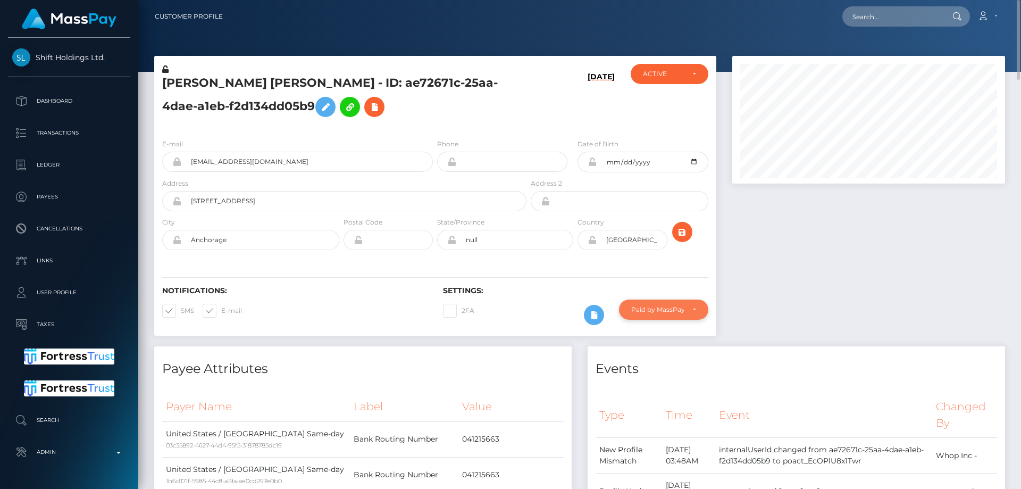
click at [653, 313] on div "Paid by MassPay" at bounding box center [657, 309] width 53 height 9
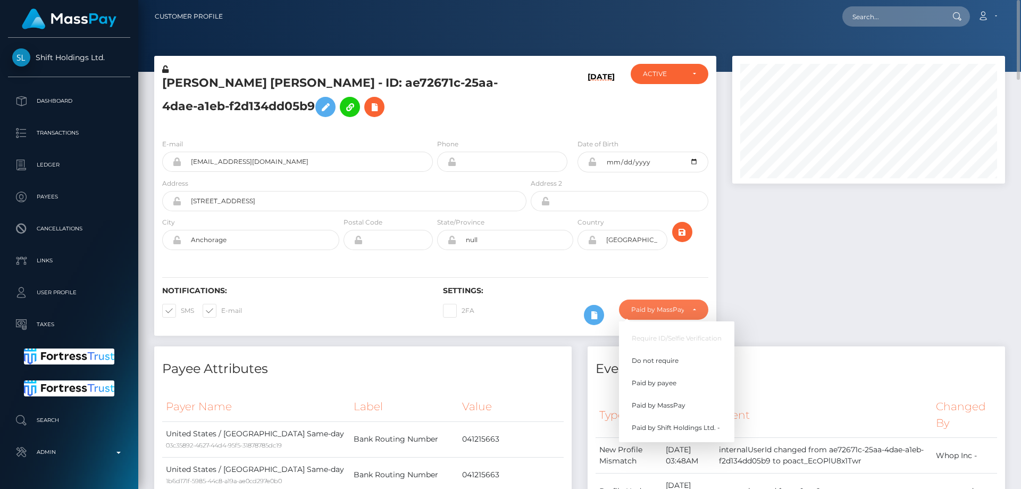
scroll to position [128, 273]
click at [677, 357] on span "Do not require" at bounding box center [655, 361] width 47 height 10
select select "0"
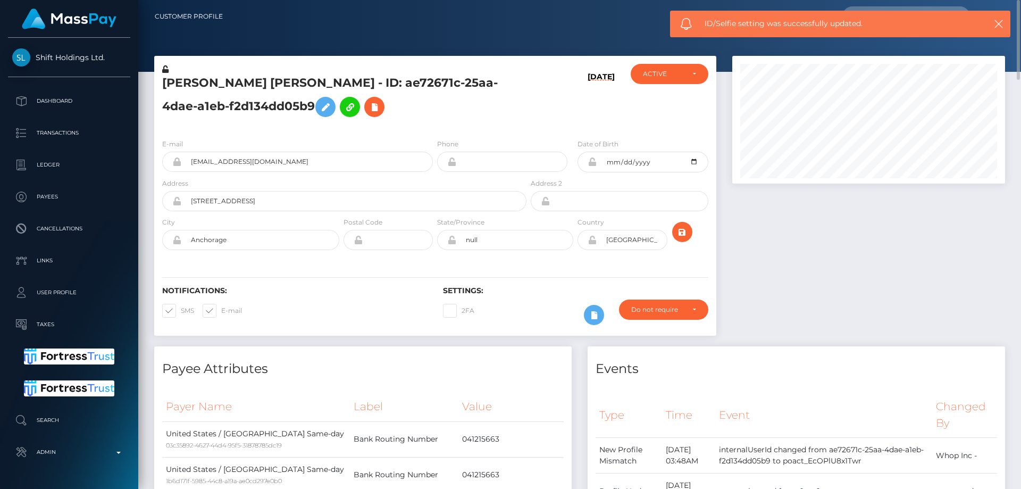
click at [202, 105] on h5 "[PERSON_NAME] [PERSON_NAME] - ID: ae72671c-25aa-4dae-a1eb-f2d134dd05b9" at bounding box center [341, 98] width 359 height 47
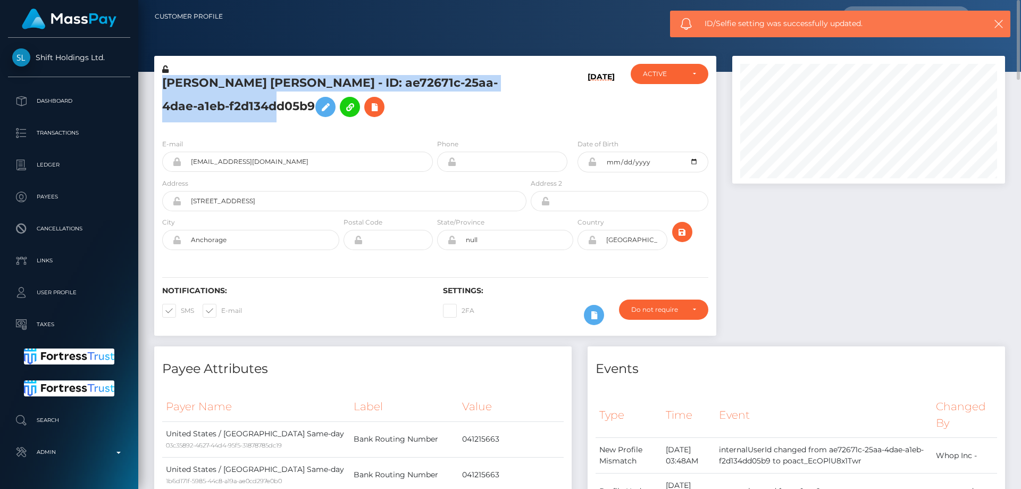
click at [202, 105] on h5 "[PERSON_NAME] [PERSON_NAME] - ID: ae72671c-25aa-4dae-a1eb-f2d134dd05b9" at bounding box center [341, 98] width 359 height 47
copy h5 "[PERSON_NAME] [PERSON_NAME] - ID: ae72671c-25aa-4dae-a1eb-f2d134dd05b9"
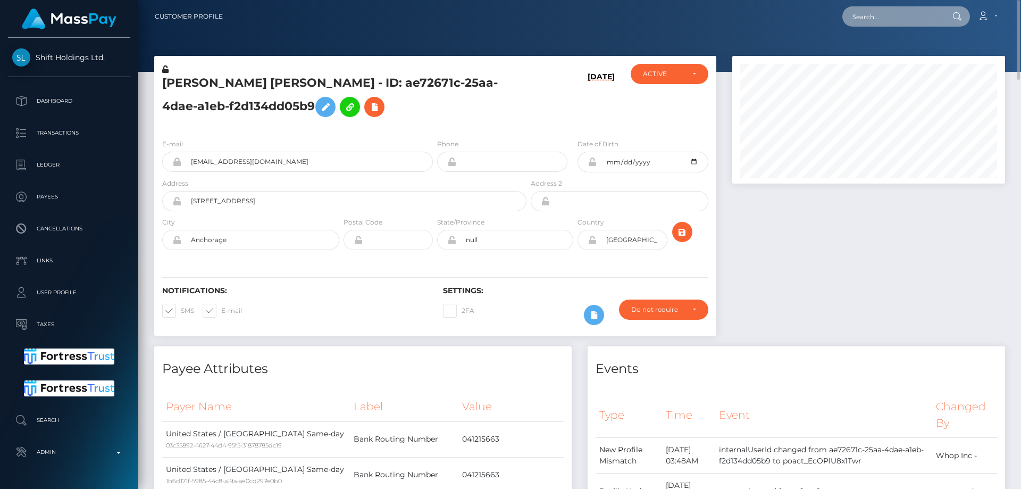
paste input "[PERSON_NAME][EMAIL_ADDRESS][DOMAIN_NAME]"
type input "[PERSON_NAME][EMAIL_ADDRESS][DOMAIN_NAME]"
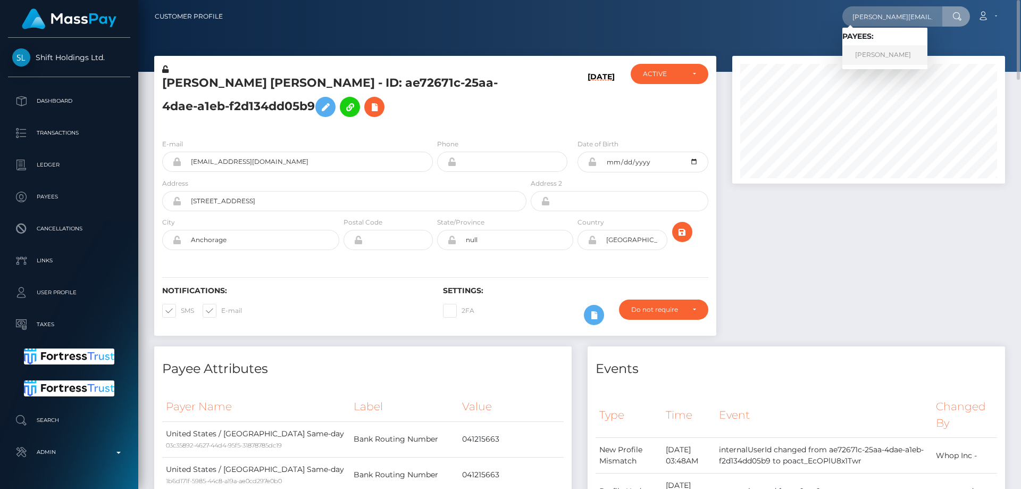
click at [894, 54] on link "[PERSON_NAME]" at bounding box center [885, 55] width 85 height 20
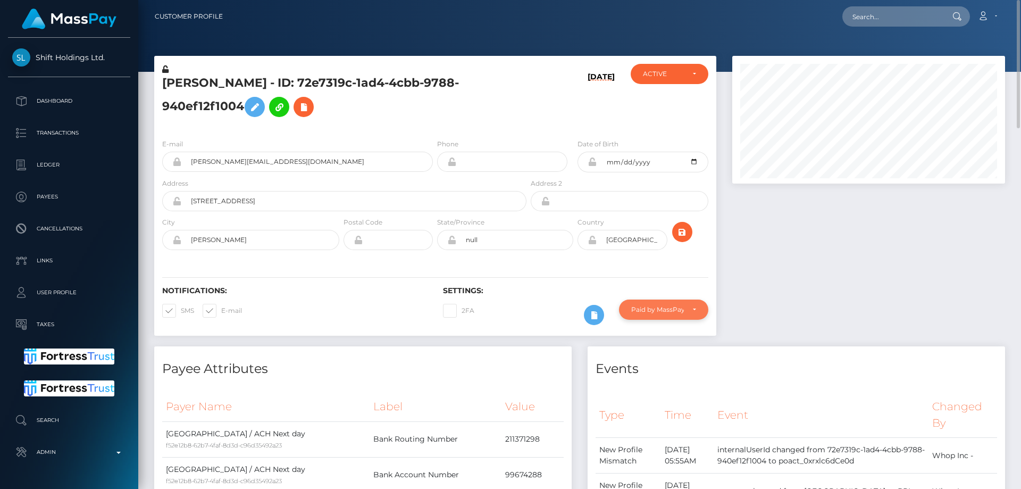
click at [680, 315] on div "Paid by MassPay" at bounding box center [663, 309] width 89 height 20
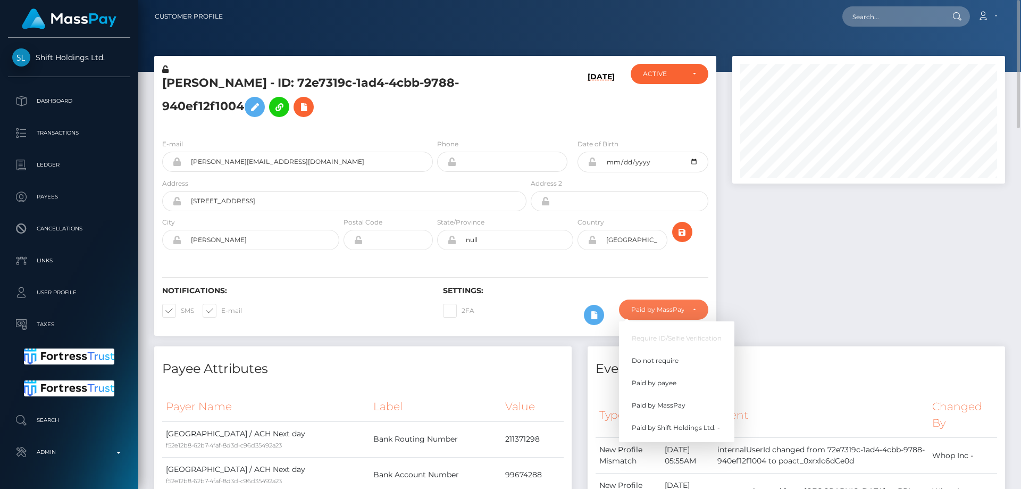
scroll to position [128, 273]
click at [682, 358] on link "Do not require" at bounding box center [676, 361] width 115 height 20
select select "0"
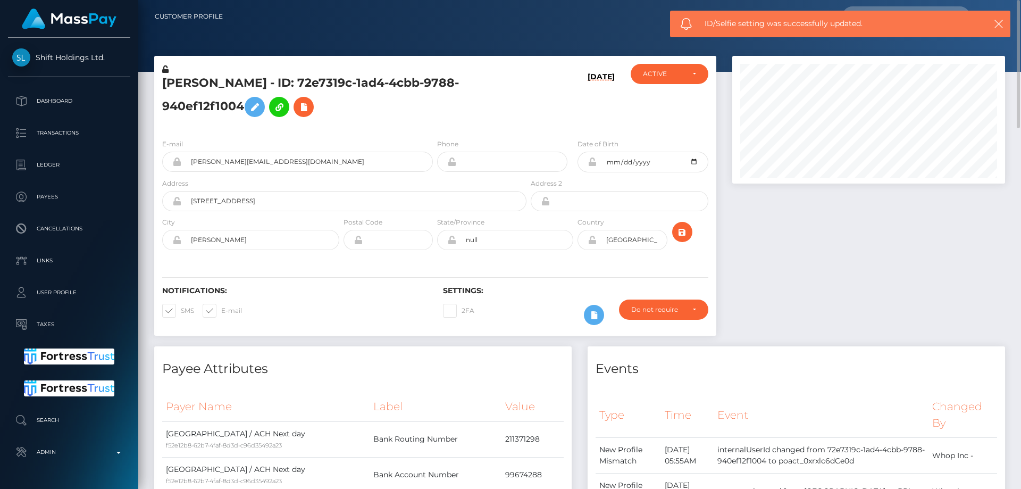
click at [210, 106] on h5 "[PERSON_NAME] - ID: 72e7319c-1ad4-4cbb-9788-940ef12f1004" at bounding box center [341, 98] width 359 height 47
copy h5 "[PERSON_NAME] - ID: 72e7319c-1ad4-4cbb-9788-940ef12f1004"
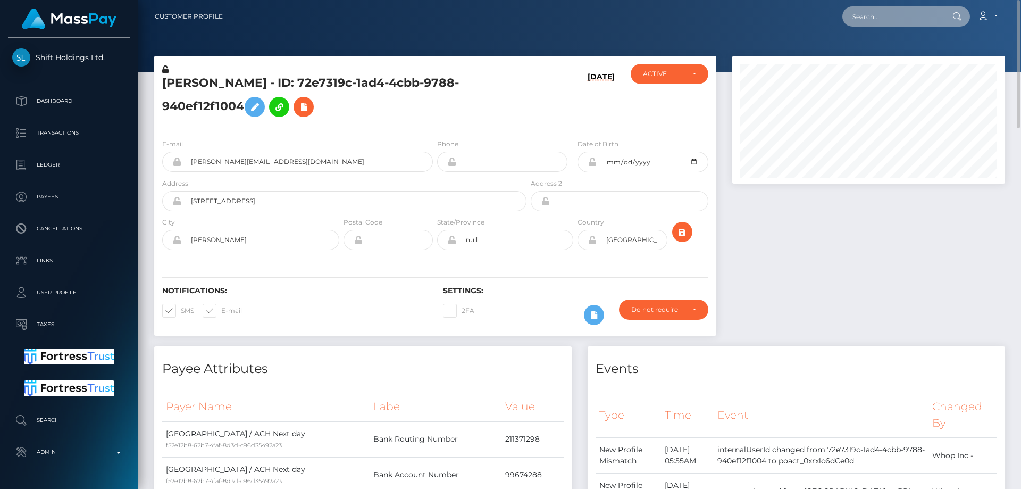
paste input "[EMAIL_ADDRESS][DOMAIN_NAME]"
type input "[EMAIL_ADDRESS][DOMAIN_NAME]"
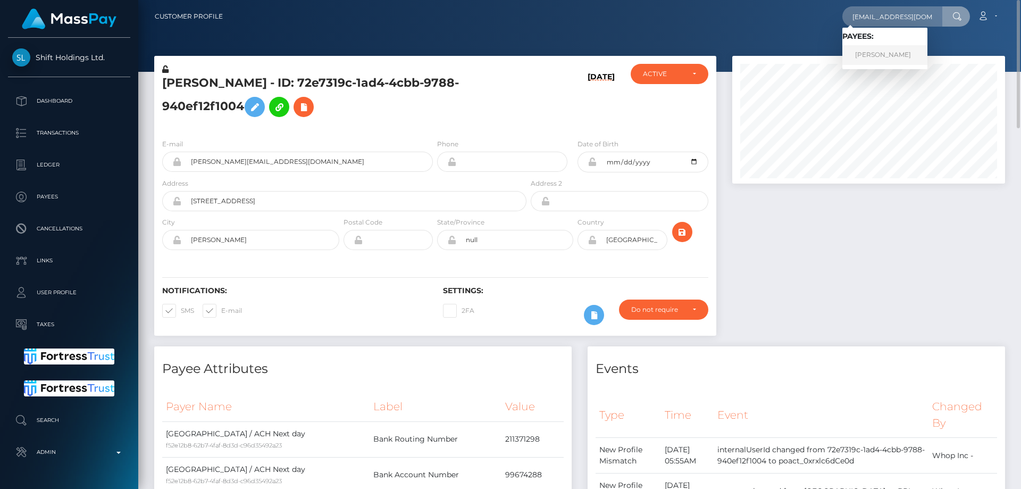
click at [872, 53] on link "[PERSON_NAME]" at bounding box center [885, 55] width 85 height 20
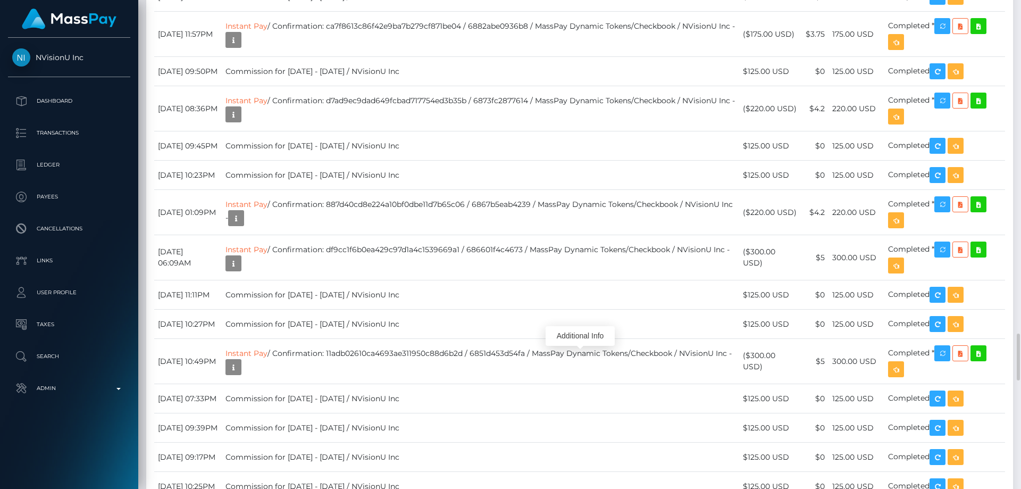
scroll to position [128, 273]
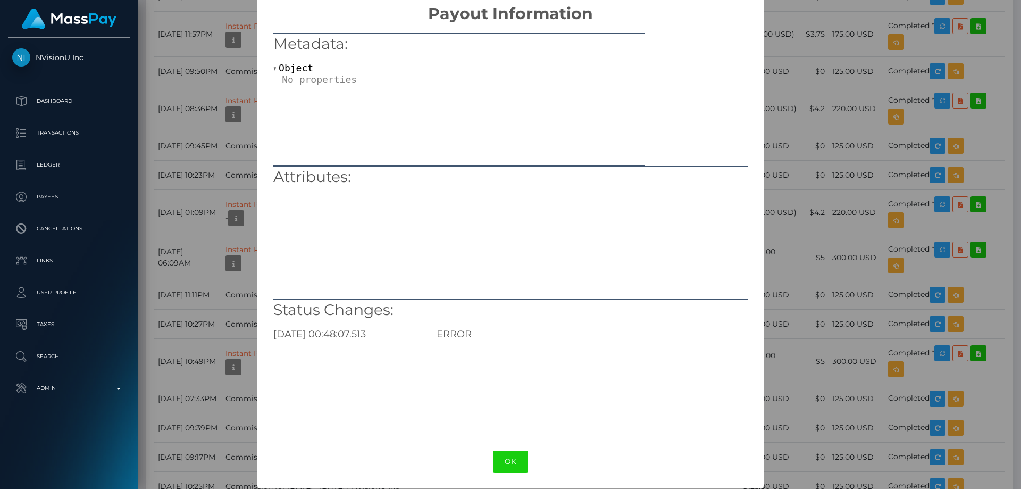
scroll to position [17, 0]
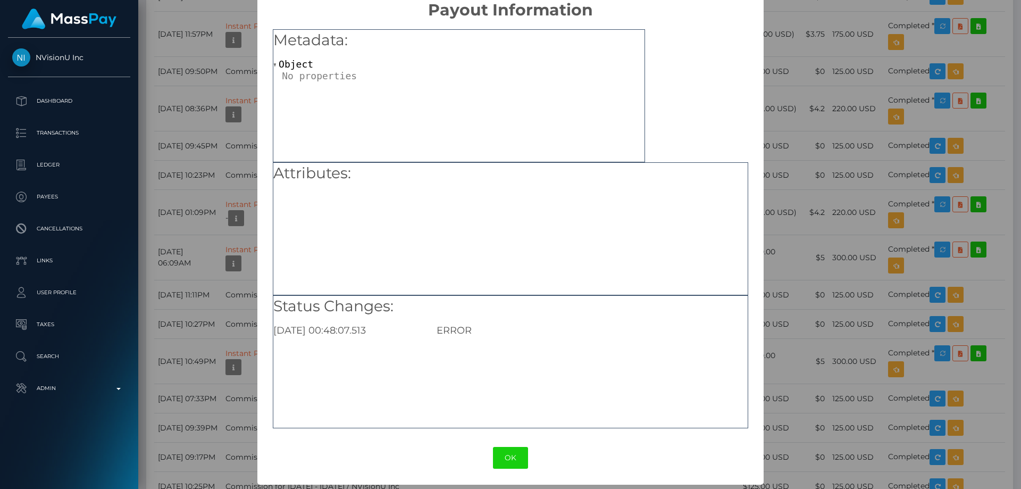
click at [867, 218] on div "× Payout Information Metadata: Object Attributes: Status Changes: 2025-08-31 00…" at bounding box center [510, 244] width 1021 height 489
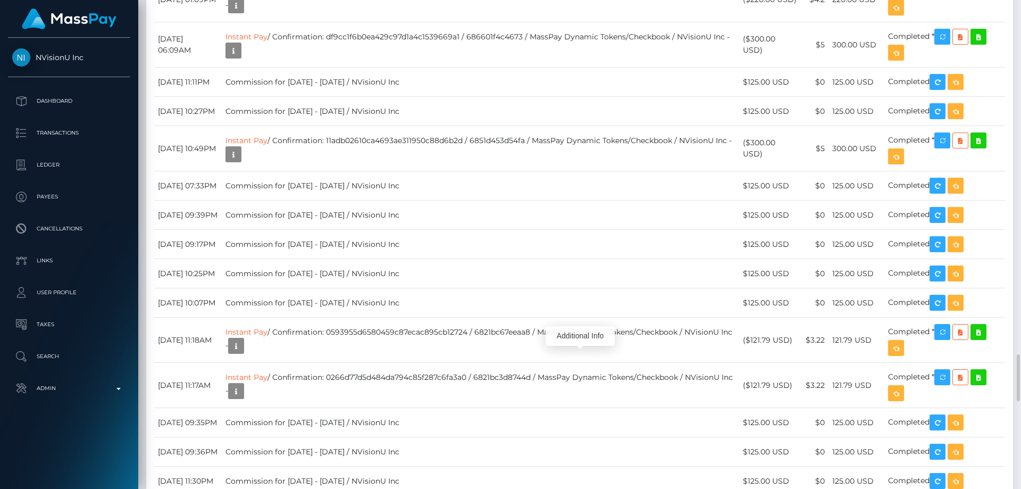
scroll to position [128, 273]
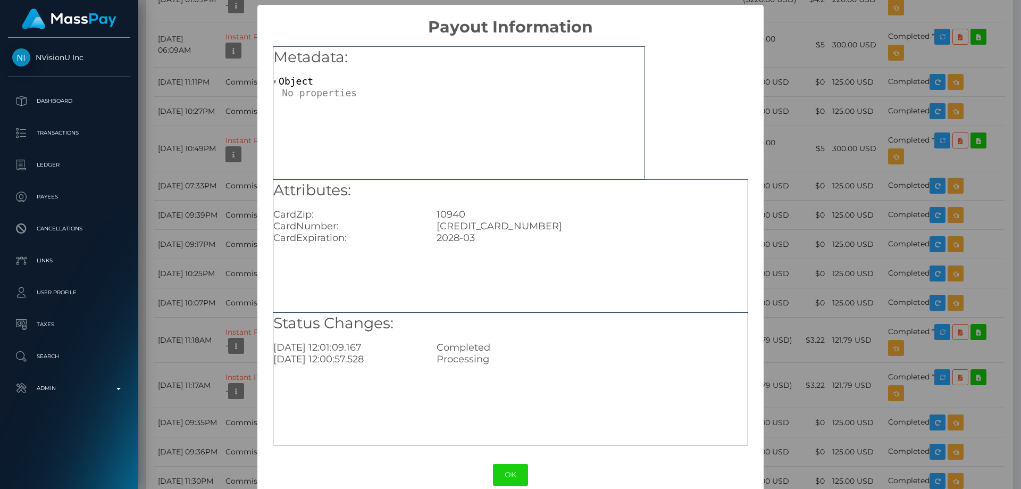
click at [518, 224] on div "4347698049386647" at bounding box center [592, 226] width 327 height 12
click at [805, 141] on div "× Payout Information Metadata: Object Attributes: CardZip: 10940 CardNumber: 43…" at bounding box center [510, 244] width 1021 height 489
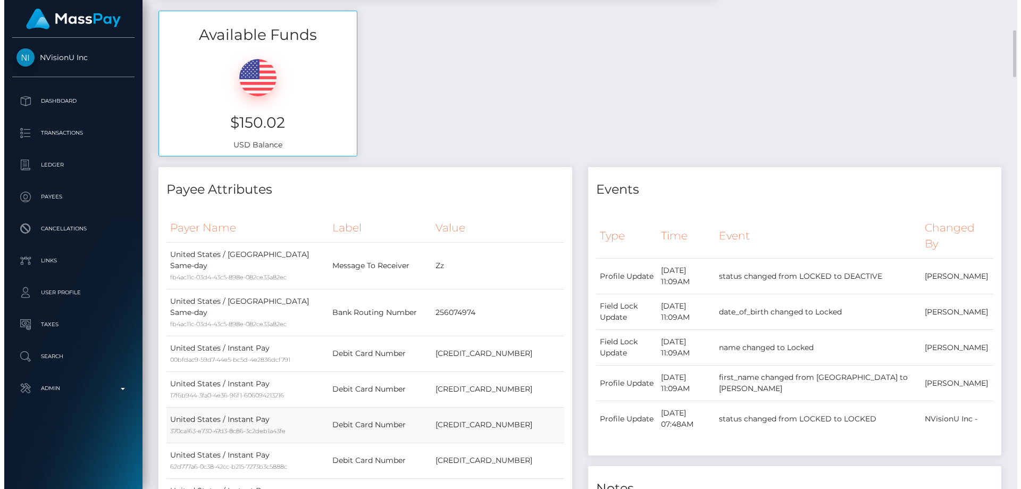
scroll to position [53, 0]
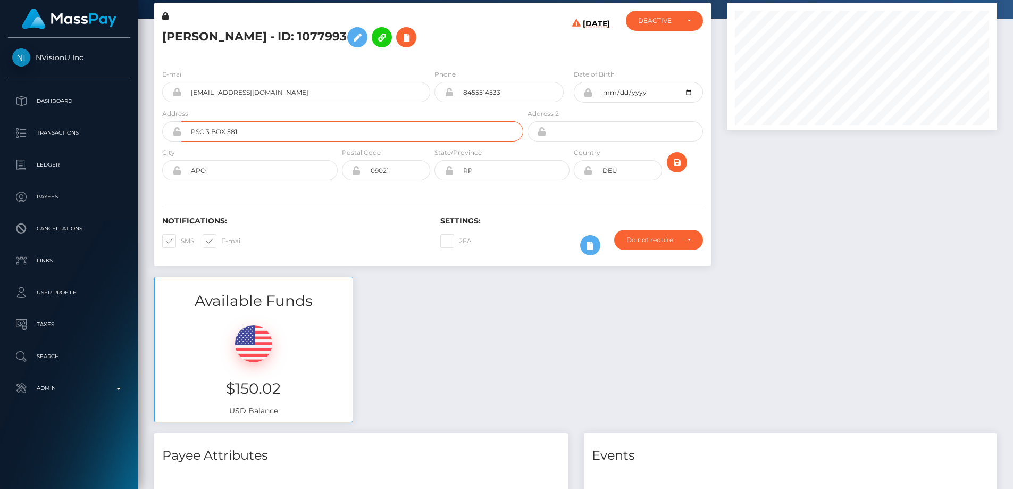
drag, startPoint x: 254, startPoint y: 132, endPoint x: 116, endPoint y: 147, distance: 138.6
click at [106, 140] on div "NVisionU Inc Dashboard Transactions Ledger Payees Cancellations Links" at bounding box center [506, 244] width 1013 height 489
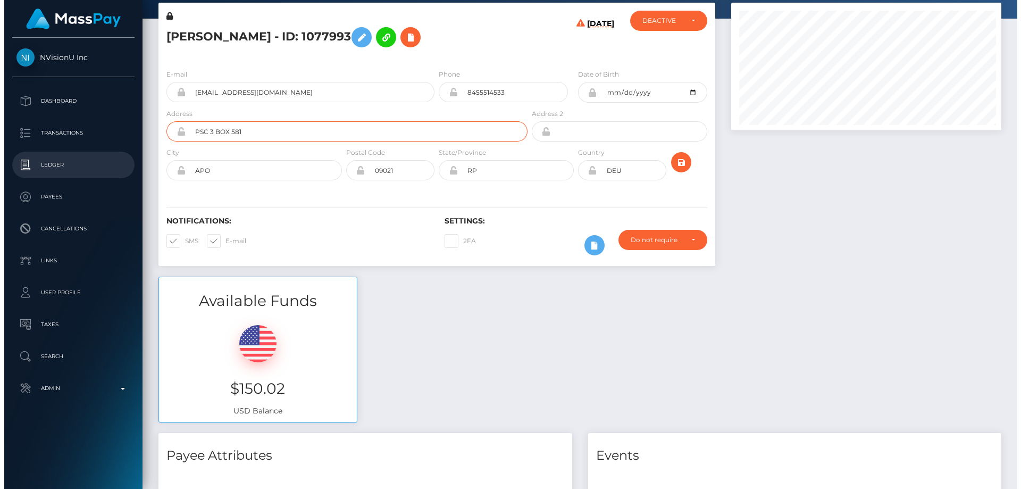
scroll to position [128, 273]
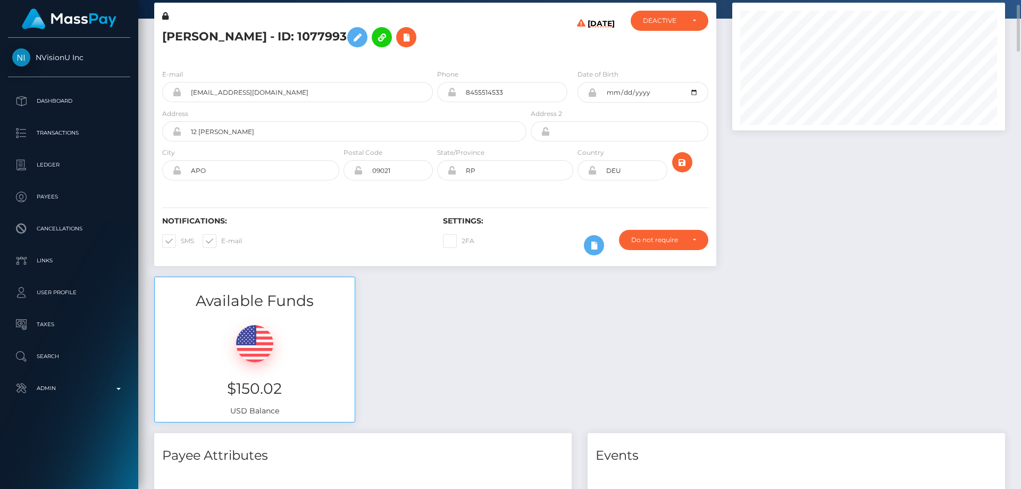
click at [431, 445] on div "Payee Attributes" at bounding box center [363, 449] width 418 height 32
click at [344, 121] on input "12 B Blanchard" at bounding box center [353, 131] width 345 height 20
type input "12 B Blanchard St"
drag, startPoint x: 227, startPoint y: 169, endPoint x: 169, endPoint y: 180, distance: 59.2
click at [172, 171] on div "APO" at bounding box center [250, 170] width 177 height 20
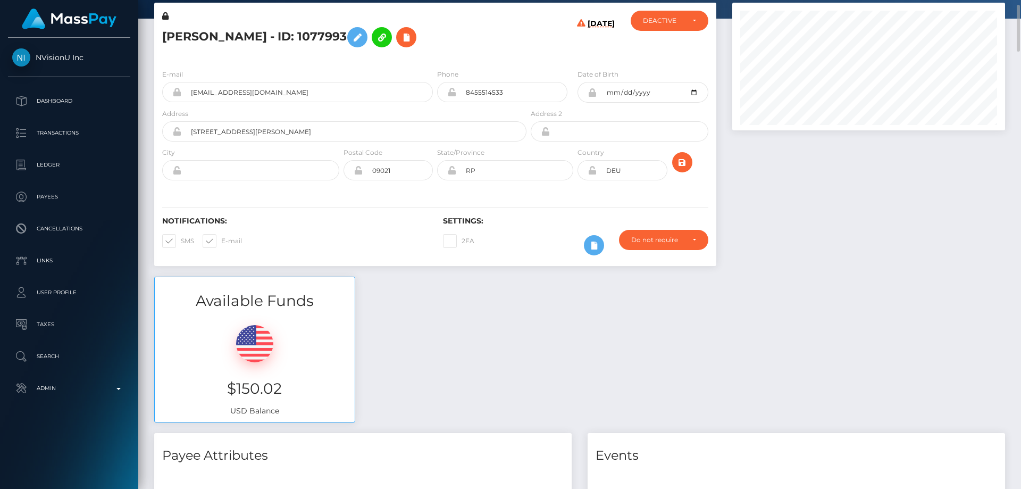
click at [471, 462] on h4 "Payee Attributes" at bounding box center [363, 455] width 402 height 19
click at [272, 177] on input "text" at bounding box center [260, 170] width 158 height 20
type input "Middletown"
drag, startPoint x: 481, startPoint y: 169, endPoint x: 438, endPoint y: 183, distance: 44.9
click at [435, 173] on div "City Middletown Postal Code 09021 State/Province RP" at bounding box center [435, 166] width 562 height 39
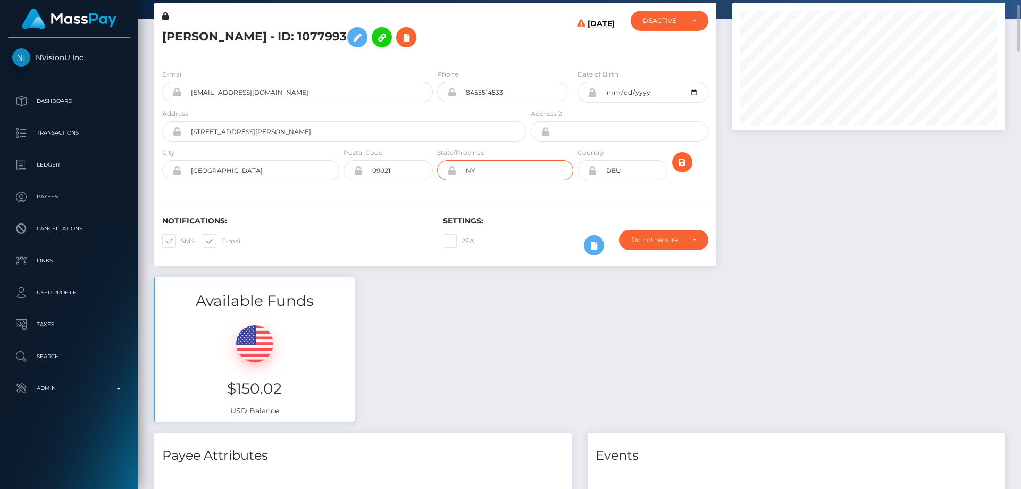
type input "NY"
drag, startPoint x: 635, startPoint y: 167, endPoint x: 557, endPoint y: 172, distance: 77.3
click at [558, 171] on div "City Middletown Postal Code 09021 State/Province NY" at bounding box center [435, 166] width 562 height 39
type input "USA"
drag, startPoint x: 397, startPoint y: 169, endPoint x: 356, endPoint y: 180, distance: 42.5
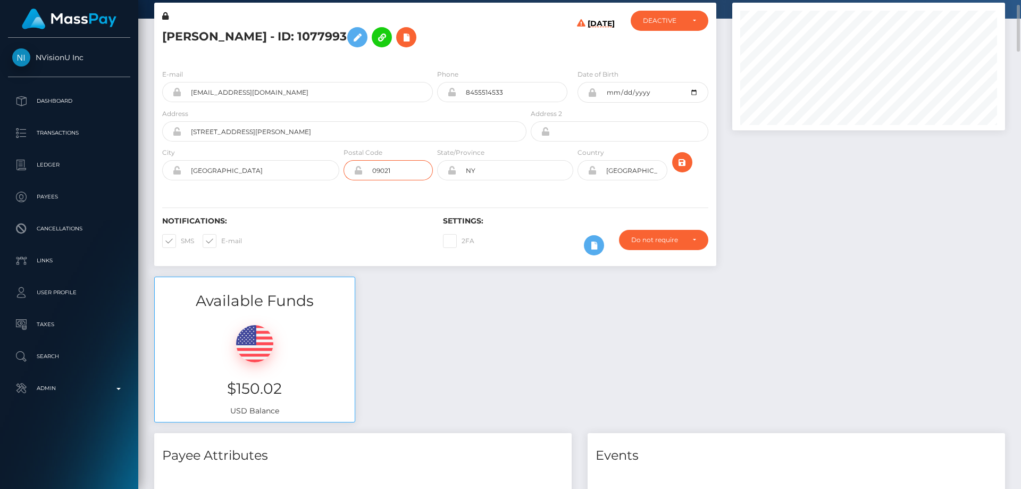
click at [355, 173] on div "09021" at bounding box center [388, 170] width 89 height 20
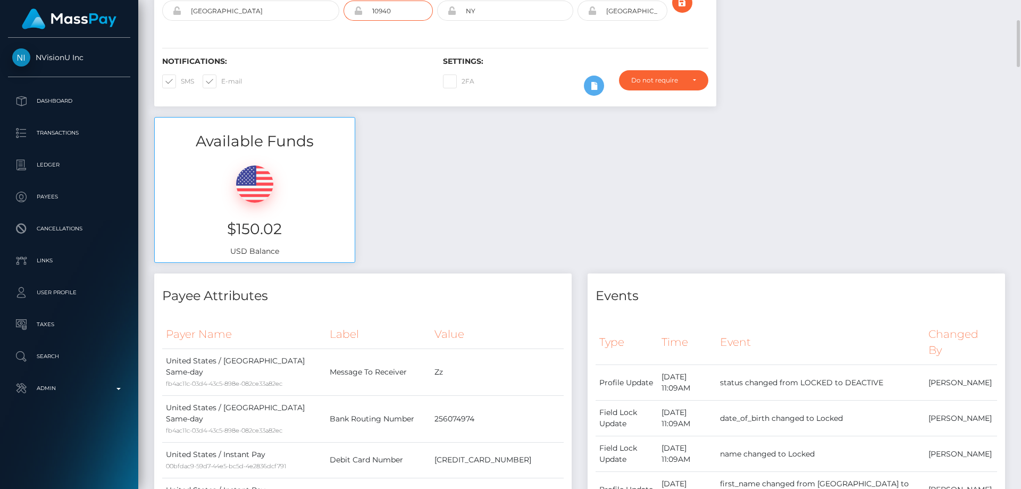
scroll to position [0, 0]
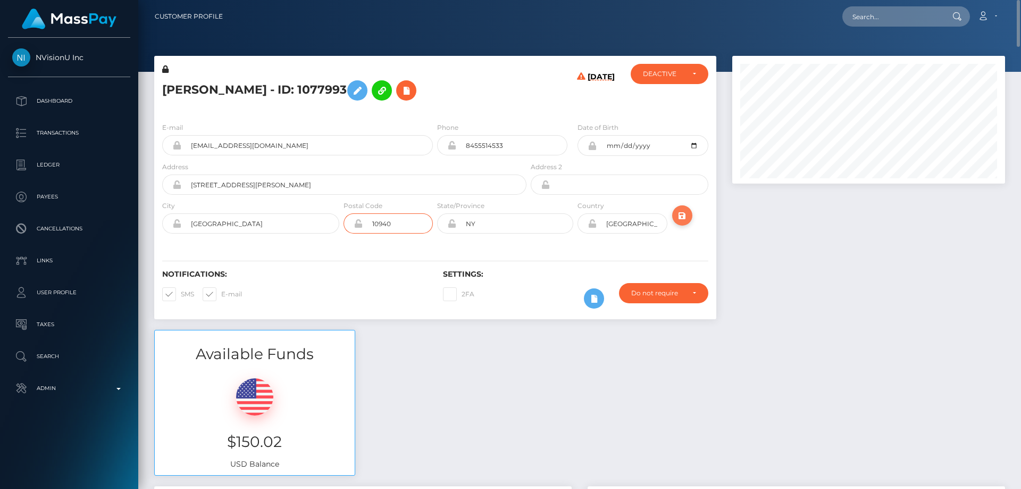
type input "10940"
click at [682, 211] on icon "submit" at bounding box center [682, 215] width 13 height 13
click at [595, 223] on icon at bounding box center [592, 223] width 9 height 9
click at [814, 282] on div at bounding box center [869, 193] width 289 height 274
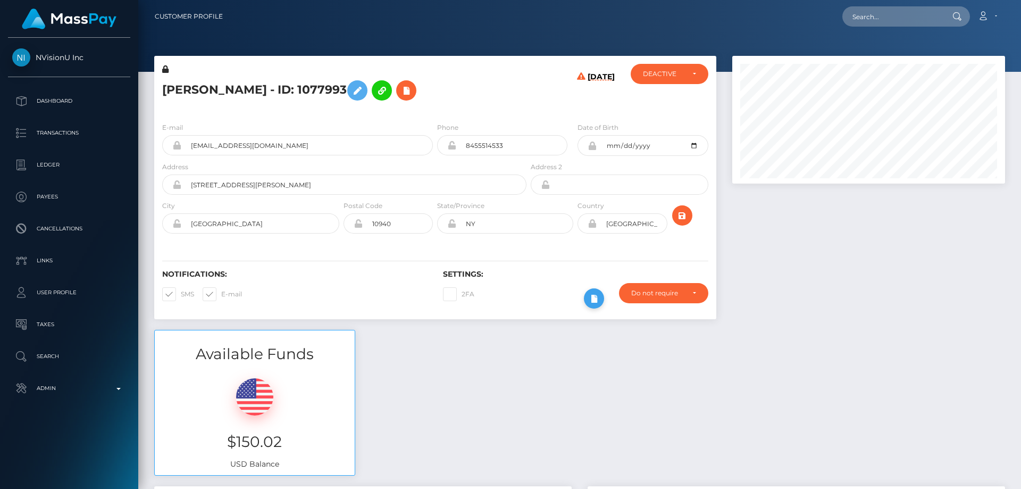
click at [595, 297] on icon at bounding box center [594, 298] width 13 height 13
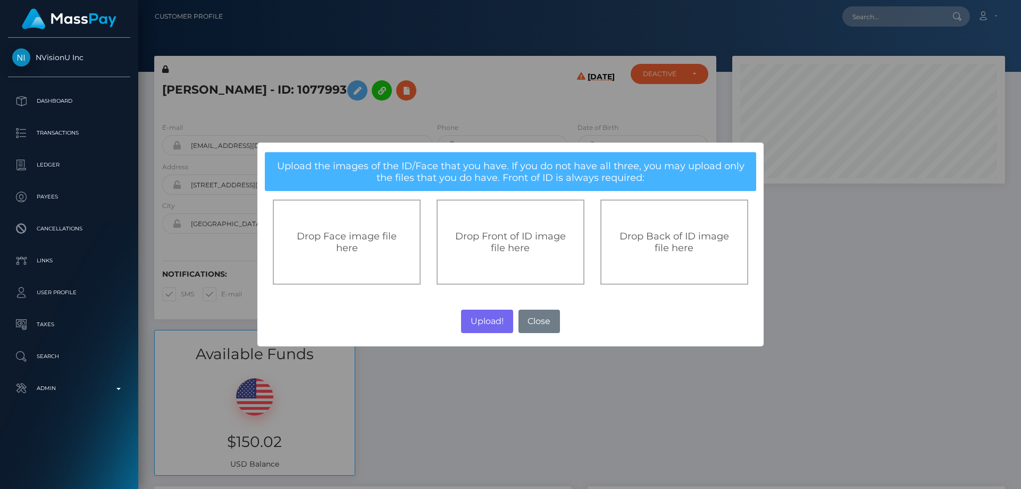
click at [489, 226] on div "Drop Front of ID image file here" at bounding box center [511, 241] width 148 height 85
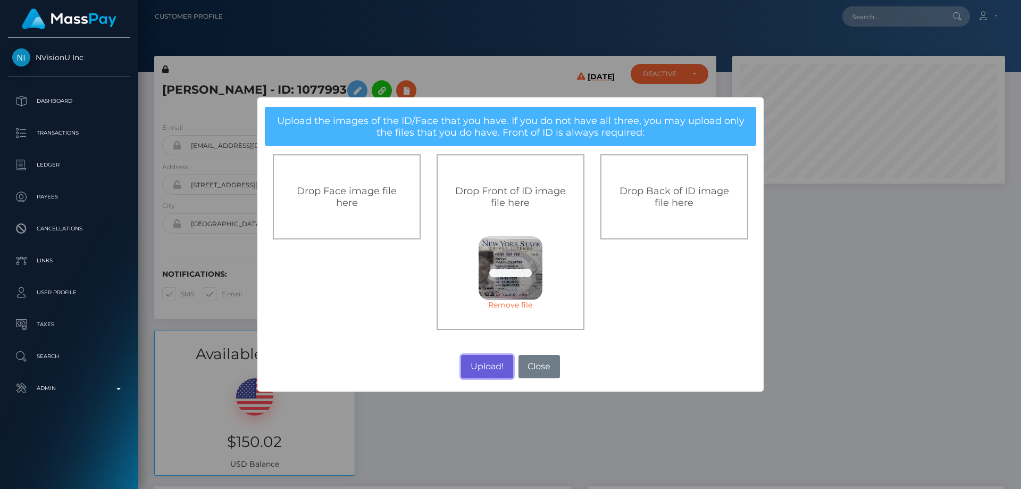
click at [490, 363] on button "Upload!" at bounding box center [487, 366] width 52 height 23
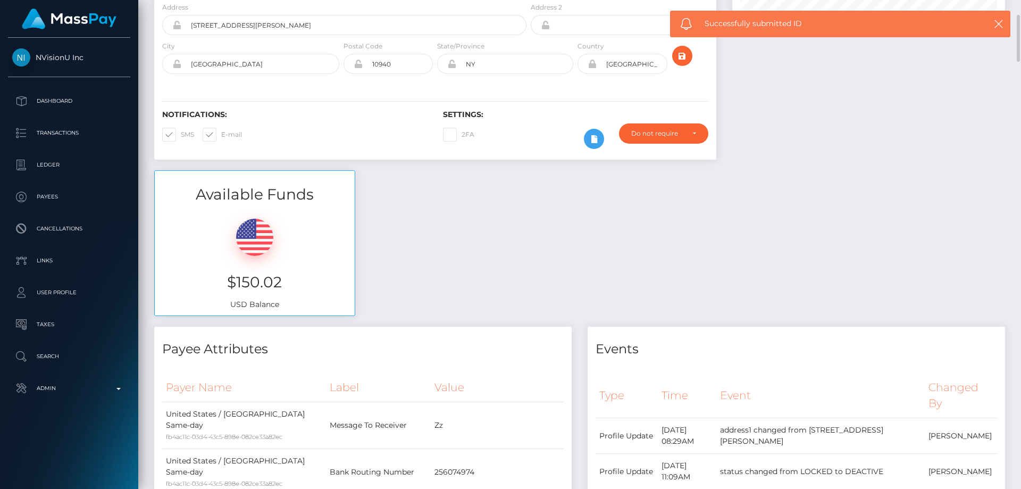
scroll to position [53, 0]
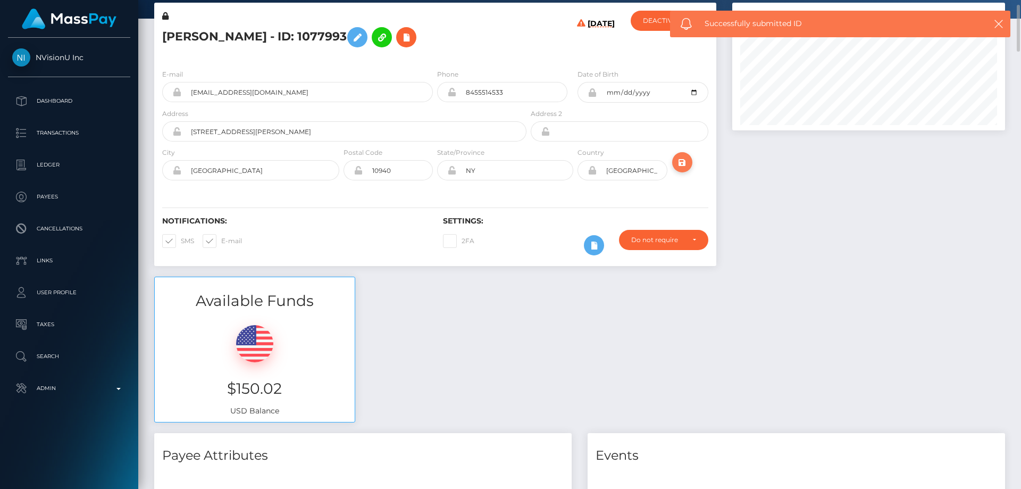
click at [685, 159] on icon "submit" at bounding box center [682, 162] width 13 height 13
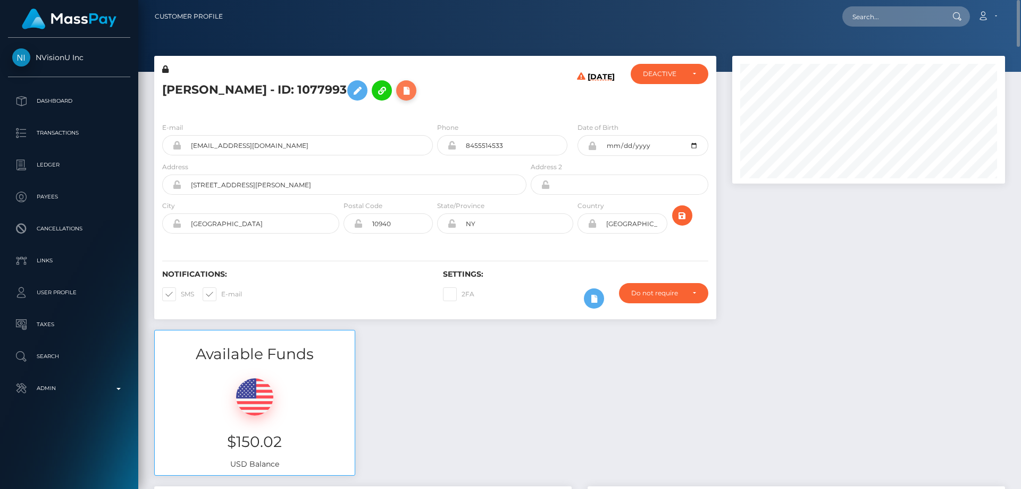
click at [413, 92] on icon at bounding box center [406, 90] width 13 height 13
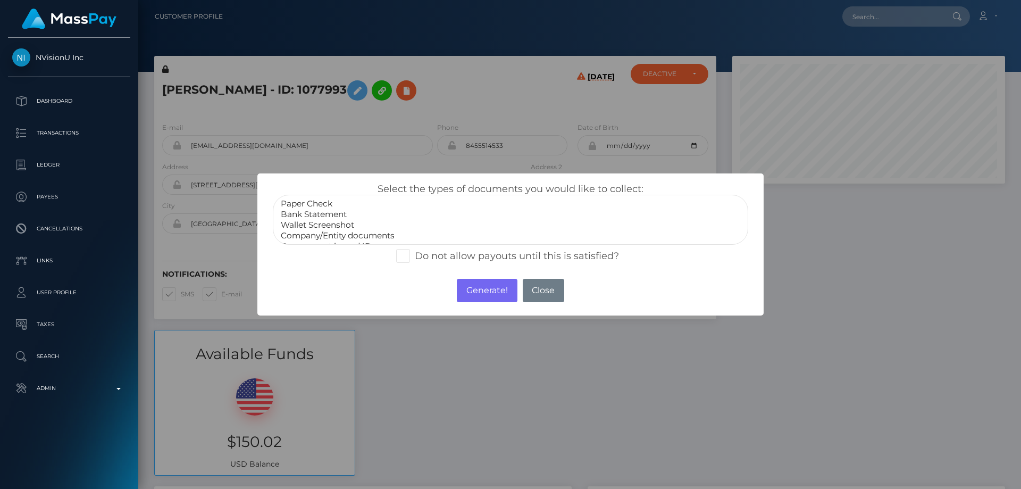
scroll to position [21, 0]
select select "Government issued ID"
click at [341, 223] on option "Government issued ID" at bounding box center [511, 225] width 462 height 11
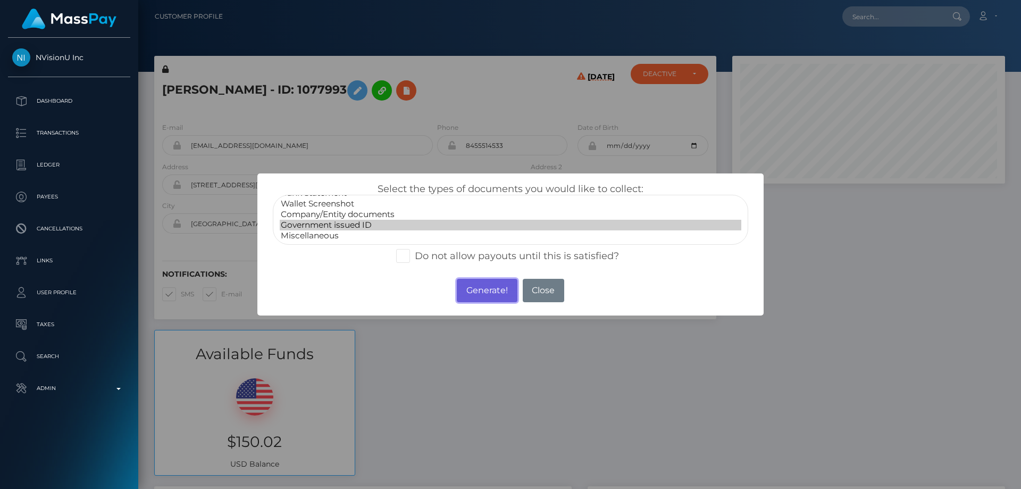
click at [504, 286] on button "Generate!" at bounding box center [487, 290] width 60 height 23
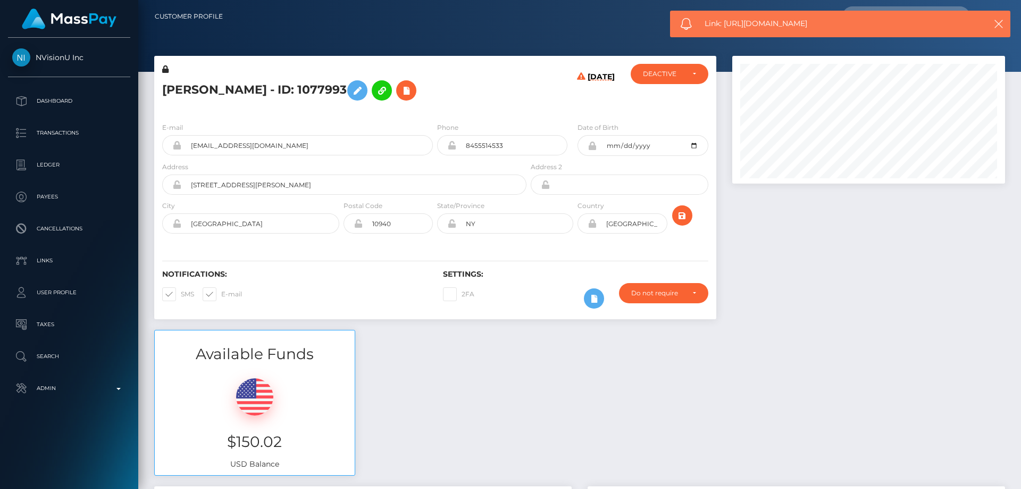
drag, startPoint x: 821, startPoint y: 21, endPoint x: 728, endPoint y: 20, distance: 92.6
click at [728, 20] on span "Link: https://l.maspay.io/BjjBc" at bounding box center [836, 23] width 263 height 11
click at [736, 27] on span "Link: https://l.maspay.io/BjjBc" at bounding box center [836, 23] width 263 height 11
drag, startPoint x: 725, startPoint y: 22, endPoint x: 816, endPoint y: 27, distance: 91.1
click at [815, 28] on span "Link: https://l.maspay.io/BjjBc" at bounding box center [836, 23] width 263 height 11
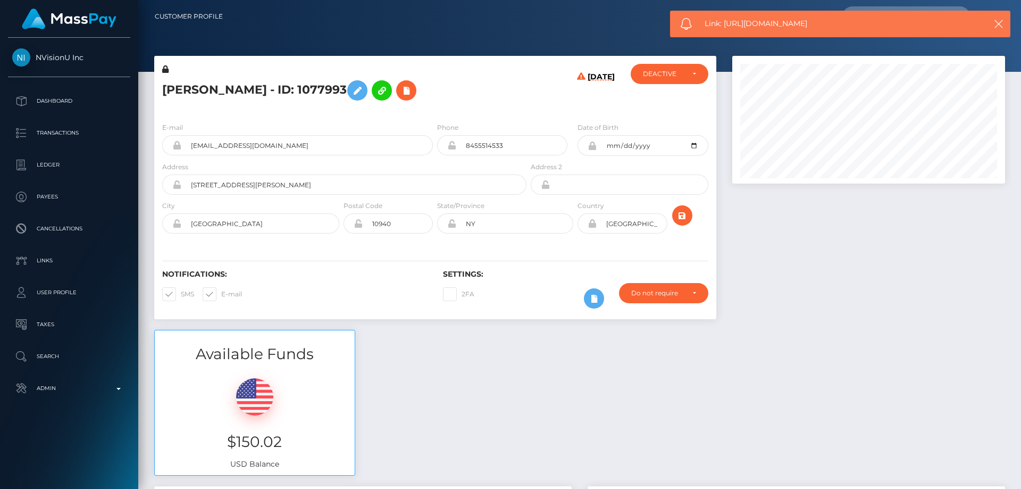
copy span "https://l.maspay.io/BjjBc"
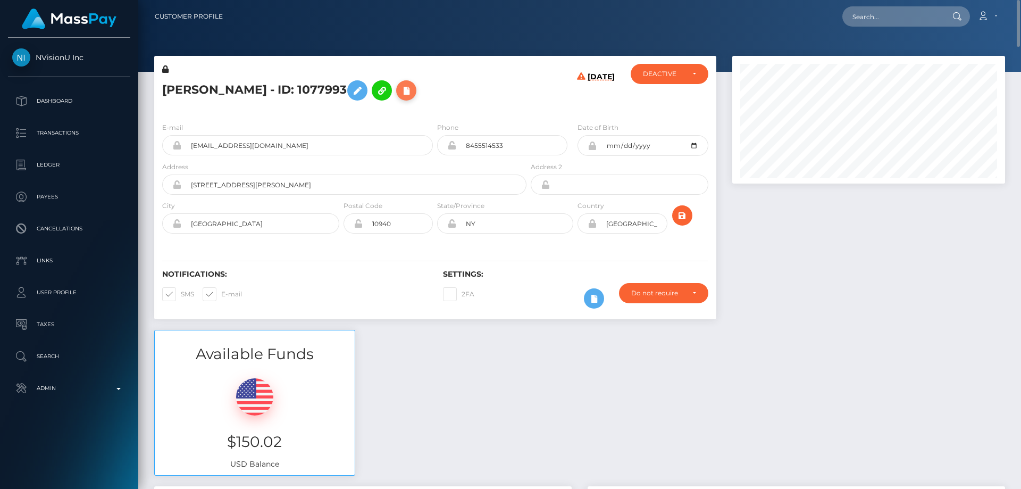
click at [413, 93] on icon at bounding box center [406, 90] width 13 height 13
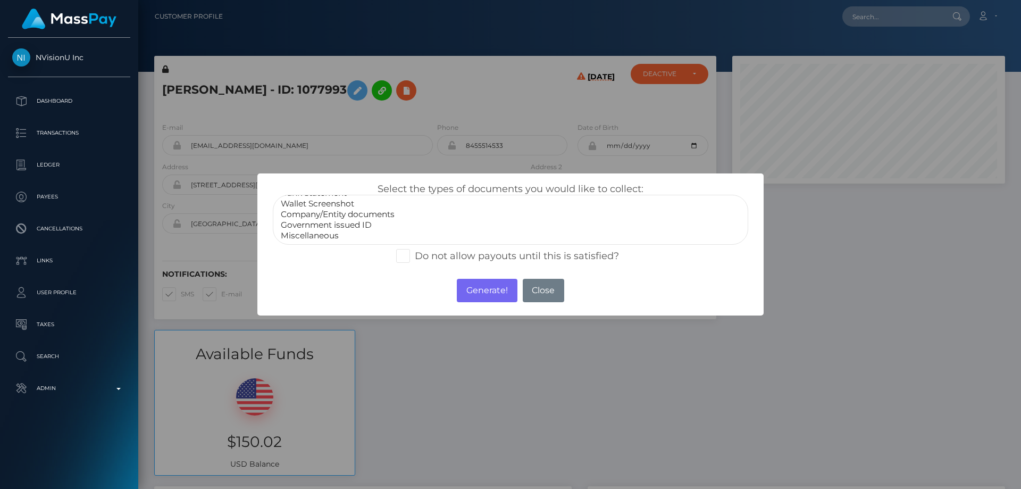
select select "Government issued ID"
click at [343, 229] on option "Government issued ID" at bounding box center [511, 225] width 462 height 11
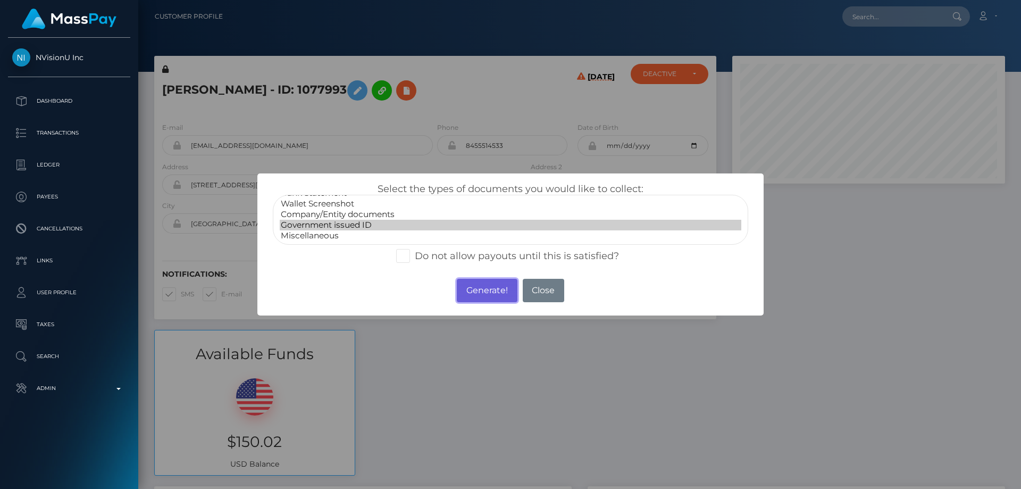
click at [486, 290] on button "Generate!" at bounding box center [487, 290] width 60 height 23
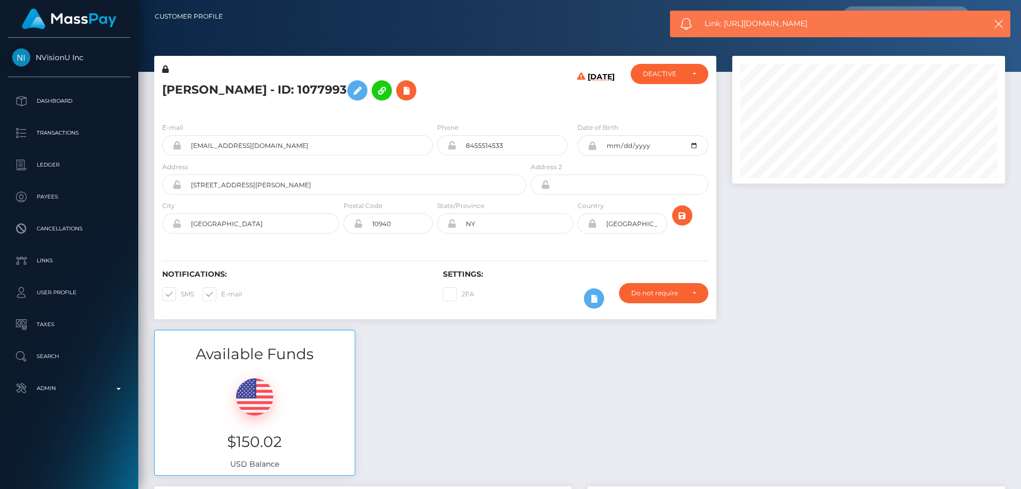
drag, startPoint x: 795, startPoint y: 27, endPoint x: 726, endPoint y: 26, distance: 69.2
click at [726, 26] on span "Link: https://l.maspay.io/wjjN2" at bounding box center [836, 23] width 263 height 11
copy span "https://l.maspay.io/wjjN2"
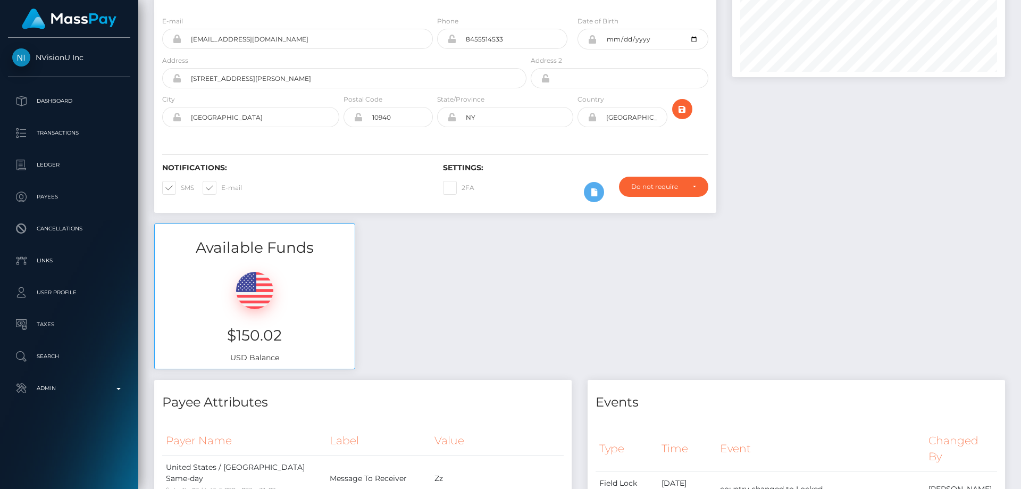
scroll to position [0, 0]
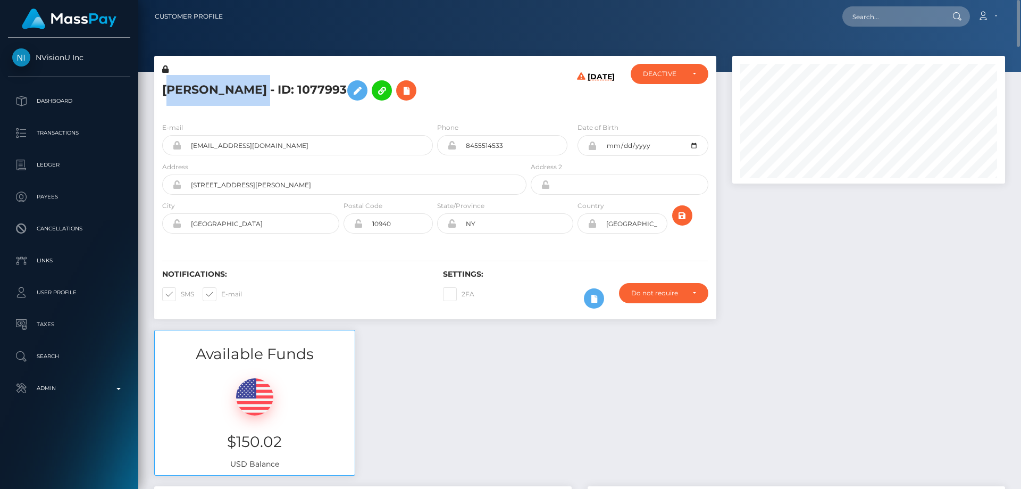
drag, startPoint x: 319, startPoint y: 91, endPoint x: 168, endPoint y: 98, distance: 150.7
click at [168, 98] on h5 "KYMANI CHARTIER Brown - ID: 1077993" at bounding box center [341, 90] width 359 height 31
drag, startPoint x: 168, startPoint y: 98, endPoint x: 160, endPoint y: 91, distance: 10.6
click at [168, 96] on h5 "KYMANI CHARTIER Brown - ID: 1077993" at bounding box center [341, 90] width 359 height 31
click at [160, 85] on div "KYMANI CHARTIER Brown - ID: 1077993" at bounding box center [341, 89] width 374 height 50
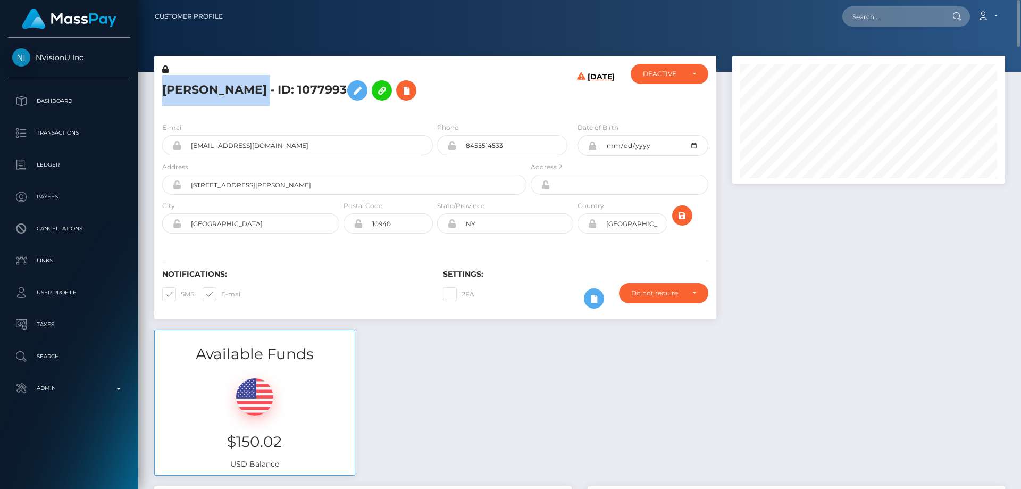
drag, startPoint x: 163, startPoint y: 88, endPoint x: 310, endPoint y: 86, distance: 147.4
click at [320, 88] on div "KYMANI CHARTIER Brown - ID: 1077993" at bounding box center [341, 89] width 374 height 50
copy h5 "KYMANI CHARTIER Brown"
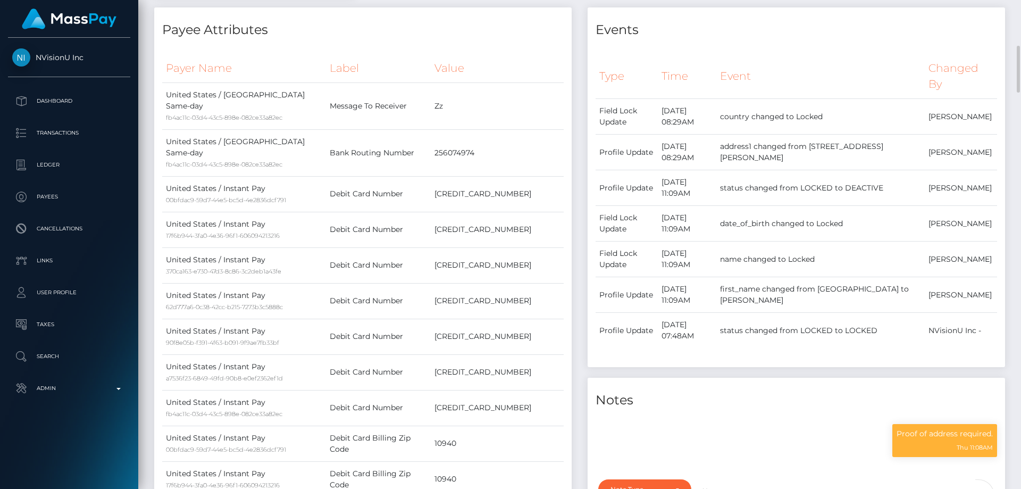
scroll to position [745, 0]
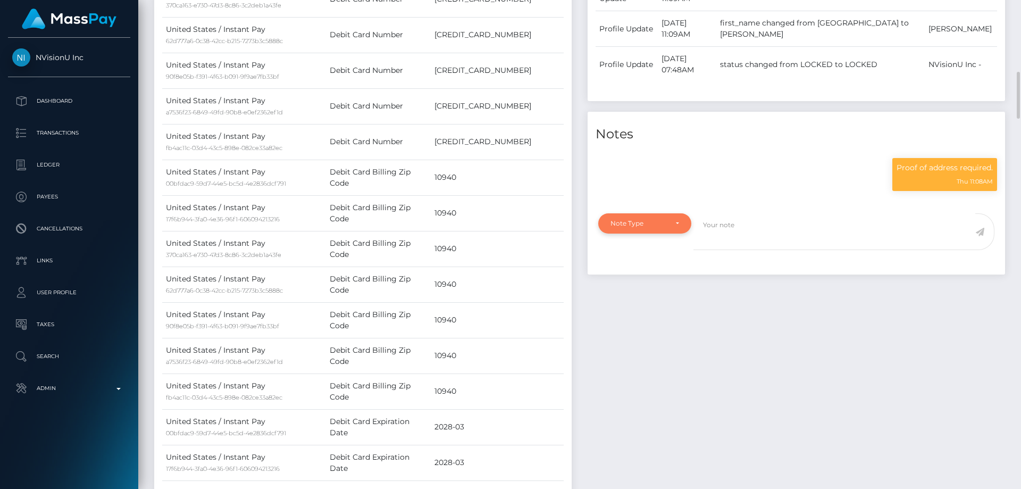
click at [642, 226] on div "Note Type" at bounding box center [639, 223] width 56 height 9
click at [641, 299] on span "Clear Compliance" at bounding box center [639, 297] width 57 height 10
select select "CLEAR_COMPLIANCE"
paste textarea "Address changed as per DL."
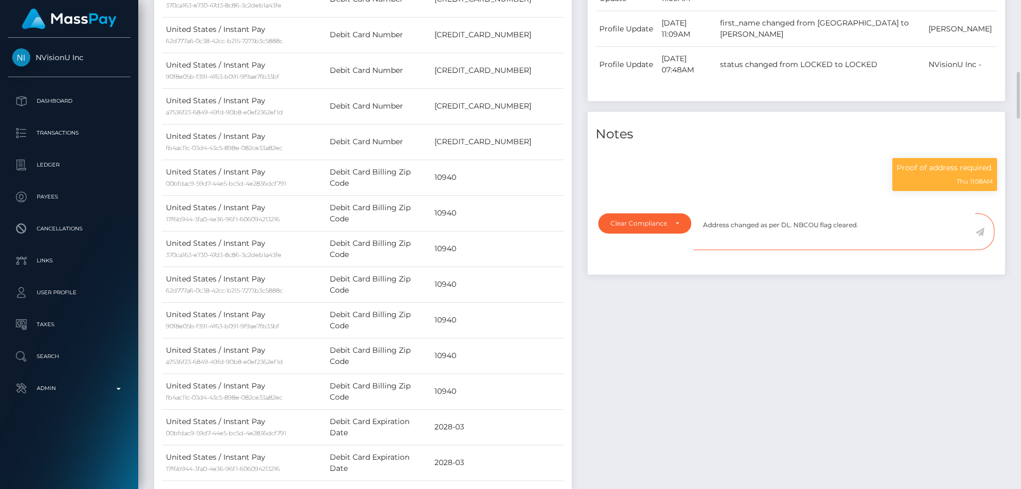
type textarea "Address changed as per DL. NBCOU flag cleared."
click at [981, 234] on icon at bounding box center [980, 232] width 9 height 9
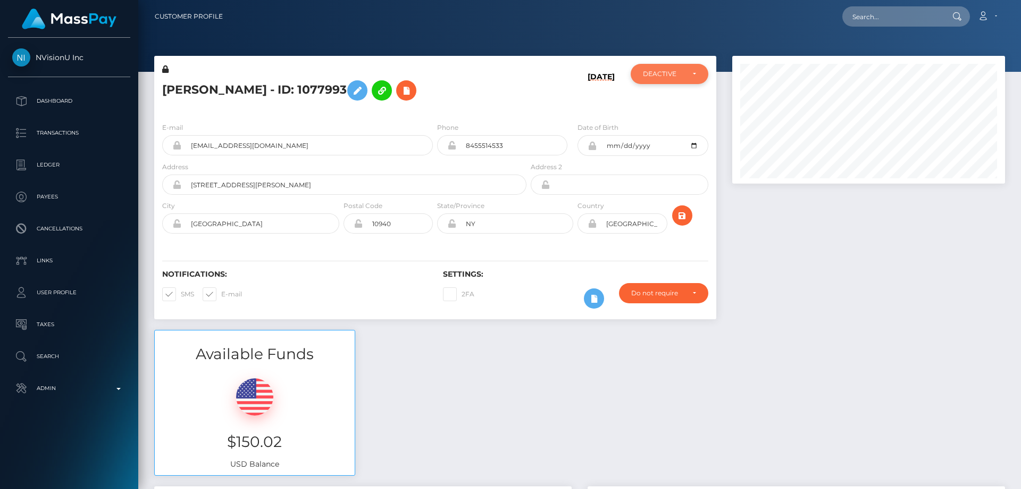
scroll to position [531825, 531680]
click at [680, 73] on div "DEACTIVE" at bounding box center [663, 74] width 41 height 9
click at [674, 101] on link "ACTIVE" at bounding box center [670, 103] width 78 height 20
select select "ACTIVE"
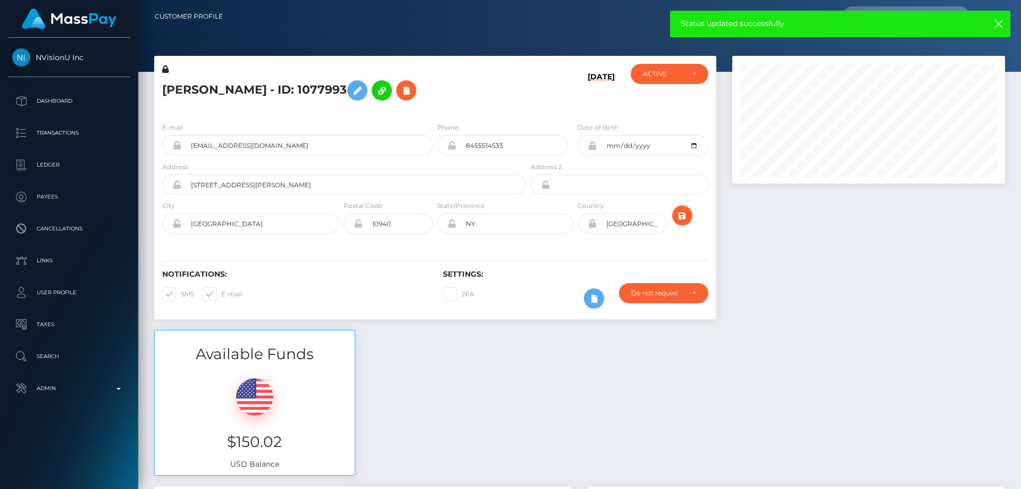
click at [268, 86] on h5 "[PERSON_NAME] - ID: 1077993" at bounding box center [341, 90] width 359 height 31
copy h5 "[PERSON_NAME] - ID: 1077993"
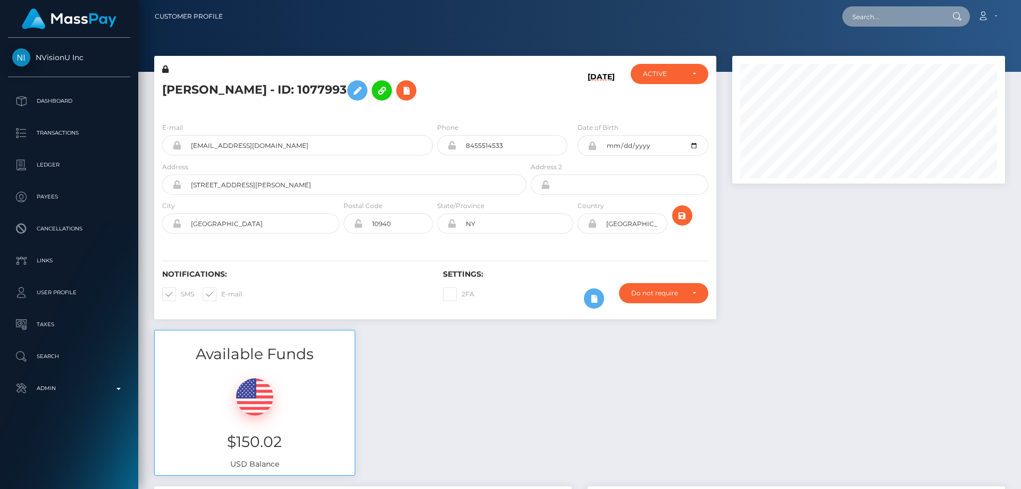
paste input "[EMAIL_ADDRESS][DOMAIN_NAME]"
type input "[EMAIL_ADDRESS][DOMAIN_NAME]"
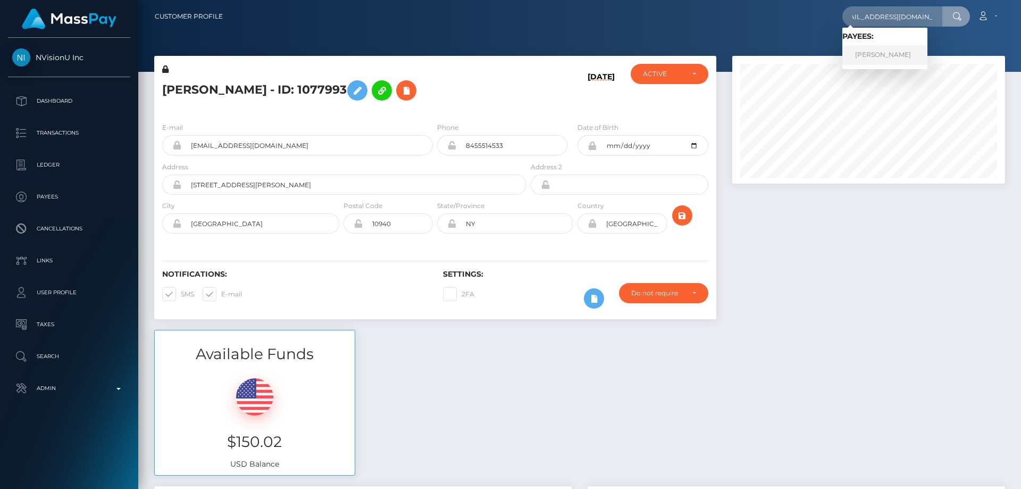
click at [890, 48] on link "[PERSON_NAME]" at bounding box center [885, 55] width 85 height 20
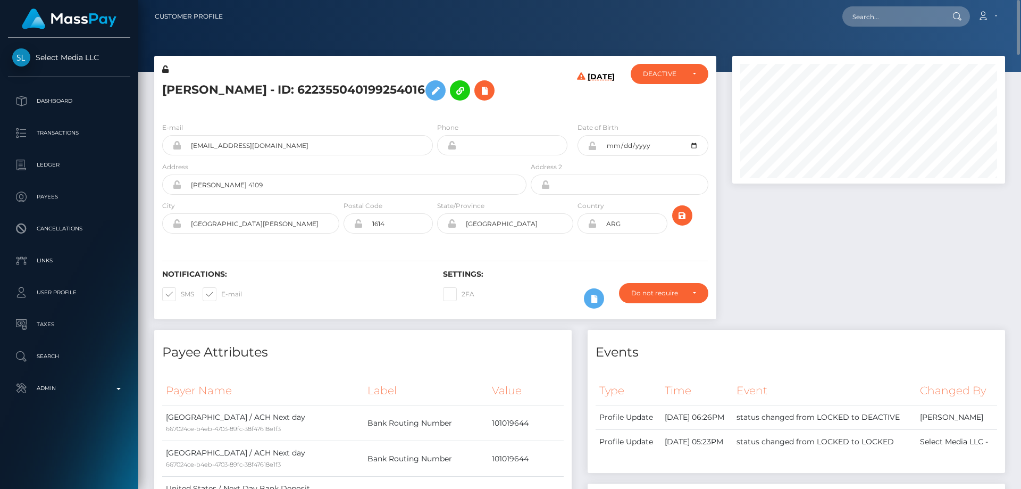
click at [319, 106] on h5 "[PERSON_NAME] - ID: 622355040199254016" at bounding box center [341, 90] width 359 height 31
click at [478, 97] on icon at bounding box center [484, 90] width 13 height 13
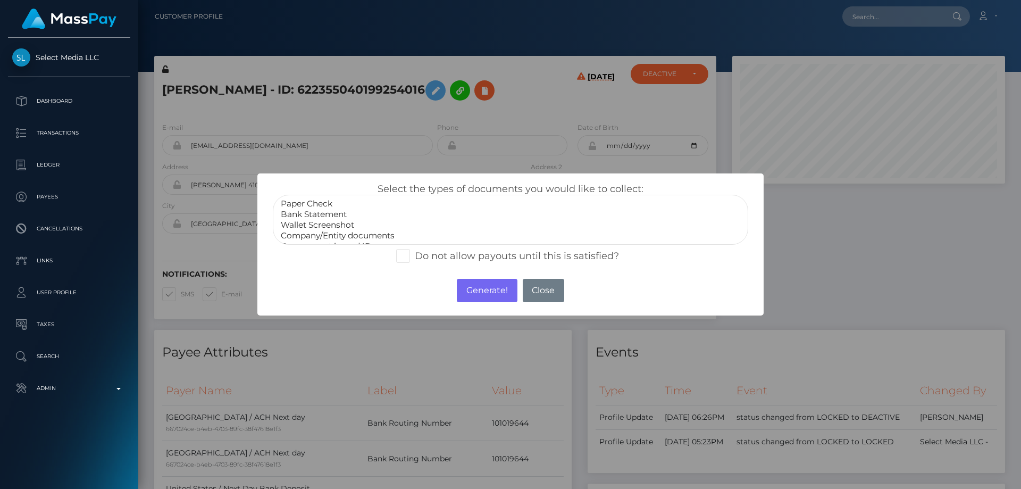
select select "Bank Statement"
click at [334, 214] on option "Bank Statement" at bounding box center [511, 214] width 462 height 11
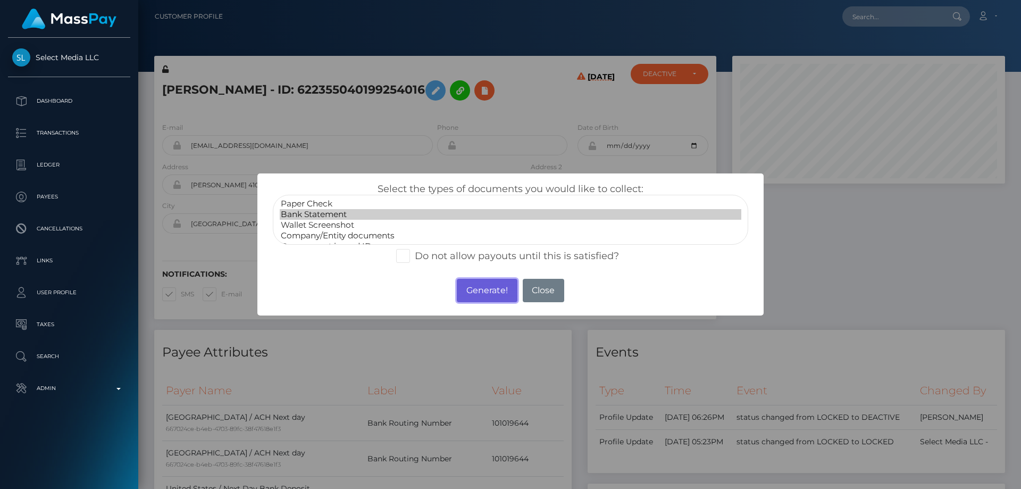
click at [473, 289] on button "Generate!" at bounding box center [487, 290] width 60 height 23
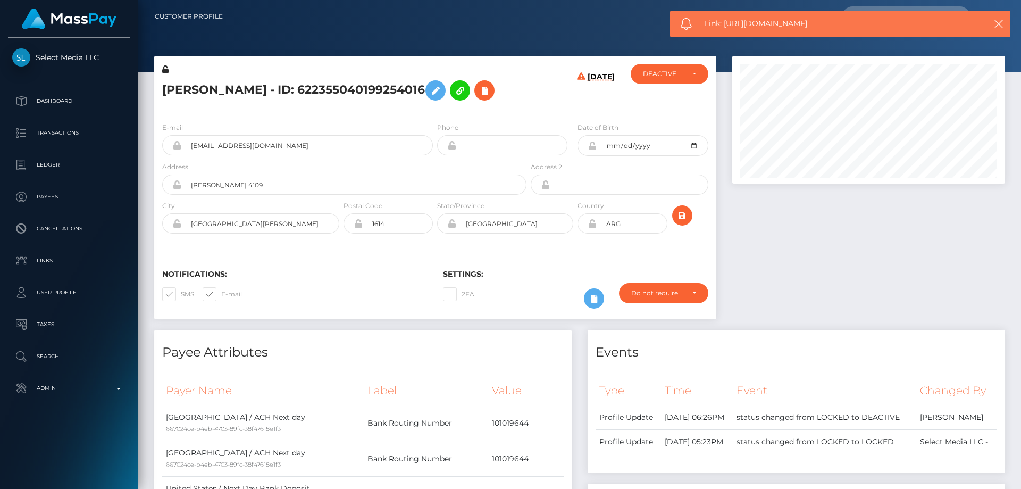
drag, startPoint x: 828, startPoint y: 21, endPoint x: 727, endPoint y: 26, distance: 101.7
click at [727, 26] on span "Link: https://l.maspay.io/PjjM3" at bounding box center [836, 23] width 263 height 11
copy span "https://l.maspay.io/PjjM3"
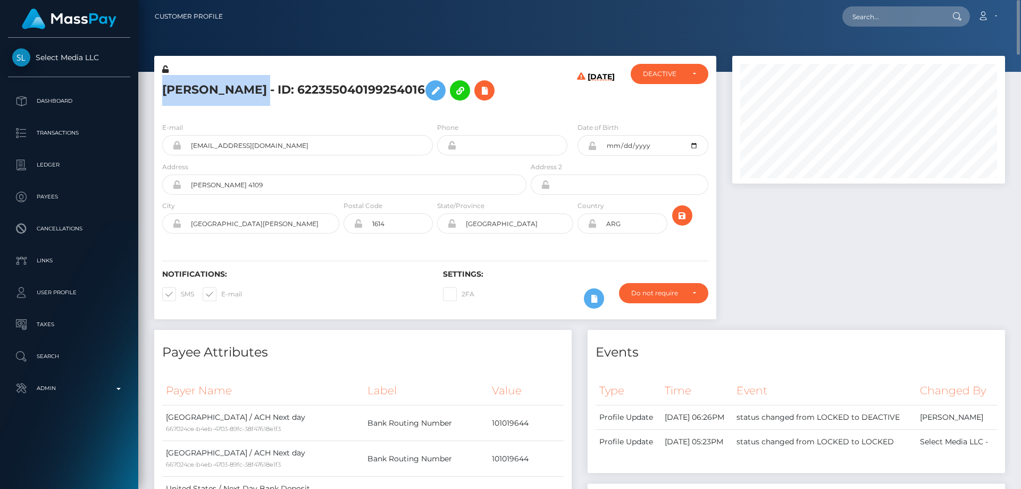
drag, startPoint x: 311, startPoint y: 91, endPoint x: 161, endPoint y: 91, distance: 149.5
click at [161, 91] on div "SOFIA VICTORIA Belgeri - ID: 622355040199254016" at bounding box center [341, 89] width 374 height 50
copy h5 "SOFIA VICTORIA Belgeri"
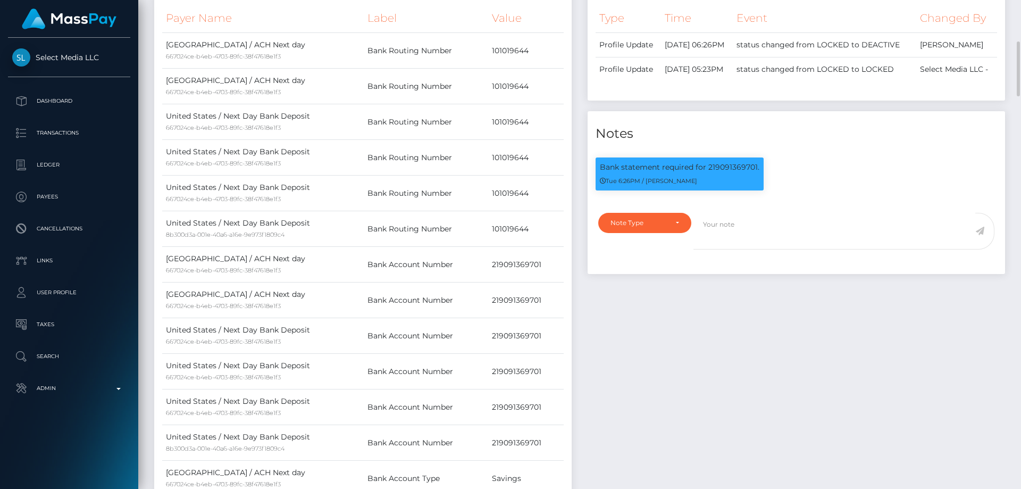
scroll to position [128, 273]
click at [644, 227] on div "Note Type" at bounding box center [639, 223] width 56 height 9
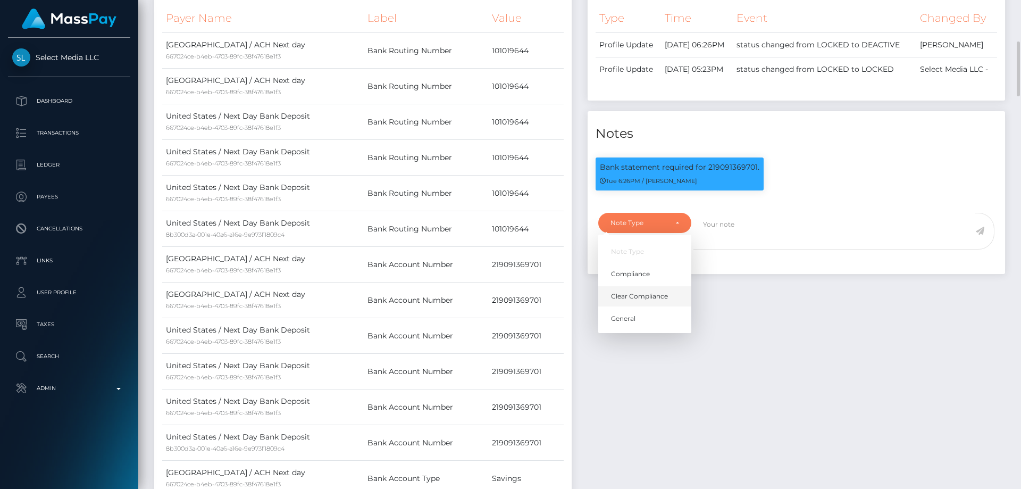
click at [659, 301] on span "Clear Compliance" at bounding box center [639, 297] width 57 height 10
select select "CLEAR_COMPLIANCE"
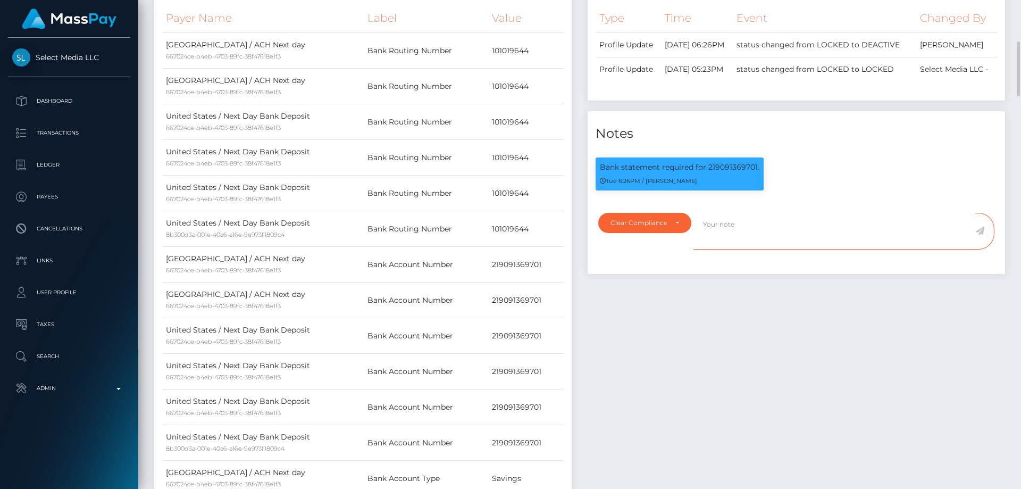
click at [738, 249] on textarea at bounding box center [835, 231] width 282 height 37
drag, startPoint x: 492, startPoint y: 293, endPoint x: 547, endPoint y: 297, distance: 55.4
click at [547, 282] on td "219091369701" at bounding box center [526, 265] width 76 height 36
copy td "219091369701"
click at [860, 249] on textarea "Bank statement for the account:" at bounding box center [835, 231] width 282 height 37
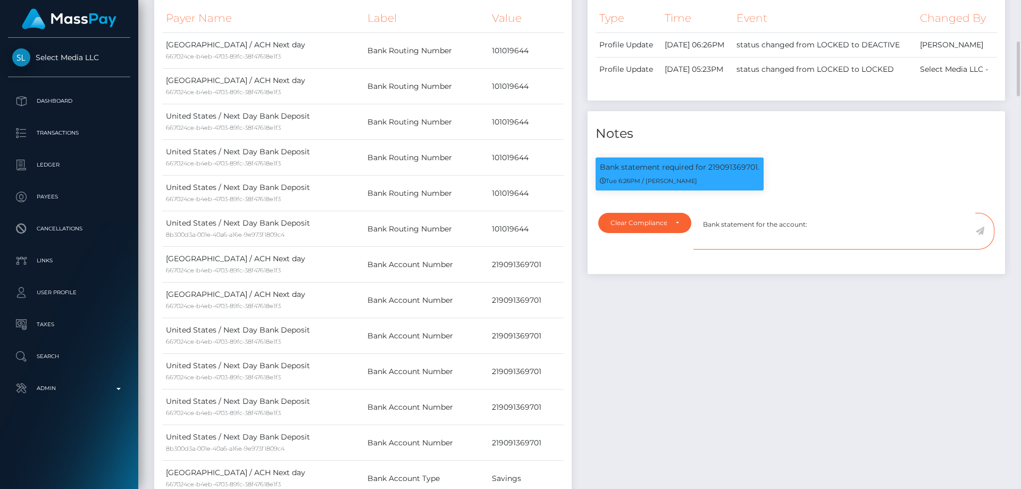
paste textarea "219091369701"
type textarea "Bank statement for the account: 219091369701 provided. NBCOU flag cleared."
drag, startPoint x: 980, startPoint y: 286, endPoint x: 896, endPoint y: 315, distance: 89.0
click at [980, 235] on icon at bounding box center [980, 231] width 9 height 9
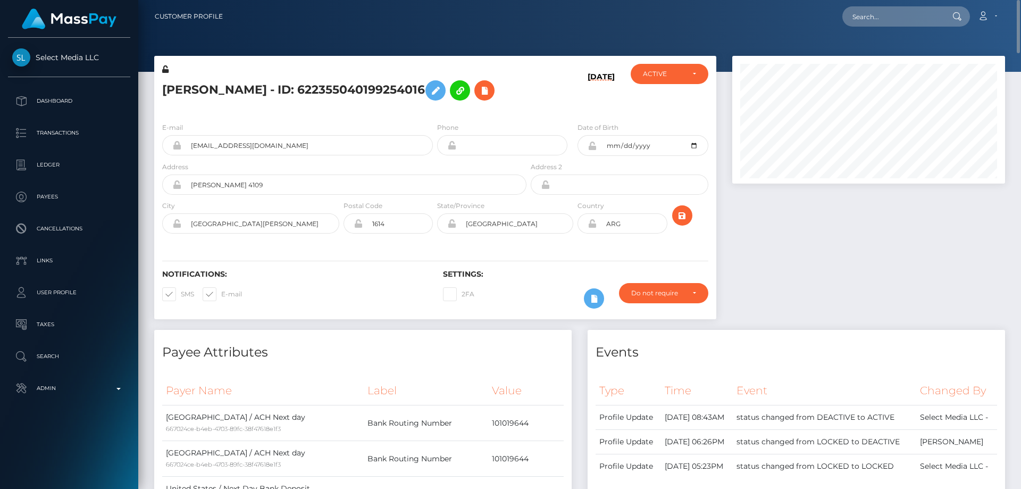
click at [597, 110] on h6 "[DATE]" at bounding box center [601, 90] width 27 height 37
click at [592, 150] on icon at bounding box center [592, 145] width 9 height 9
click at [167, 66] on icon at bounding box center [165, 68] width 6 height 7
click at [311, 94] on h5 "[PERSON_NAME] - ID: 622355040199254016" at bounding box center [341, 90] width 359 height 31
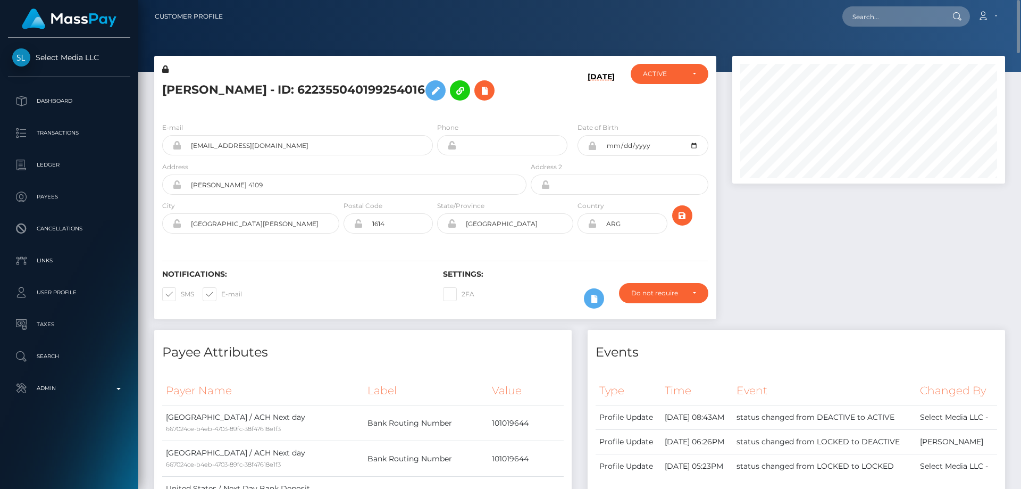
click at [311, 94] on h5 "[PERSON_NAME] - ID: 622355040199254016" at bounding box center [341, 90] width 359 height 31
copy h5 "[PERSON_NAME] - ID: 622355040199254016"
paste input "poact_Bs7pyfTqpkj1"
type input "poact_Bs7pyfTqpkj1"
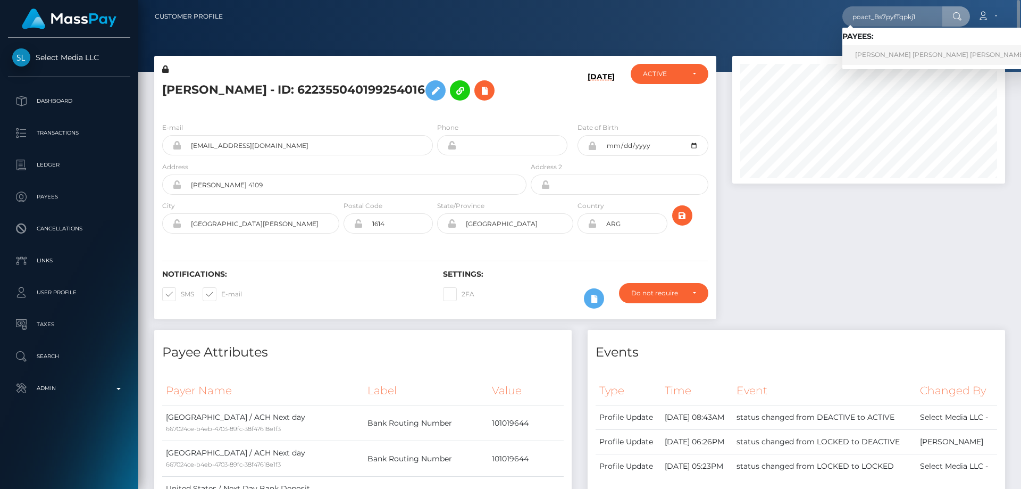
click at [893, 54] on link "[PERSON_NAME] [PERSON_NAME] [PERSON_NAME]" at bounding box center [941, 55] width 196 height 20
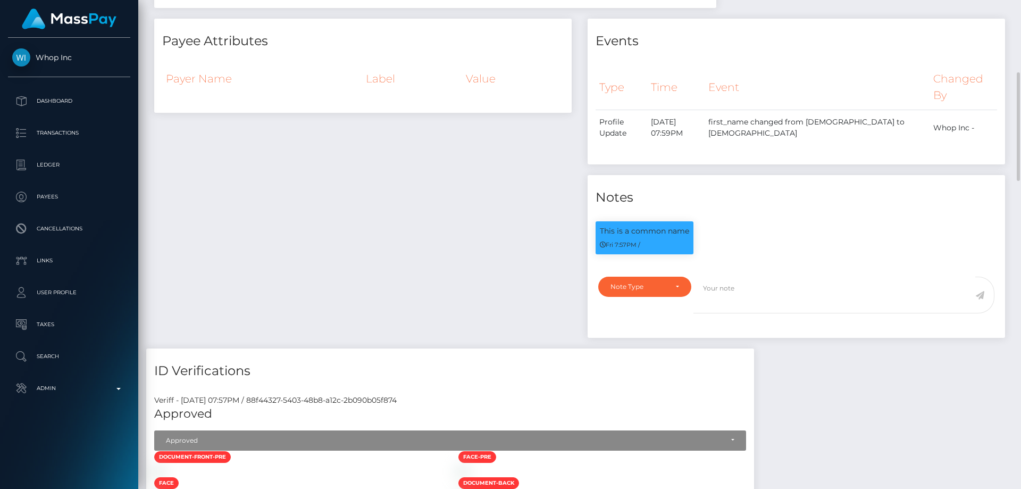
scroll to position [62, 0]
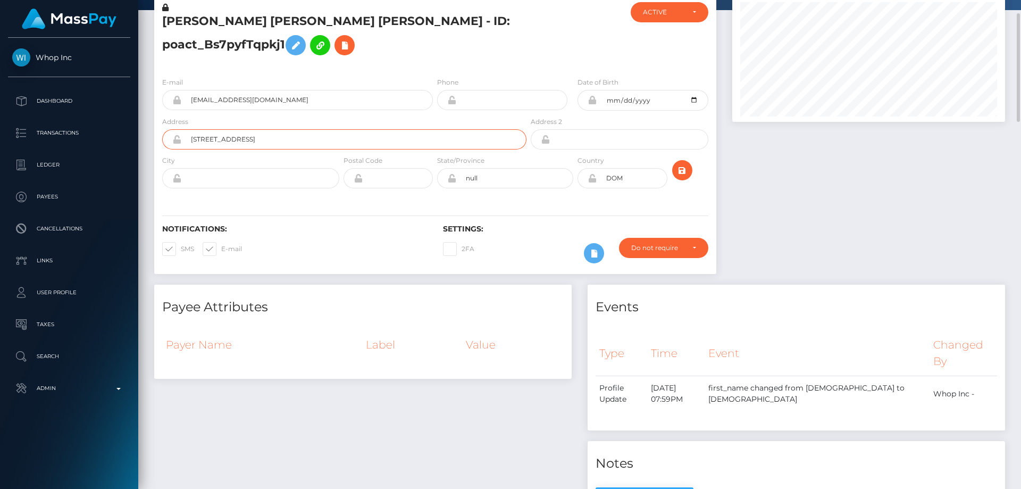
drag, startPoint x: 318, startPoint y: 140, endPoint x: 276, endPoint y: 141, distance: 41.5
click at [276, 141] on input "[STREET_ADDRESS]" at bounding box center [353, 139] width 345 height 20
type input "[STREET_ADDRESS]"
paste input "Los Alcarrizo"
type input "Los Alcarrizo"
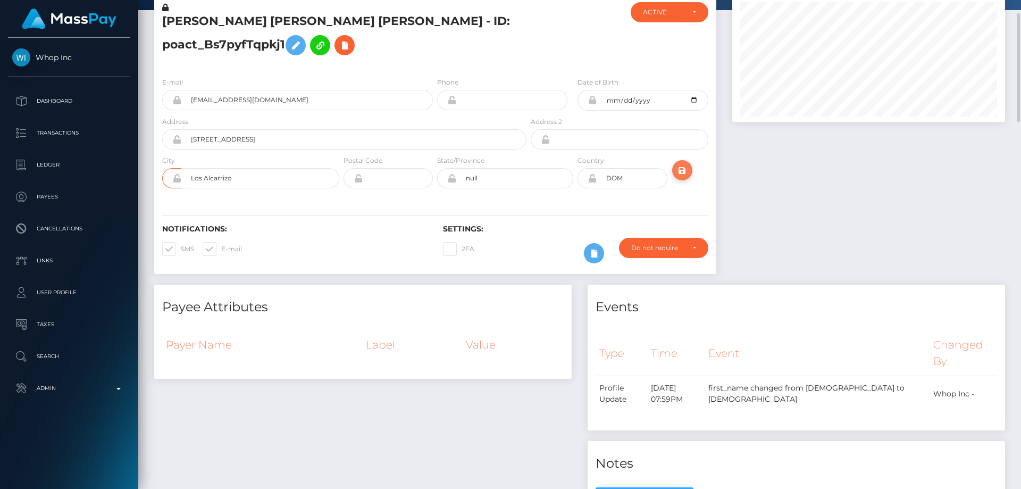
click at [676, 164] on icon "submit" at bounding box center [682, 170] width 13 height 13
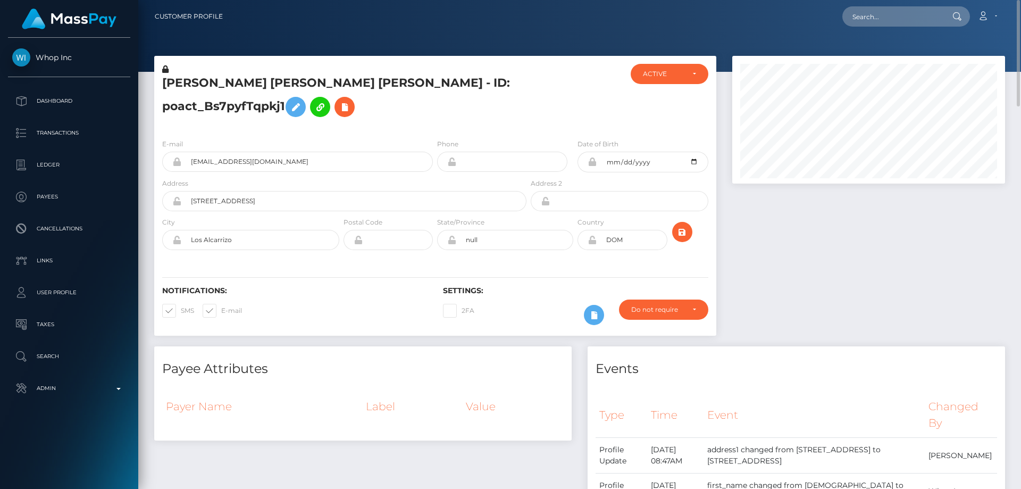
click at [164, 70] on icon at bounding box center [165, 68] width 6 height 7
click at [293, 110] on icon at bounding box center [295, 107] width 13 height 13
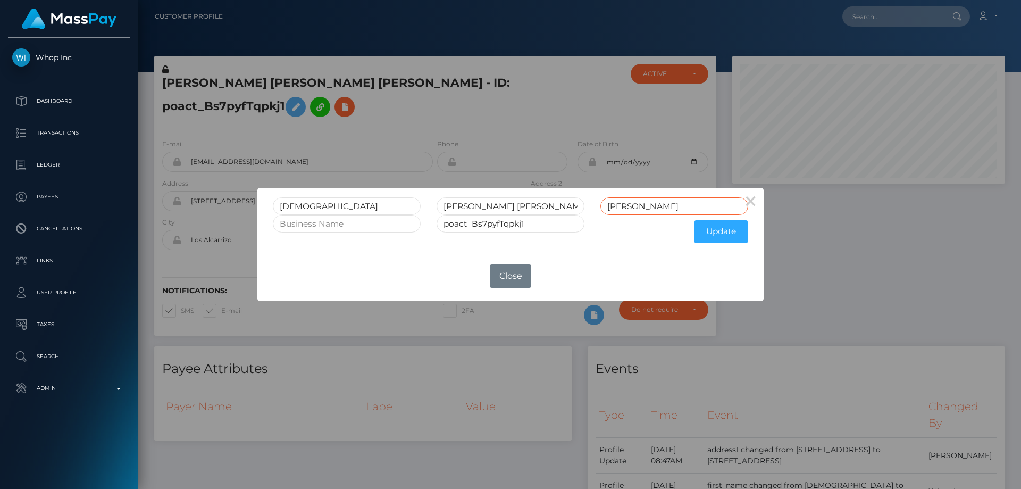
drag, startPoint x: 665, startPoint y: 206, endPoint x: 584, endPoint y: 244, distance: 89.2
click at [588, 238] on form "[PERSON_NAME] [PERSON_NAME] [PERSON_NAME] poact_Bs7pyfTqpkj1 Update" at bounding box center [511, 222] width 476 height 51
drag, startPoint x: 510, startPoint y: 205, endPoint x: 602, endPoint y: 206, distance: 92.0
click at [602, 206] on div "[PERSON_NAME] [PERSON_NAME] [PERSON_NAME]" at bounding box center [511, 206] width 492 height 18
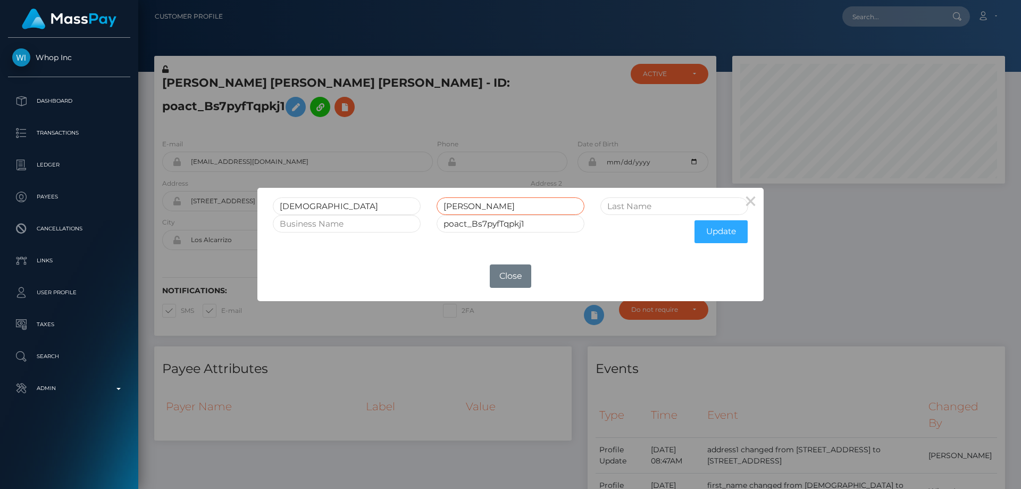
scroll to position [0, 0]
type input "[PERSON_NAME]"
drag, startPoint x: 639, startPoint y: 196, endPoint x: 626, endPoint y: 208, distance: 17.7
paste input "[PERSON_NAME]"
type input "[PERSON_NAME]"
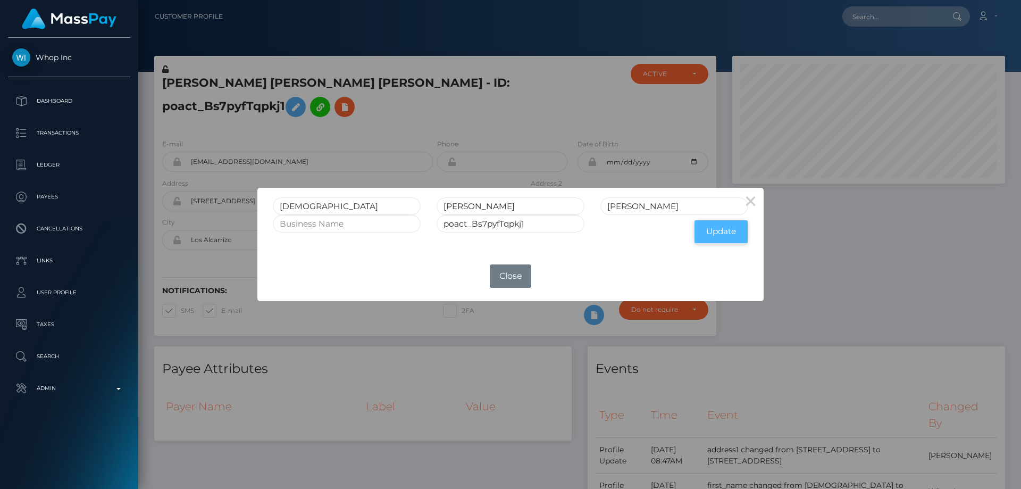
click at [728, 231] on button "Update" at bounding box center [721, 231] width 53 height 23
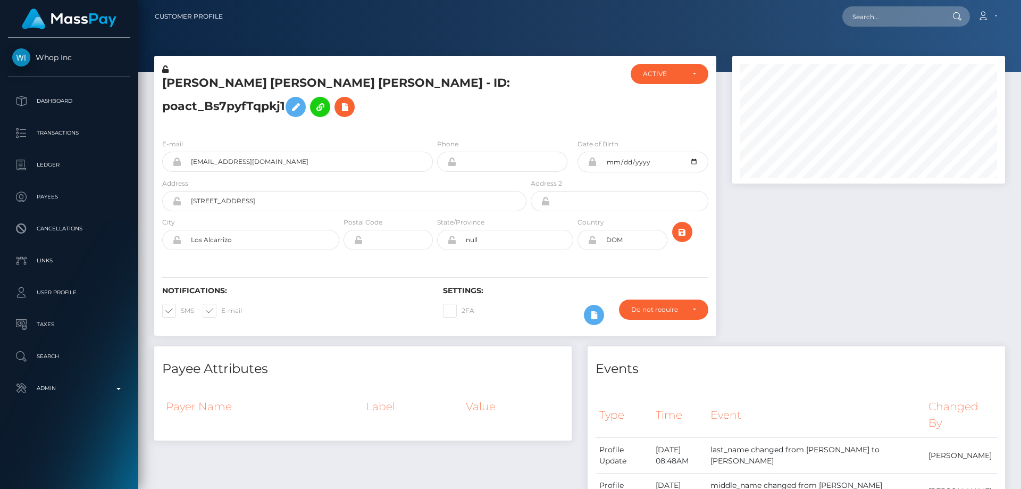
scroll to position [128, 273]
drag, startPoint x: 0, startPoint y: 0, endPoint x: 200, endPoint y: 97, distance: 222.2
click at [165, 68] on icon at bounding box center [165, 68] width 6 height 7
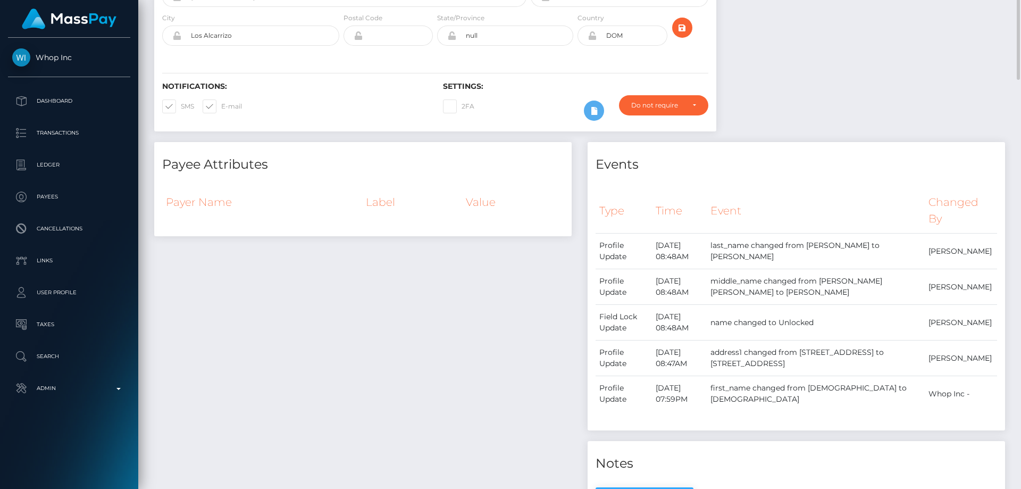
scroll to position [0, 0]
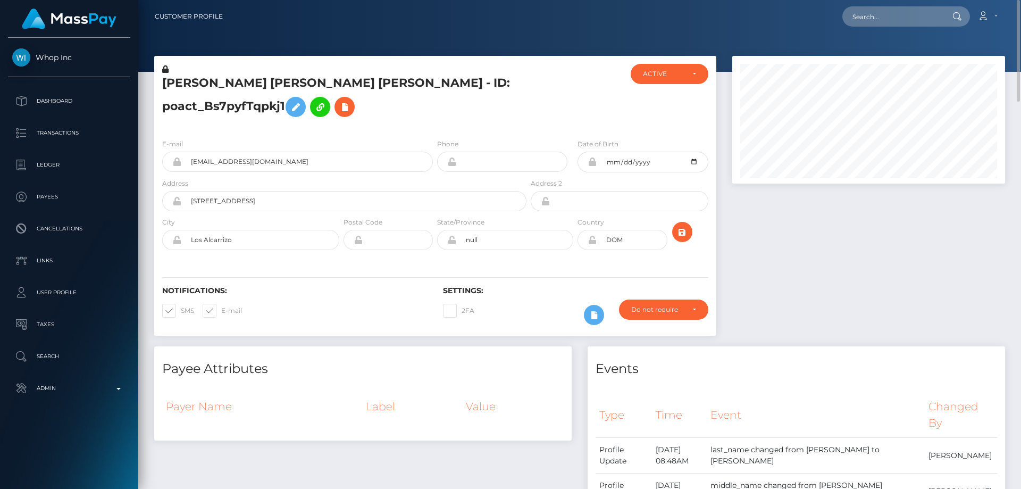
click at [234, 108] on h5 "JESUS MIGUEL HERNANDEZ HERNANDEZ - ID: poact_Bs7pyfTqpkj1" at bounding box center [341, 98] width 359 height 47
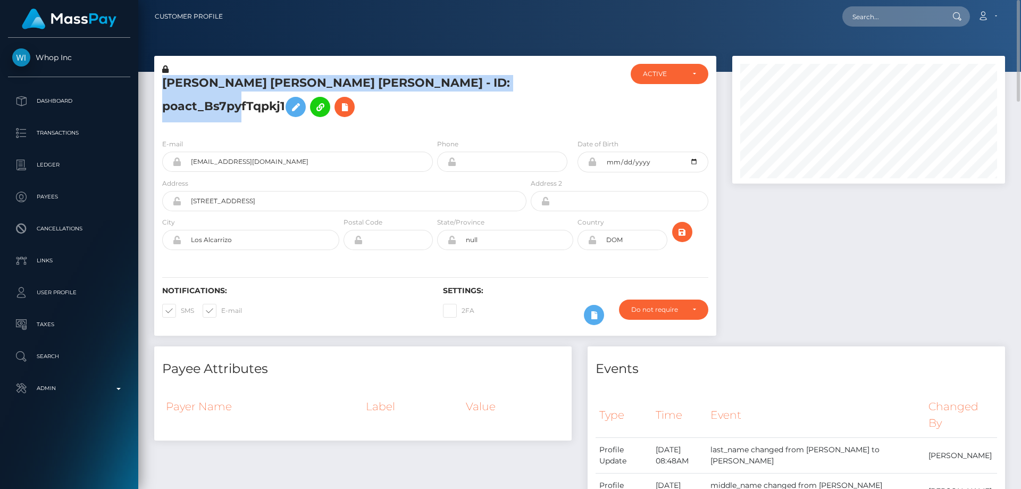
click at [234, 108] on h5 "JESUS MIGUEL HERNANDEZ HERNANDEZ - ID: poact_Bs7pyfTqpkj1" at bounding box center [341, 98] width 359 height 47
copy h5 "JESUS MIGUEL HERNANDEZ HERNANDEZ - ID: poact_Bs7pyfTqpkj1"
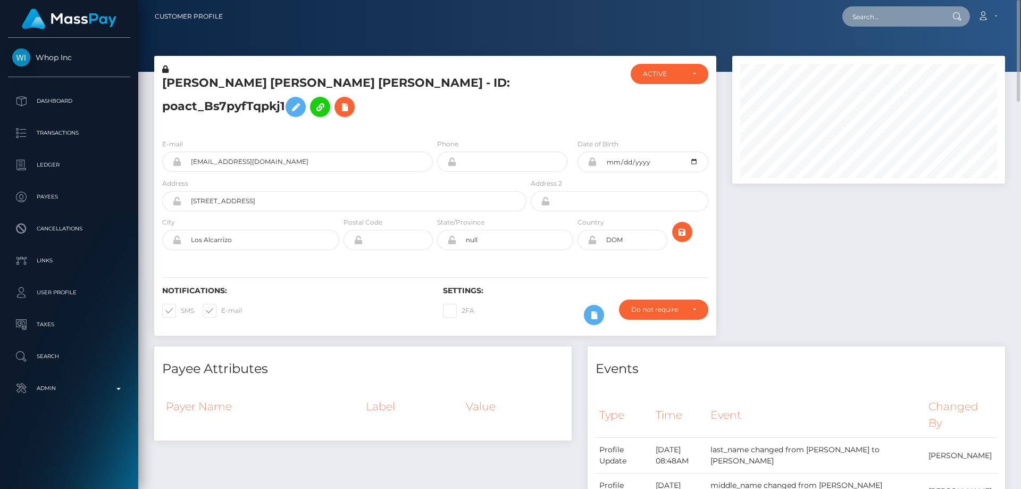
paste input "[EMAIL_ADDRESS][DOMAIN_NAME]"
type input "[EMAIL_ADDRESS][DOMAIN_NAME]"
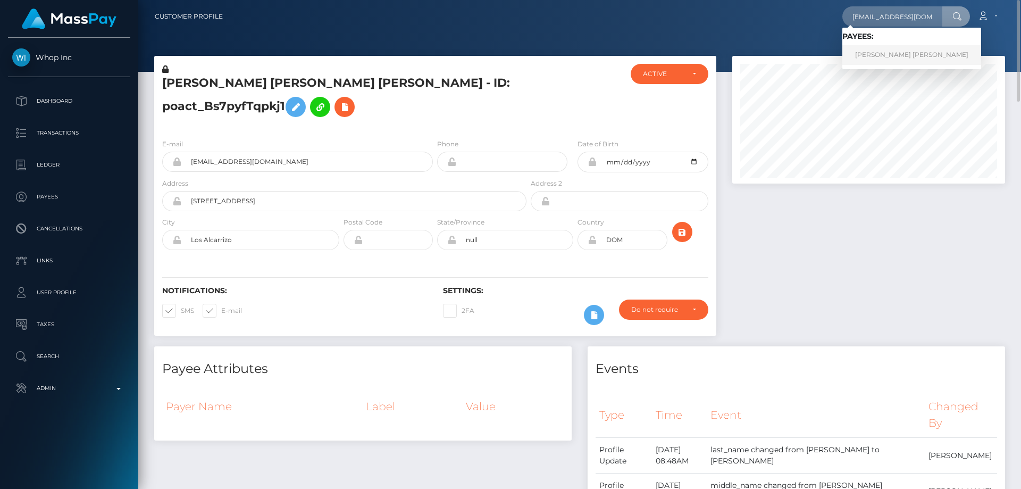
click at [900, 56] on link "RICHARD DELA CRUZ PASCUAL" at bounding box center [912, 55] width 139 height 20
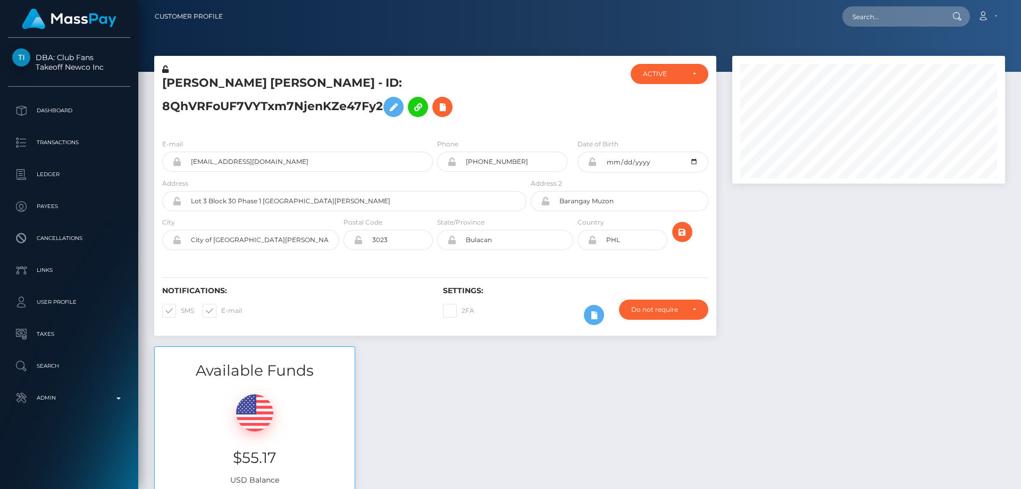
scroll to position [128, 273]
click at [556, 92] on div at bounding box center [576, 97] width 94 height 66
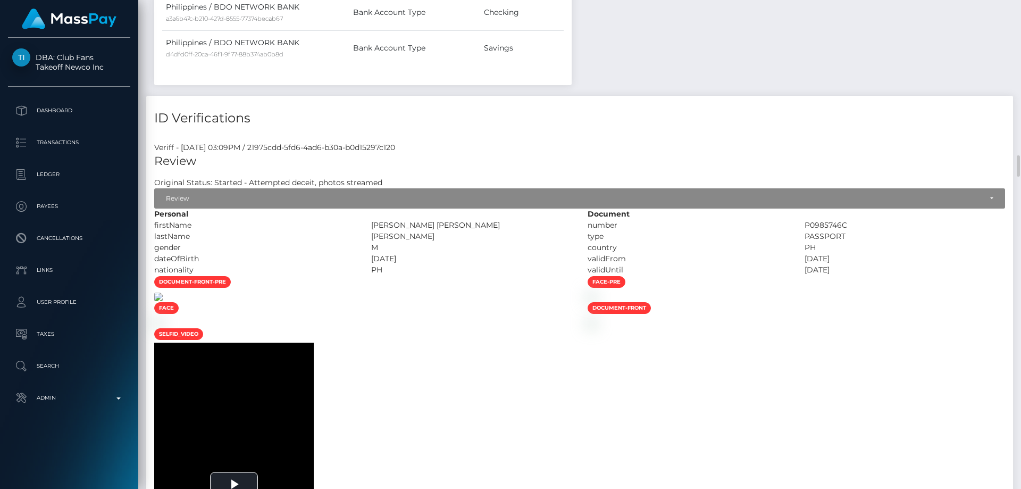
scroll to position [1117, 0]
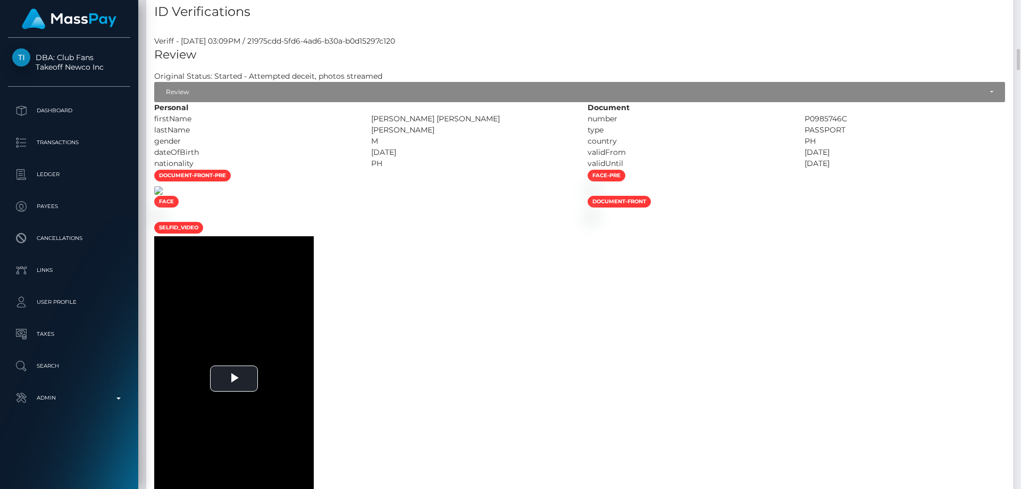
click at [163, 195] on img at bounding box center [158, 190] width 9 height 9
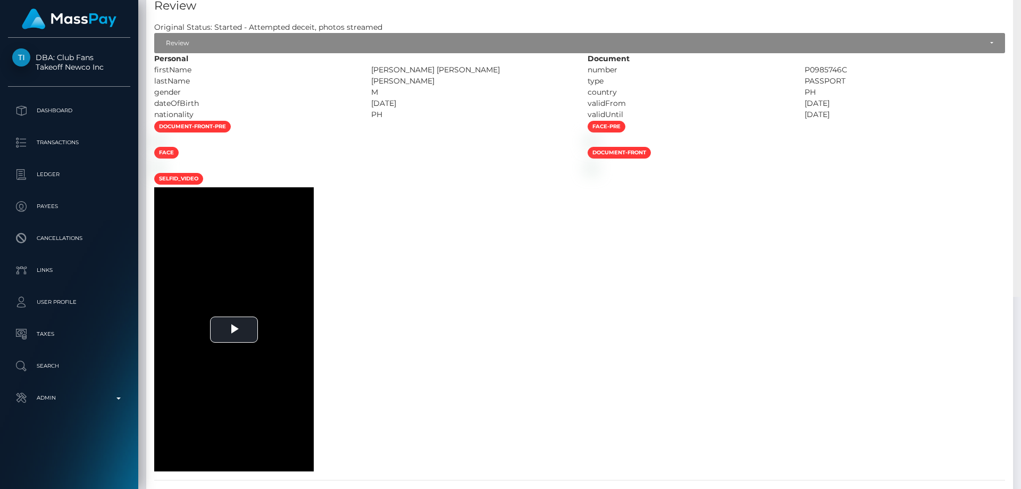
scroll to position [950, 0]
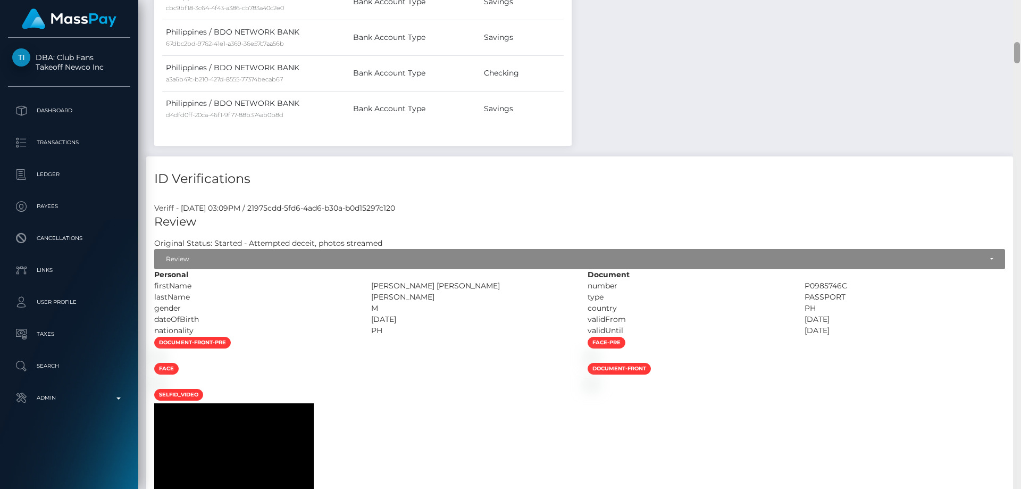
drag, startPoint x: 1017, startPoint y: 443, endPoint x: 1018, endPoint y: 49, distance: 393.6
click at [1018, 49] on div at bounding box center [1017, 52] width 6 height 21
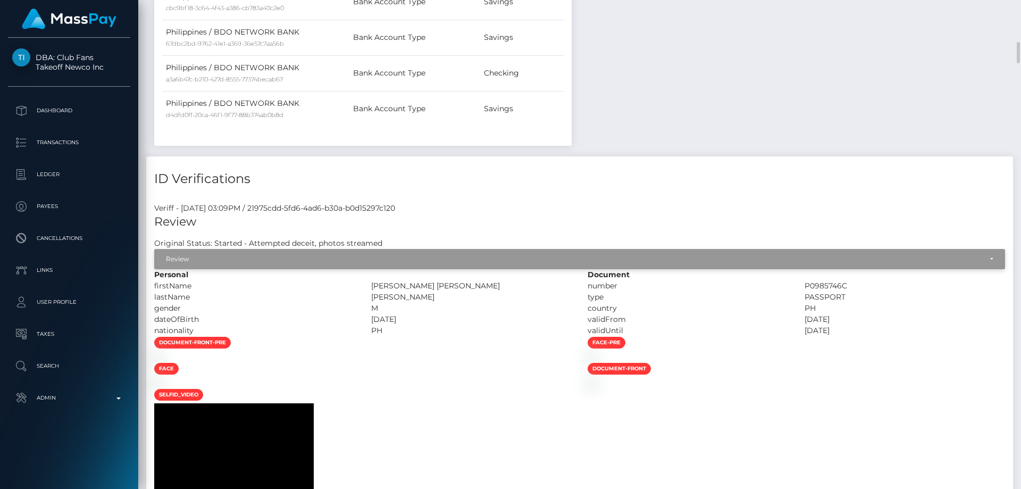
click at [341, 263] on div "Review" at bounding box center [574, 259] width 816 height 9
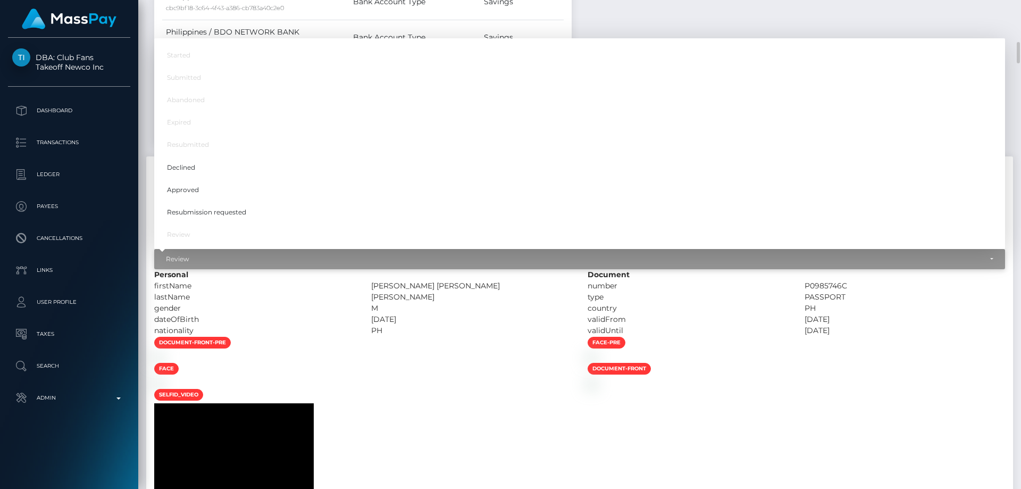
scroll to position [128, 273]
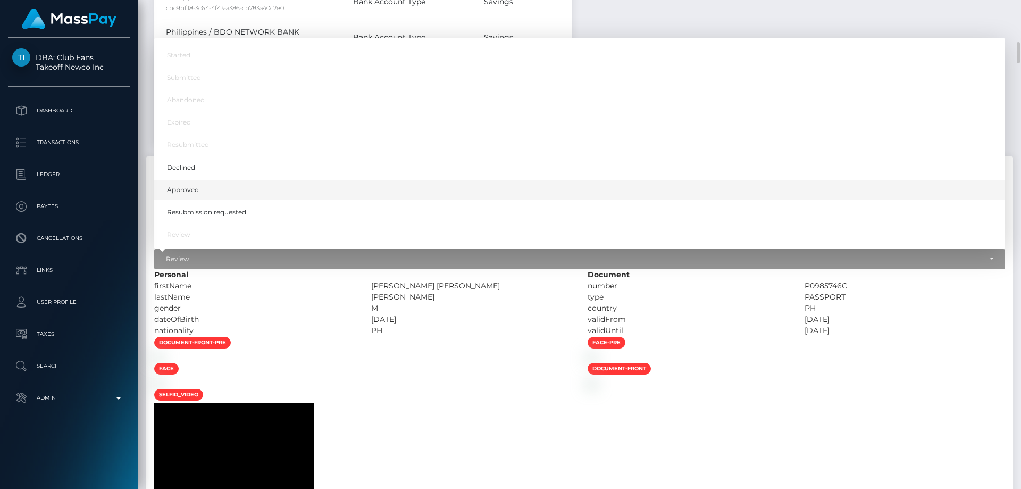
click at [212, 192] on link "Approved" at bounding box center [579, 190] width 851 height 20
select select "Approved"
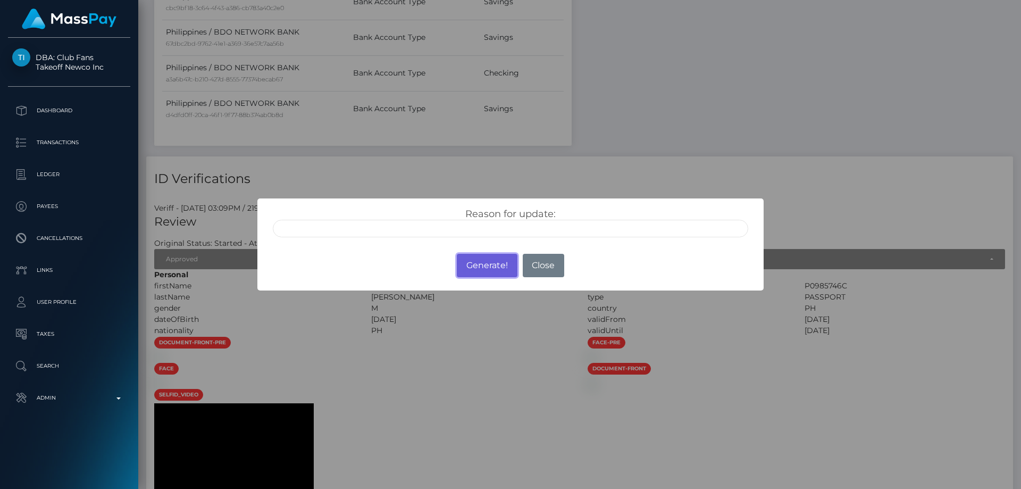
click at [479, 262] on button "Generate!" at bounding box center [487, 265] width 60 height 23
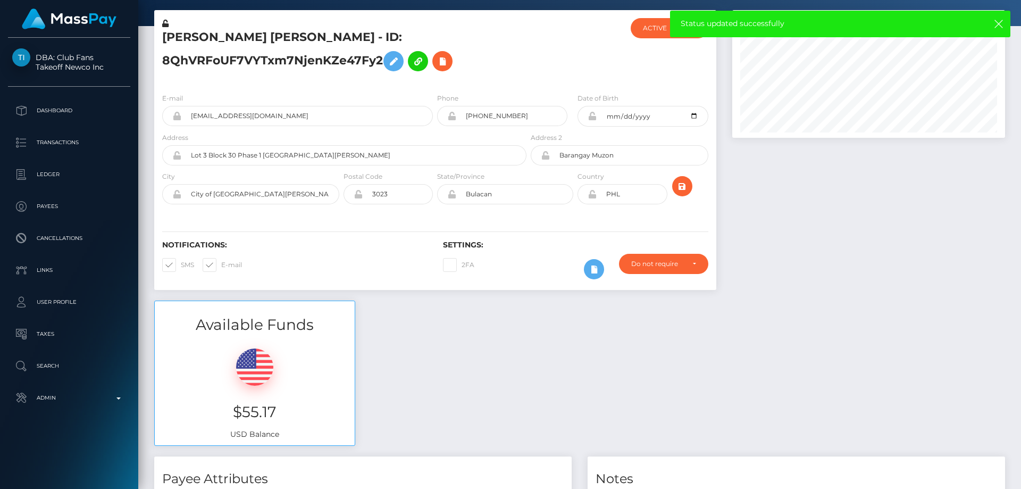
scroll to position [0, 0]
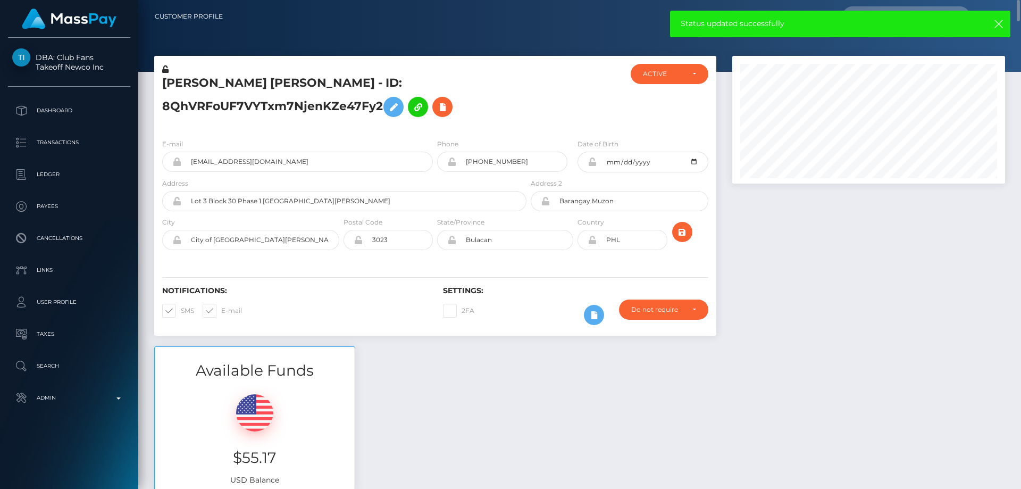
click at [164, 69] on icon at bounding box center [165, 68] width 6 height 7
click at [593, 163] on icon at bounding box center [592, 161] width 9 height 9
click at [594, 242] on icon at bounding box center [592, 240] width 9 height 9
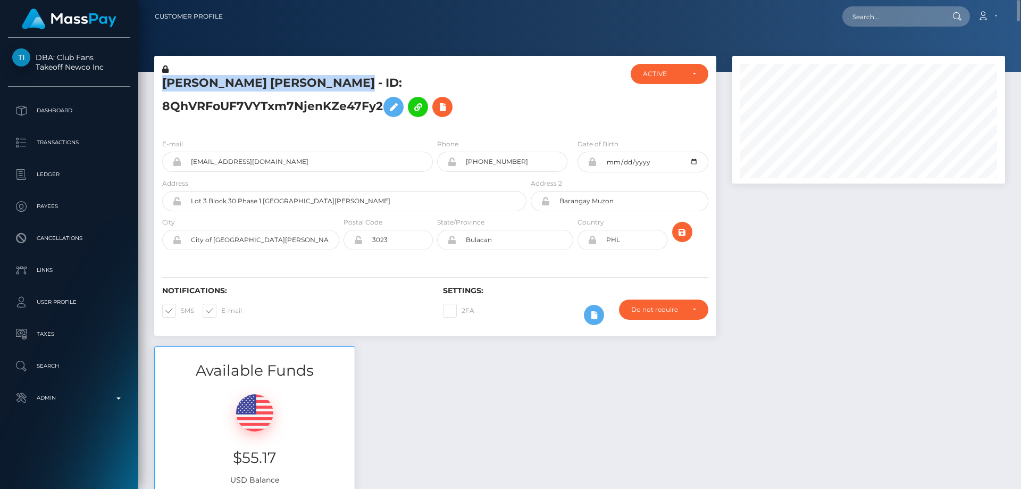
drag, startPoint x: 359, startPoint y: 84, endPoint x: 161, endPoint y: 86, distance: 197.9
click at [161, 86] on div "RICHARD DELA CRUZ PASCUAL - ID: 8QhVRFoUF7VYTxm7NjenKZe47Fy2" at bounding box center [341, 97] width 374 height 66
copy h5 "RICHARD DELA CRUZ PASCUAL"
click at [273, 119] on h5 "RICHARD DELA CRUZ PASCUAL - ID: 8QhVRFoUF7VYTxm7NjenKZe47Fy2" at bounding box center [341, 98] width 359 height 47
